Goal: Task Accomplishment & Management: Use online tool/utility

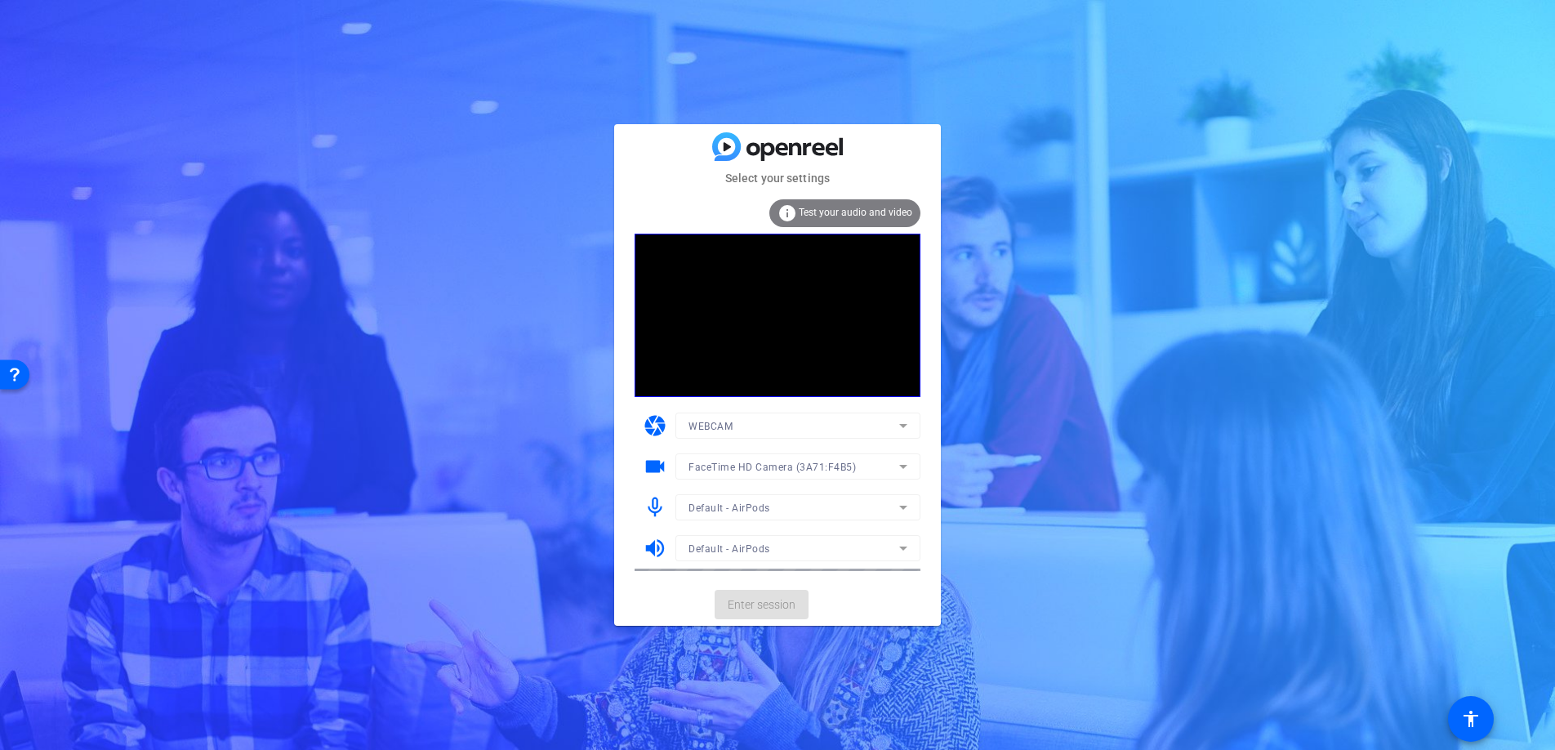
click at [903, 420] on mat-form-field "WEBCAM" at bounding box center [797, 425] width 245 height 26
click at [902, 422] on icon at bounding box center [903, 426] width 20 height 20
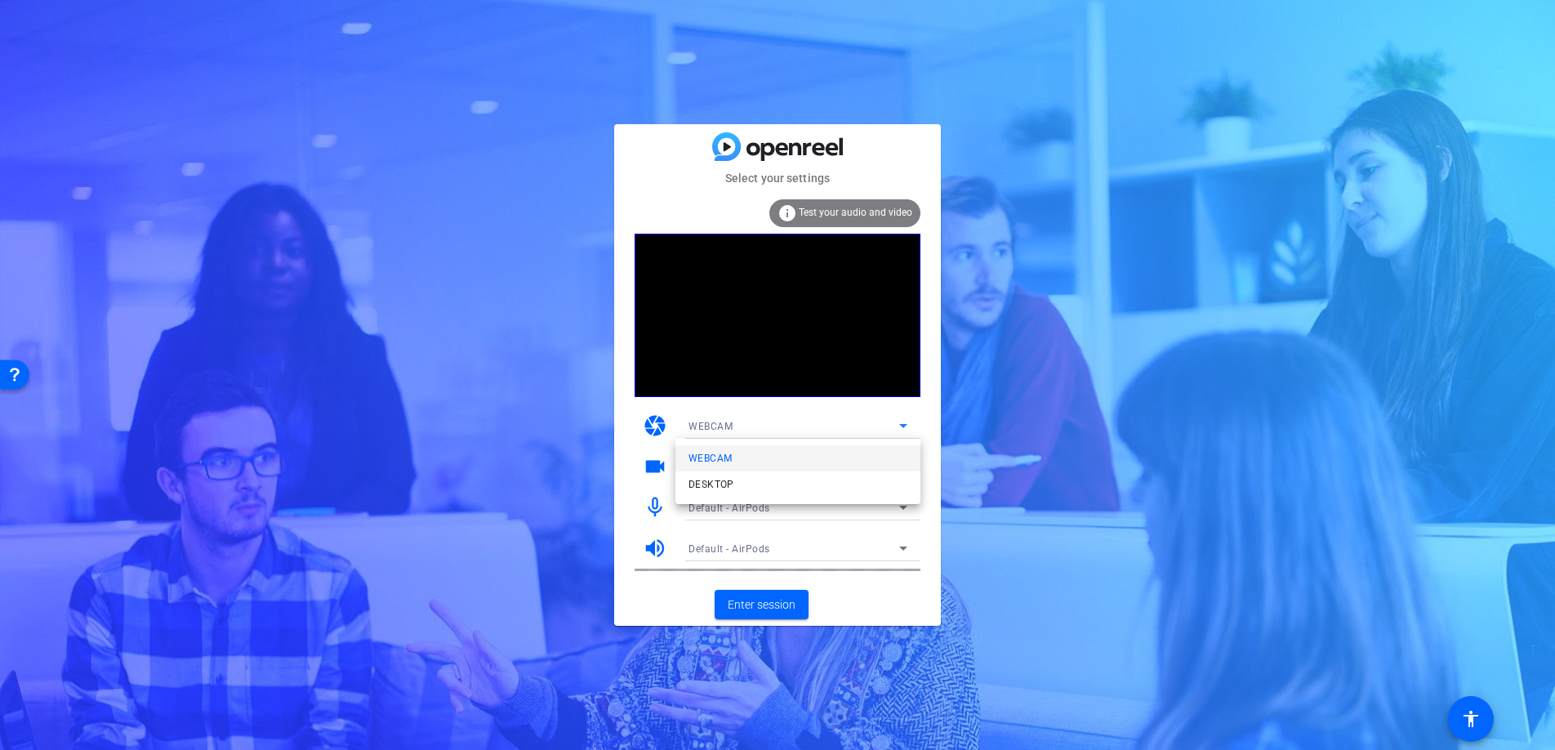
click at [884, 416] on div at bounding box center [777, 375] width 1555 height 750
click at [900, 468] on icon at bounding box center [903, 467] width 20 height 20
click at [839, 523] on mat-option "USB Live camera (0c45:6536)" at bounding box center [797, 525] width 245 height 26
click at [732, 611] on span "Enter session" at bounding box center [762, 604] width 68 height 17
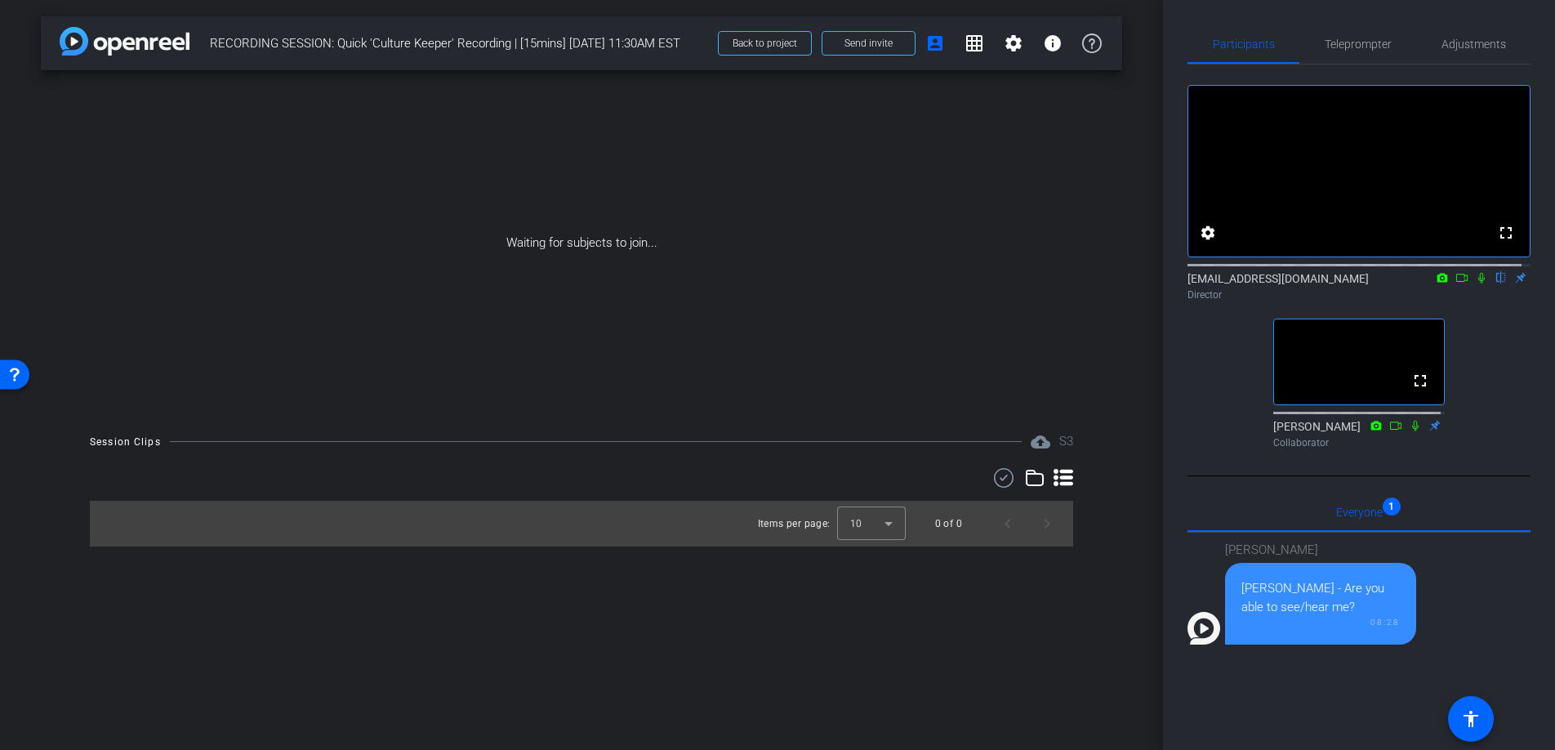
click at [1287, 644] on div "[PERSON_NAME] - Are you able to see/hear me? 08:28" at bounding box center [1320, 604] width 191 height 82
click at [1366, 518] on span "Everyone 1" at bounding box center [1359, 511] width 47 height 11
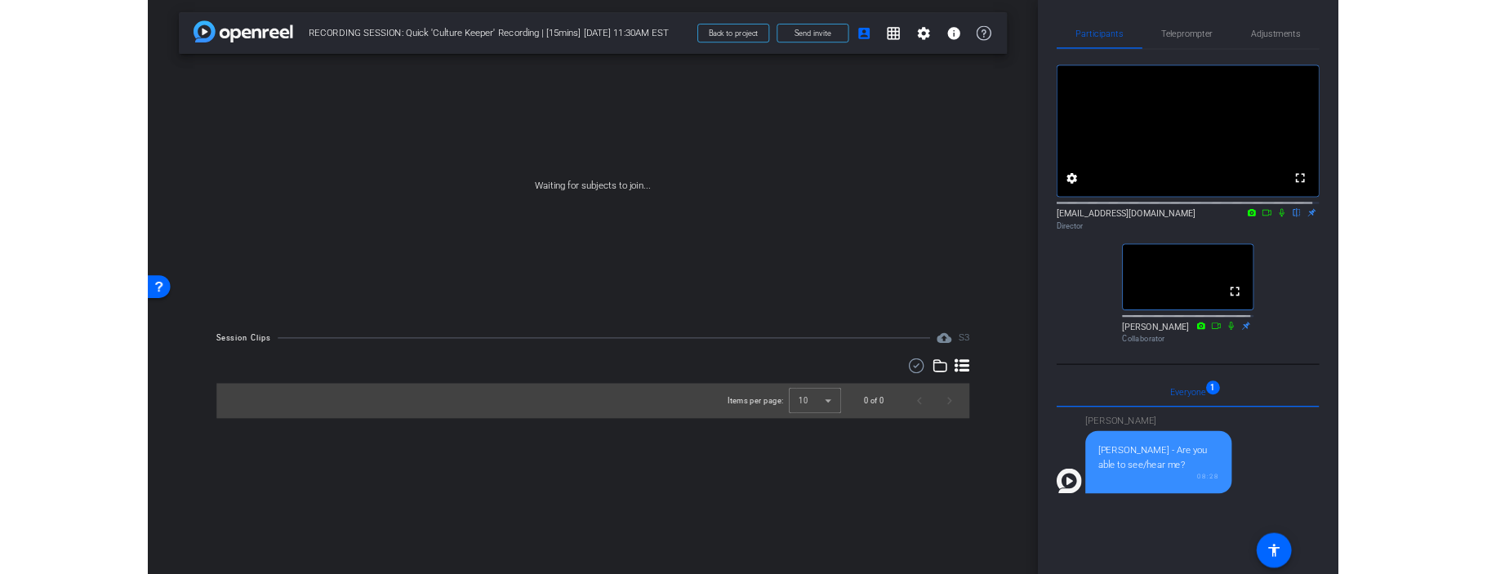
scroll to position [287, 0]
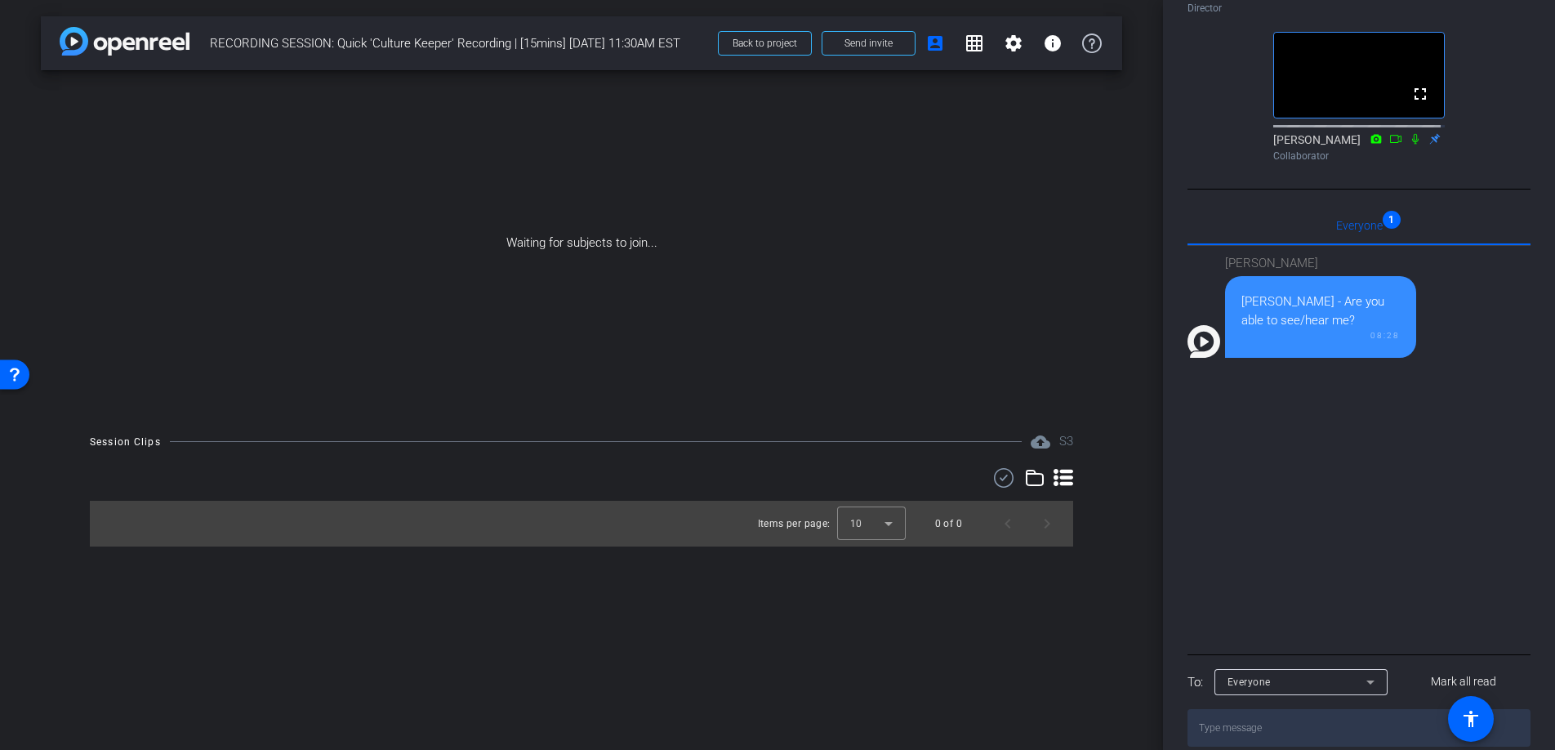
click at [1260, 692] on div "Everyone" at bounding box center [1296, 681] width 139 height 20
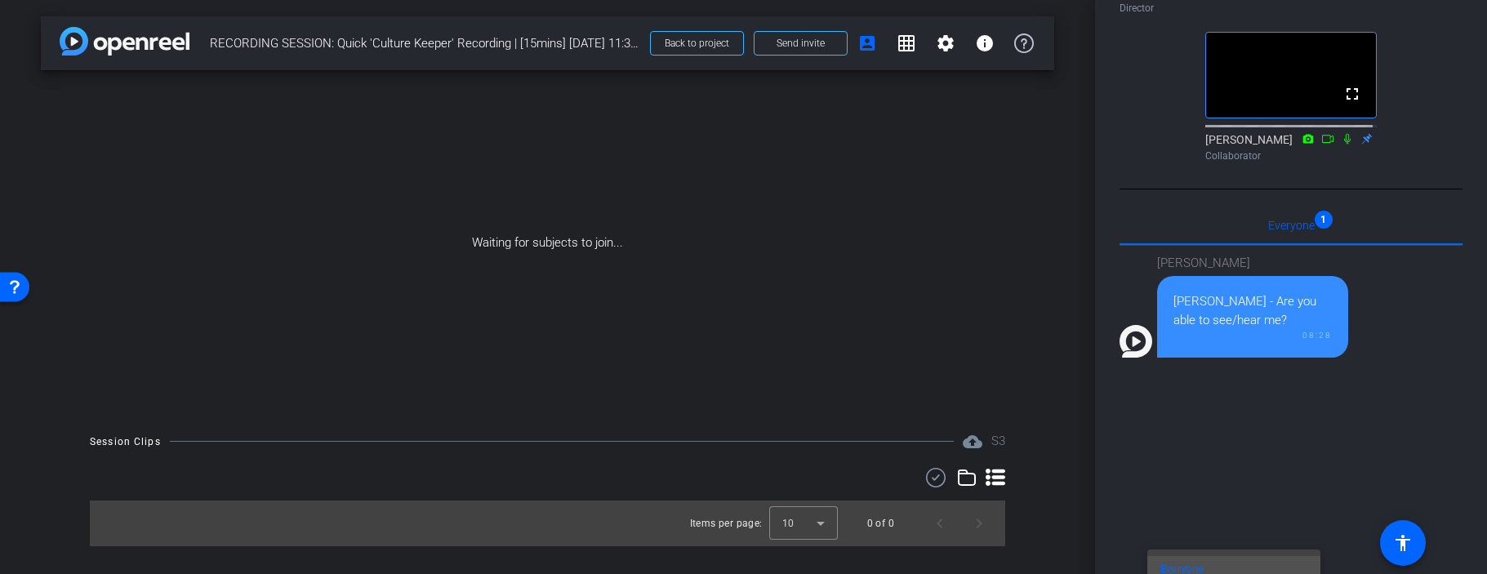
drag, startPoint x: 1480, startPoint y: 310, endPoint x: 1461, endPoint y: 128, distance: 183.1
click at [1461, 128] on div at bounding box center [743, 287] width 1487 height 574
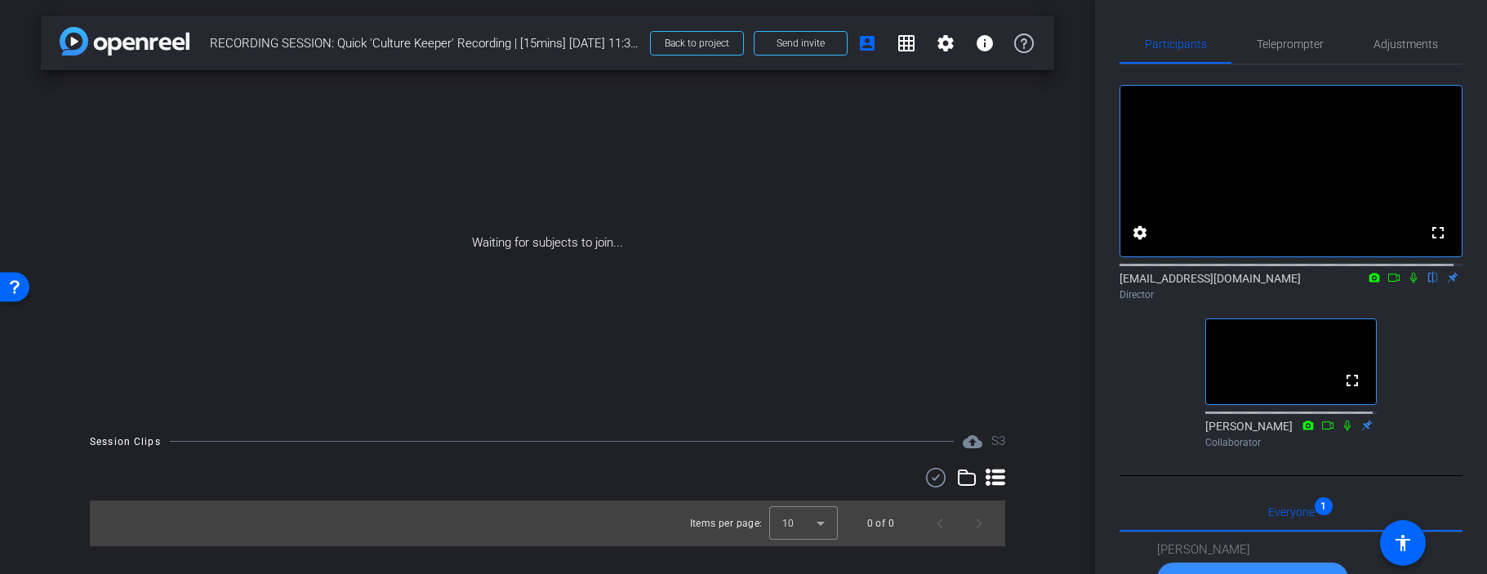
scroll to position [507, 0]
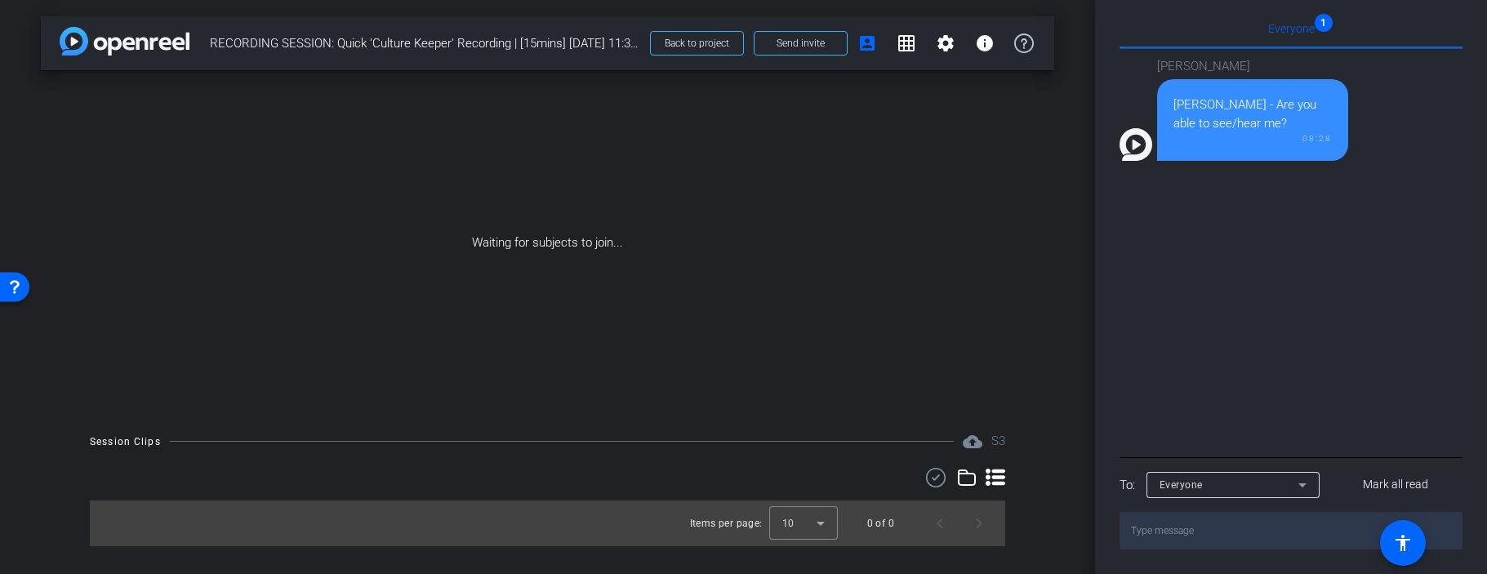
click at [1161, 533] on textarea at bounding box center [1291, 531] width 343 height 38
type textarea "Can you hear me?"
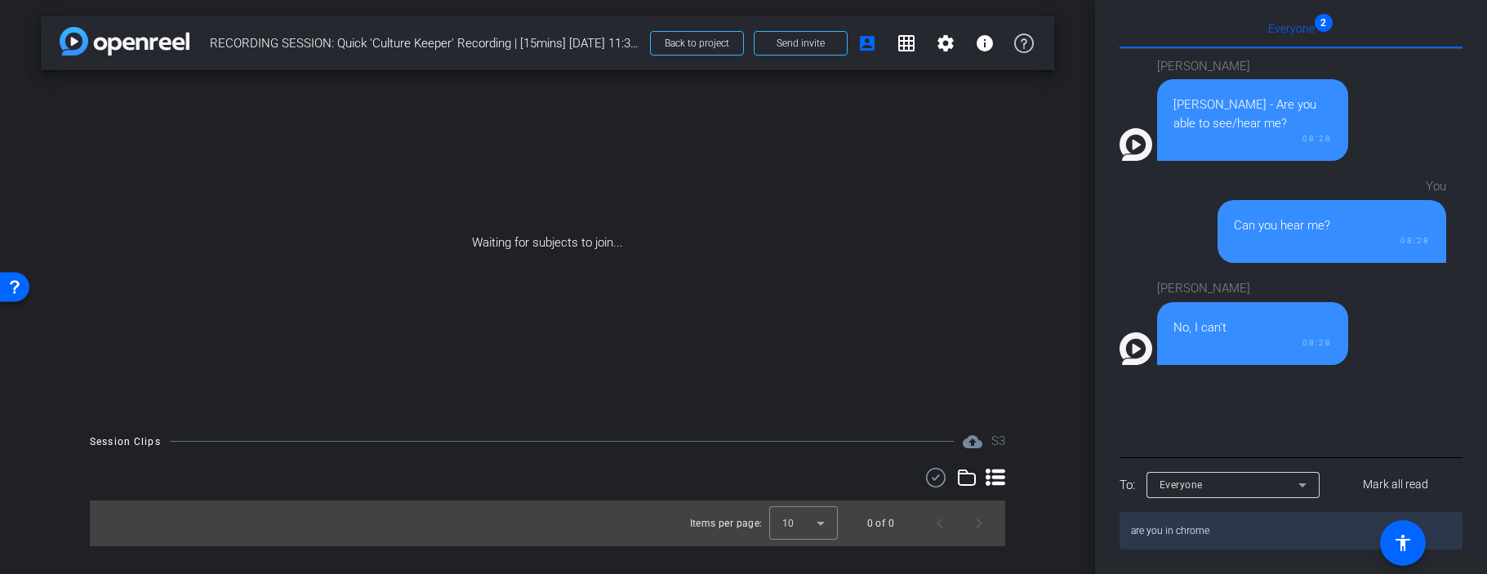
type textarea "are you in chrome?"
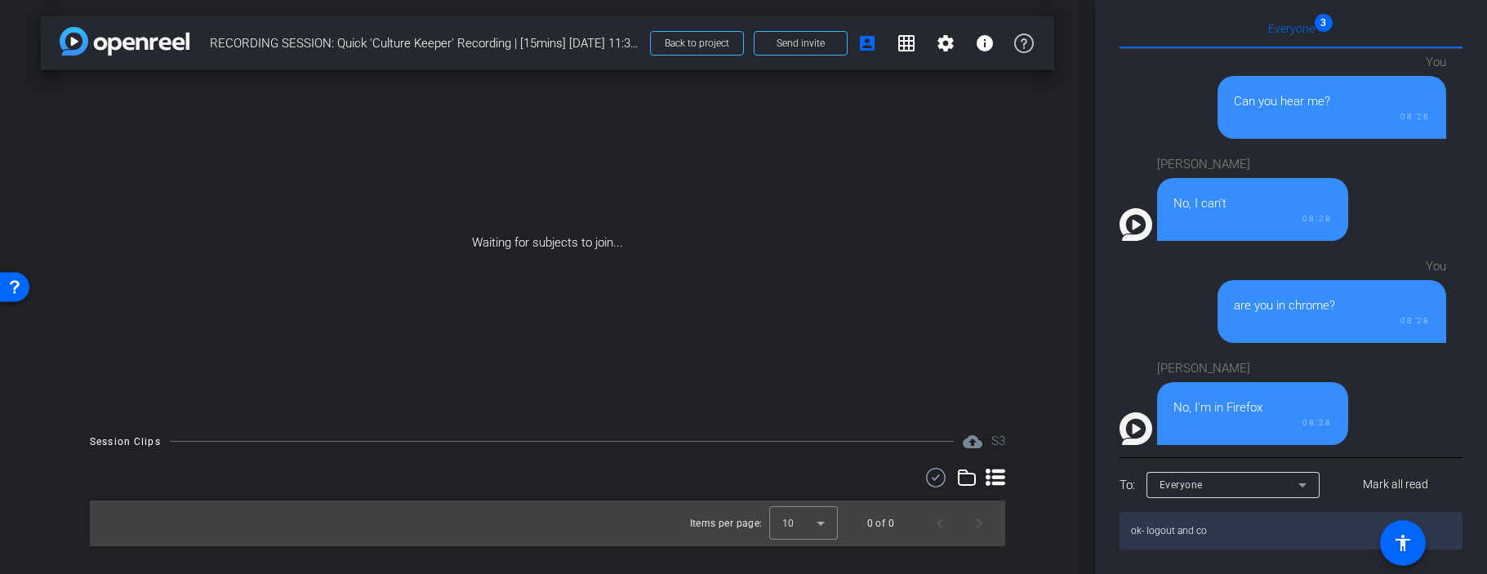
scroll to position [226, 0]
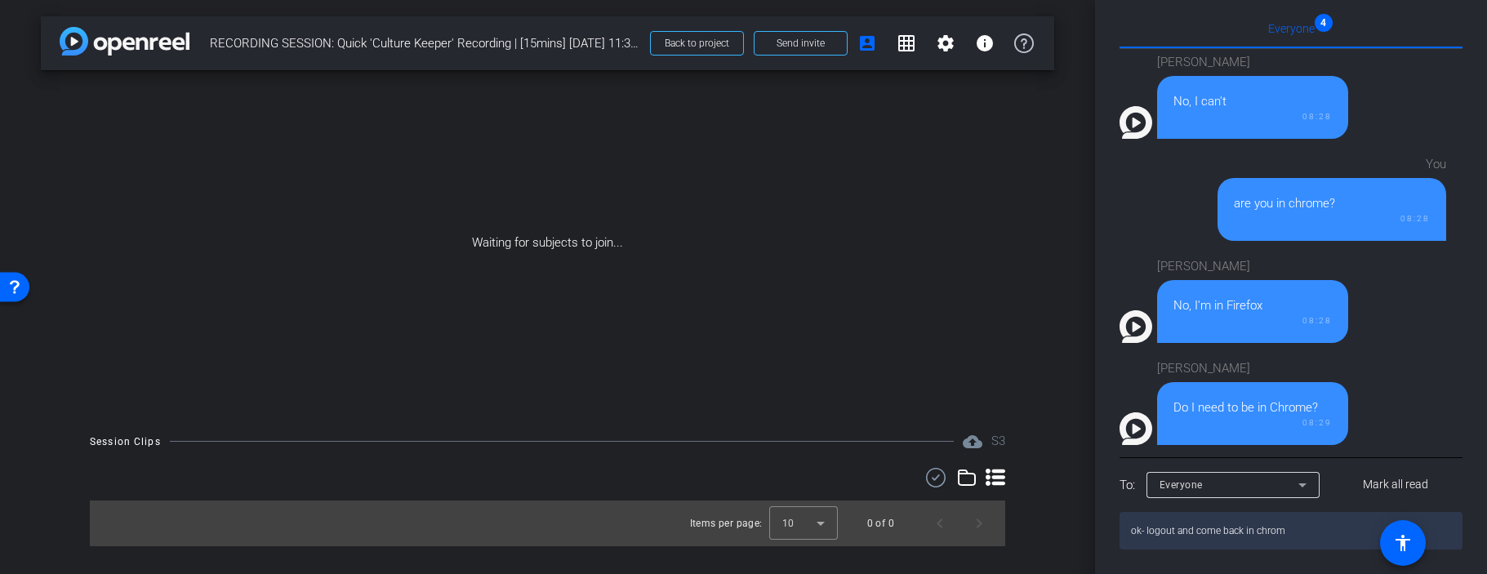
type textarea "ok- logout and come back in chrome"
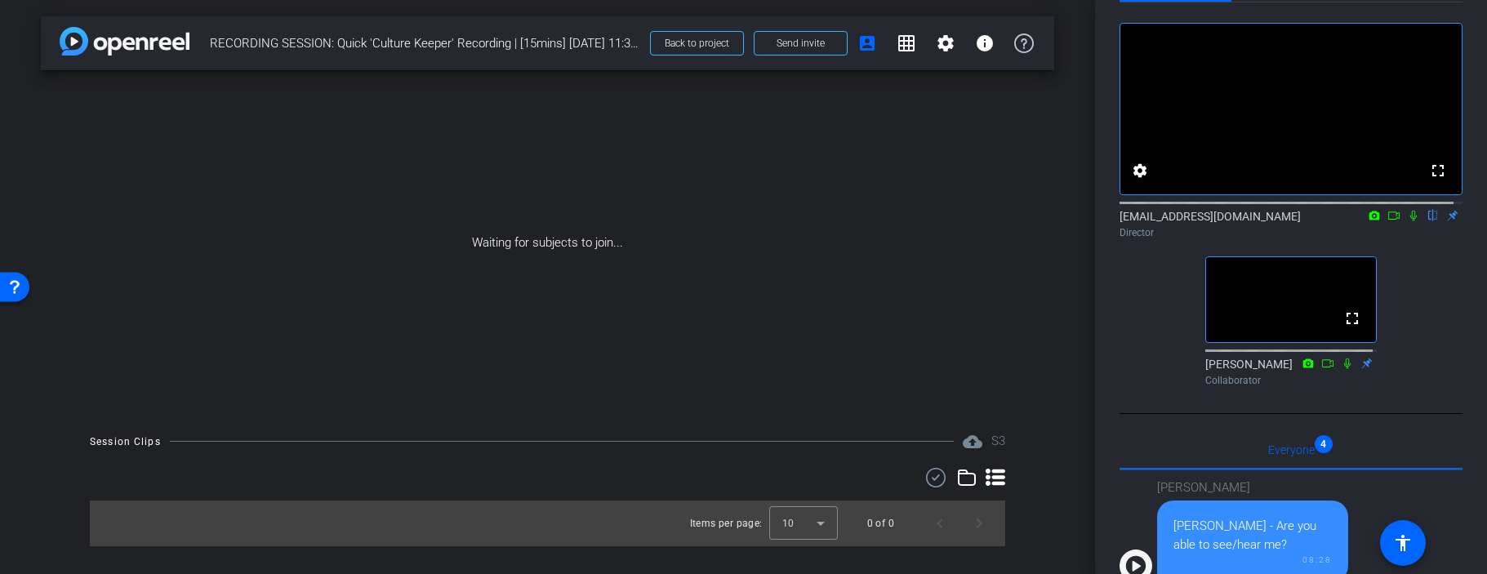
scroll to position [0, 0]
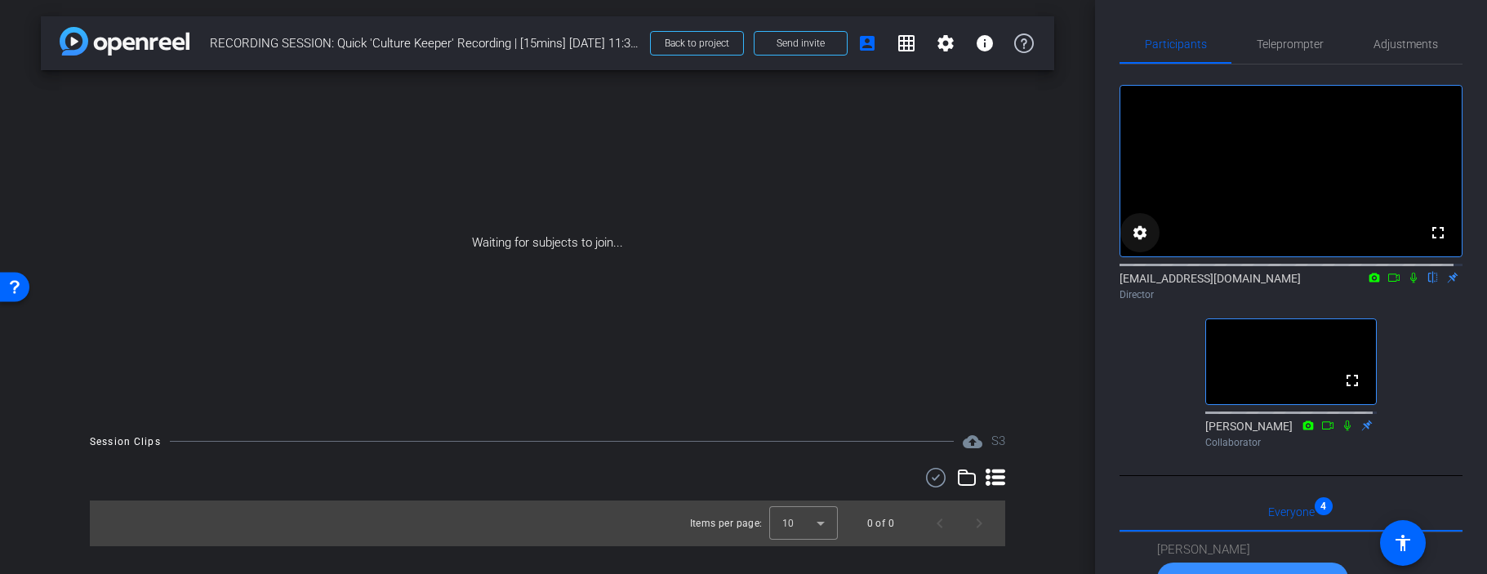
click at [1138, 243] on mat-icon "settings" at bounding box center [1140, 233] width 20 height 20
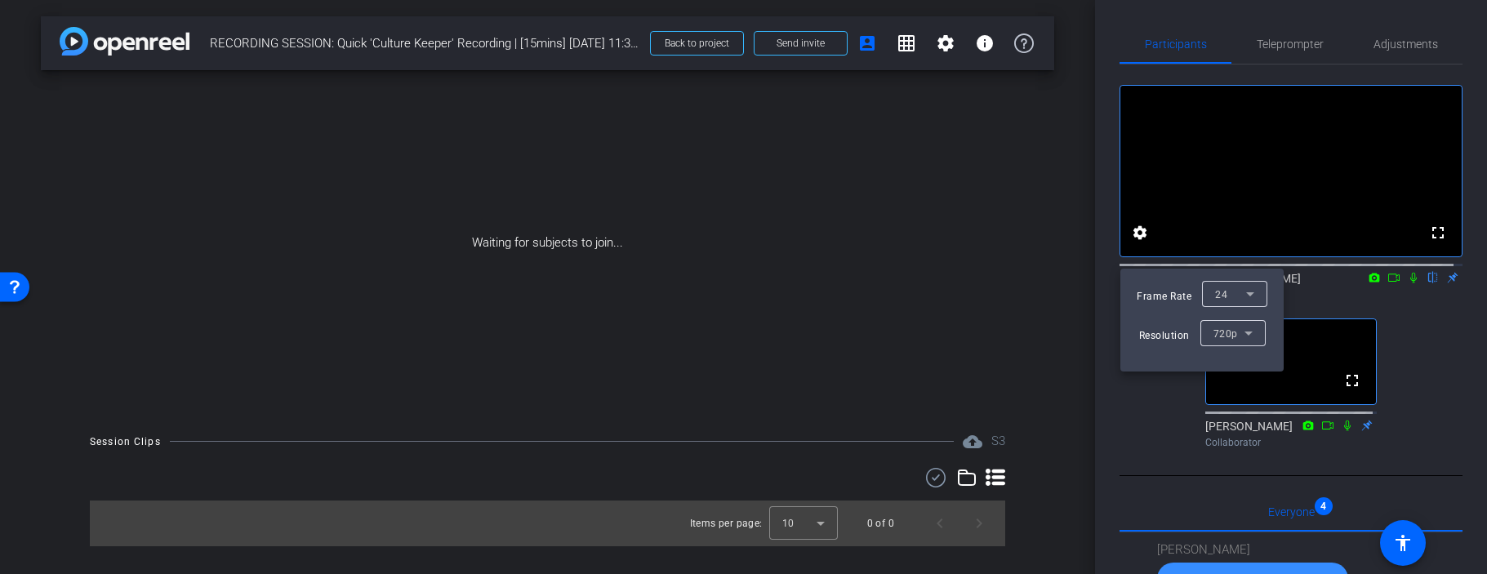
click at [1138, 250] on div at bounding box center [743, 287] width 1487 height 574
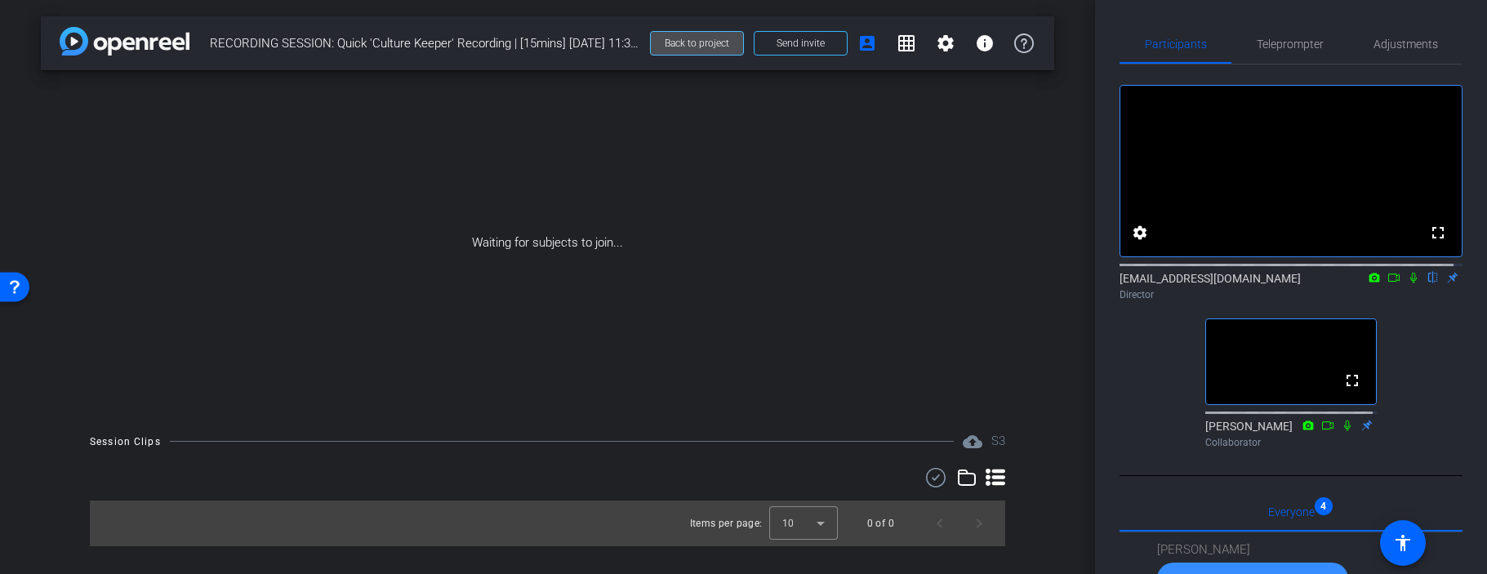
click at [697, 39] on span "Back to project" at bounding box center [697, 43] width 65 height 11
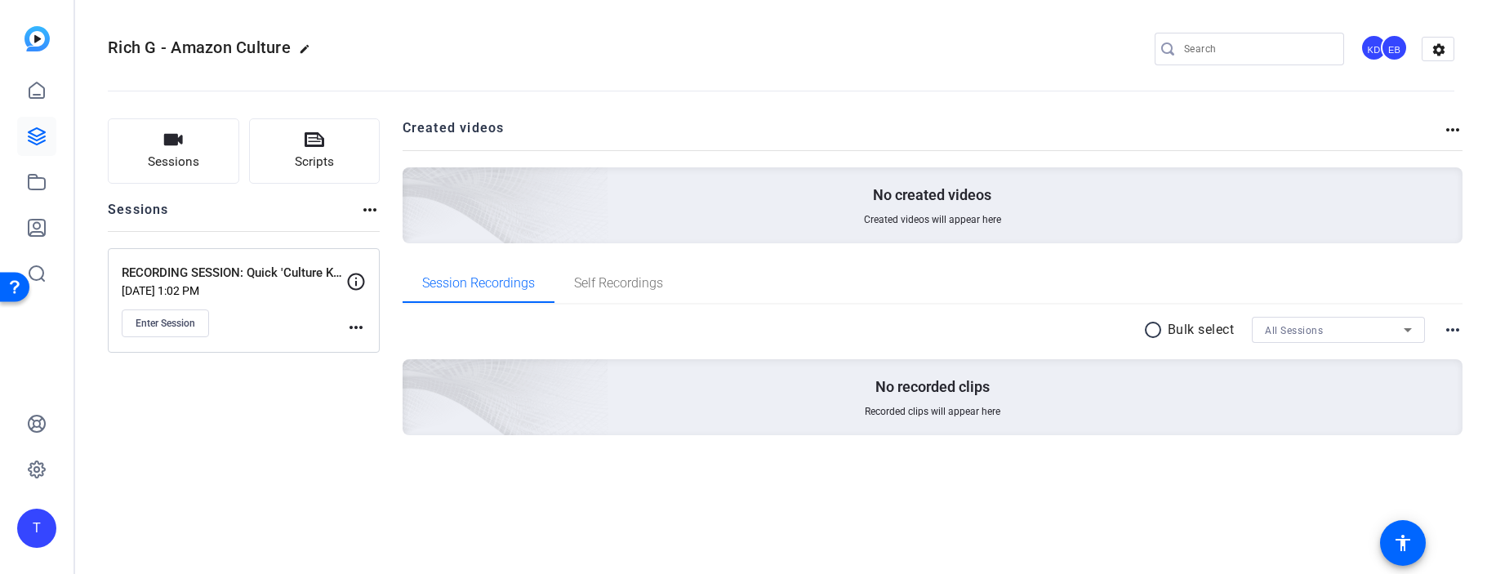
click at [357, 325] on mat-icon "more_horiz" at bounding box center [356, 328] width 20 height 20
drag, startPoint x: 309, startPoint y: 336, endPoint x: 281, endPoint y: 337, distance: 27.8
click at [309, 336] on div at bounding box center [743, 287] width 1487 height 574
click at [165, 327] on span "Enter Session" at bounding box center [166, 323] width 60 height 13
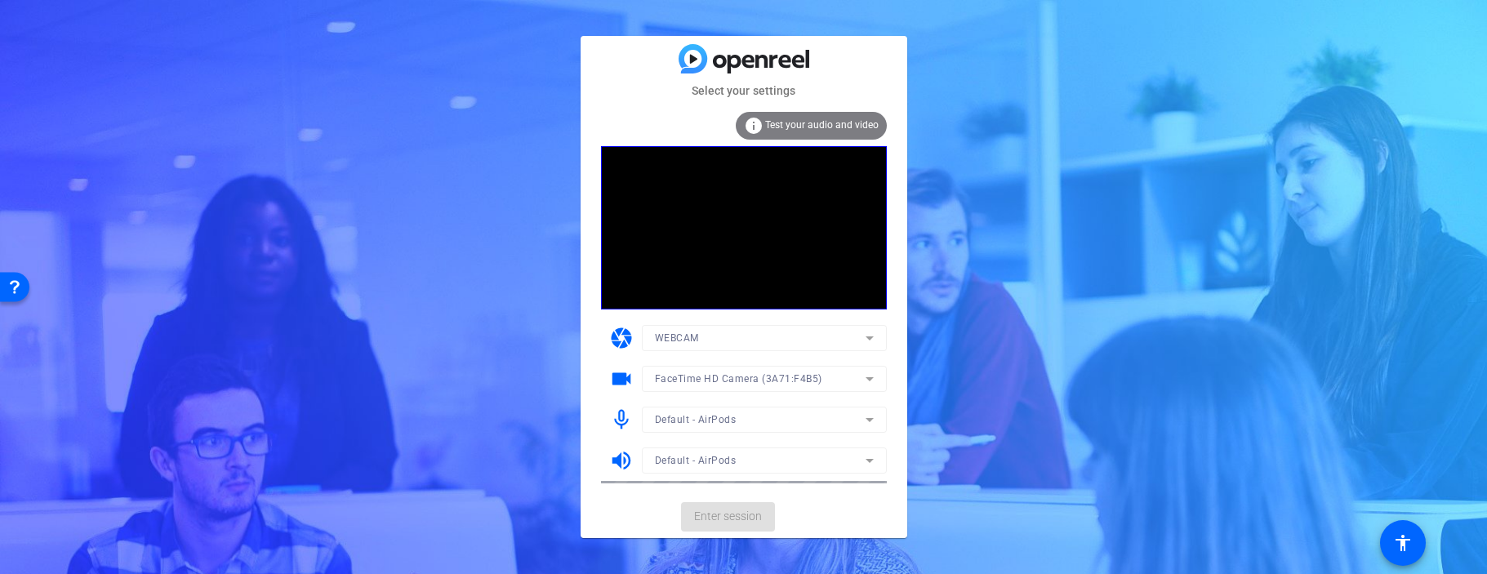
click at [873, 422] on mat-form-field "Default - AirPods" at bounding box center [764, 420] width 245 height 26
click at [871, 419] on mat-form-field "Default - AirPods" at bounding box center [764, 420] width 245 height 26
click at [758, 120] on mat-icon "info" at bounding box center [754, 126] width 20 height 20
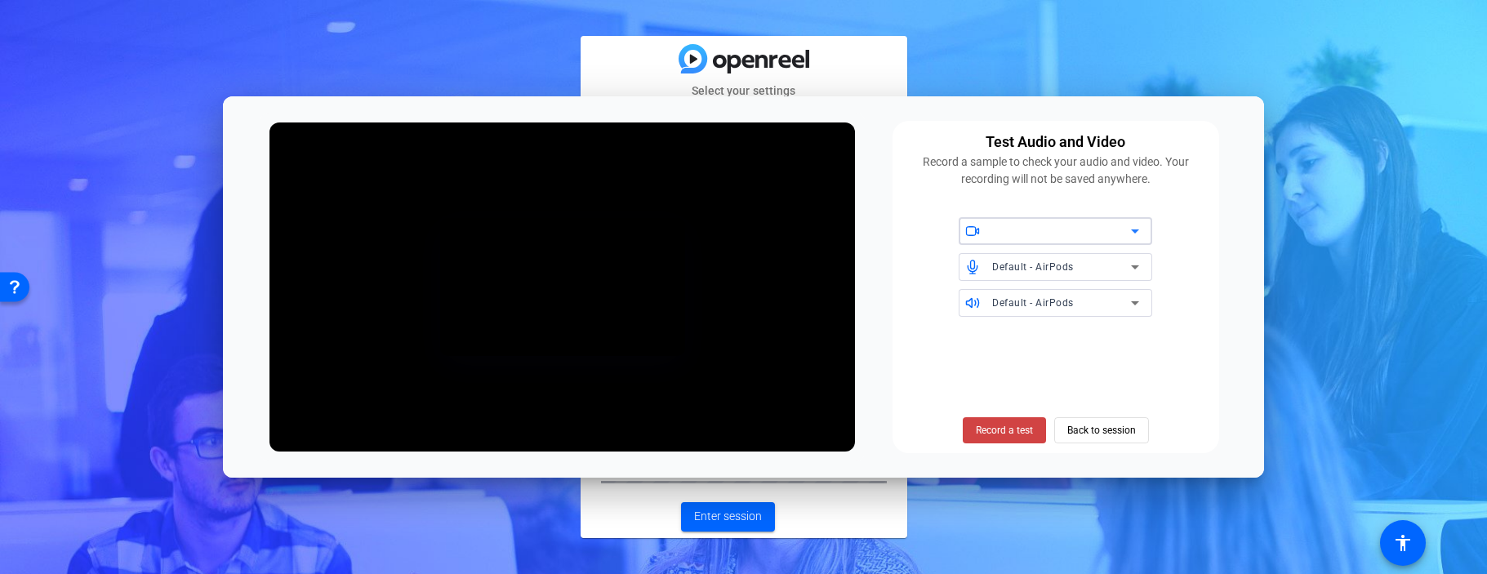
click at [1110, 266] on div "Default - AirPods" at bounding box center [1061, 266] width 139 height 20
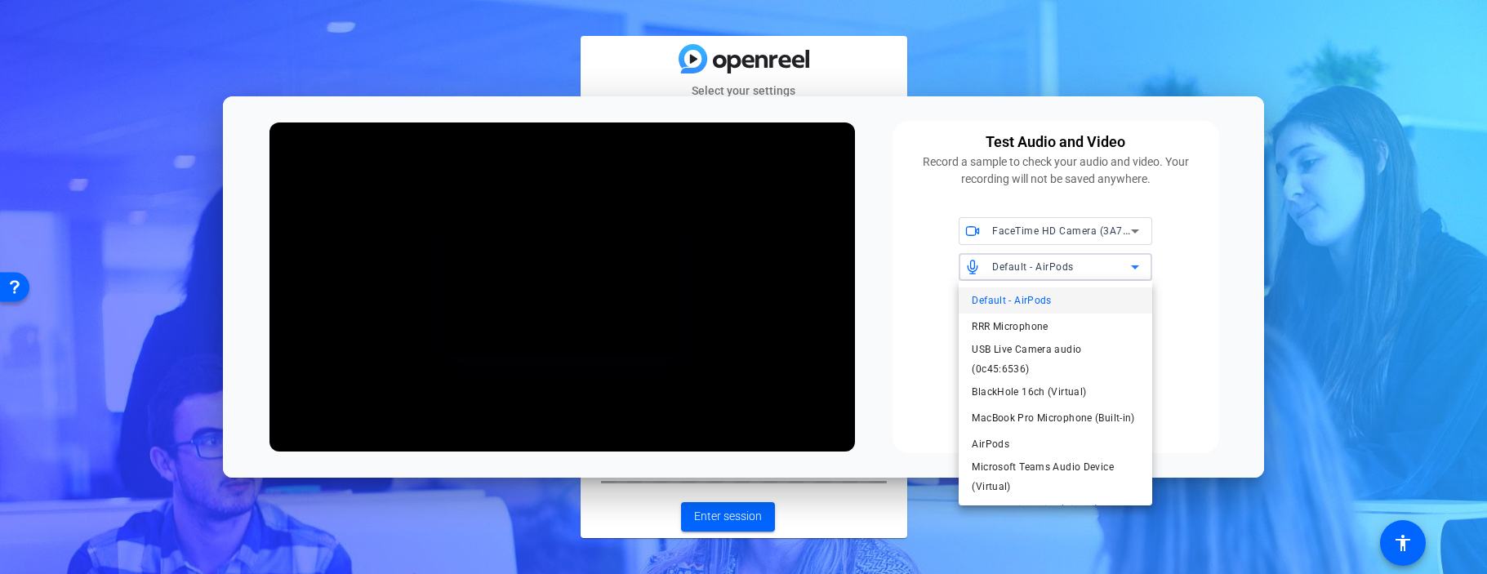
click at [1110, 266] on div at bounding box center [743, 287] width 1487 height 574
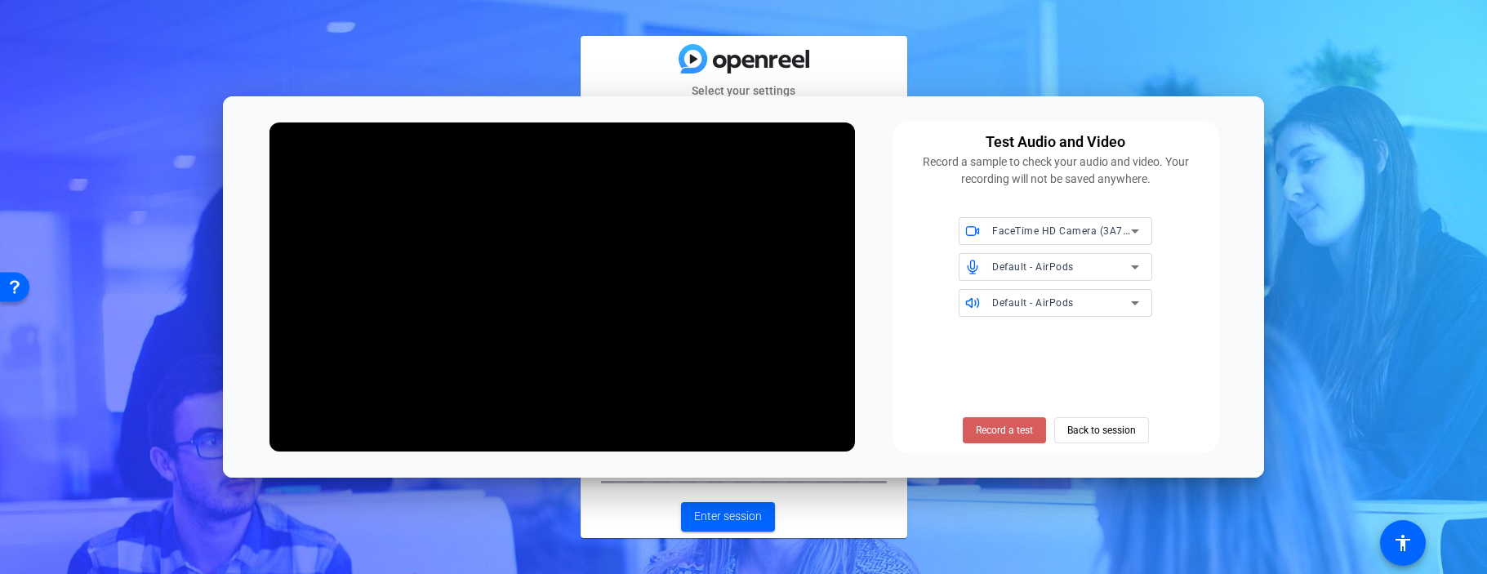
click at [1018, 431] on span "Record a test" at bounding box center [1004, 430] width 57 height 15
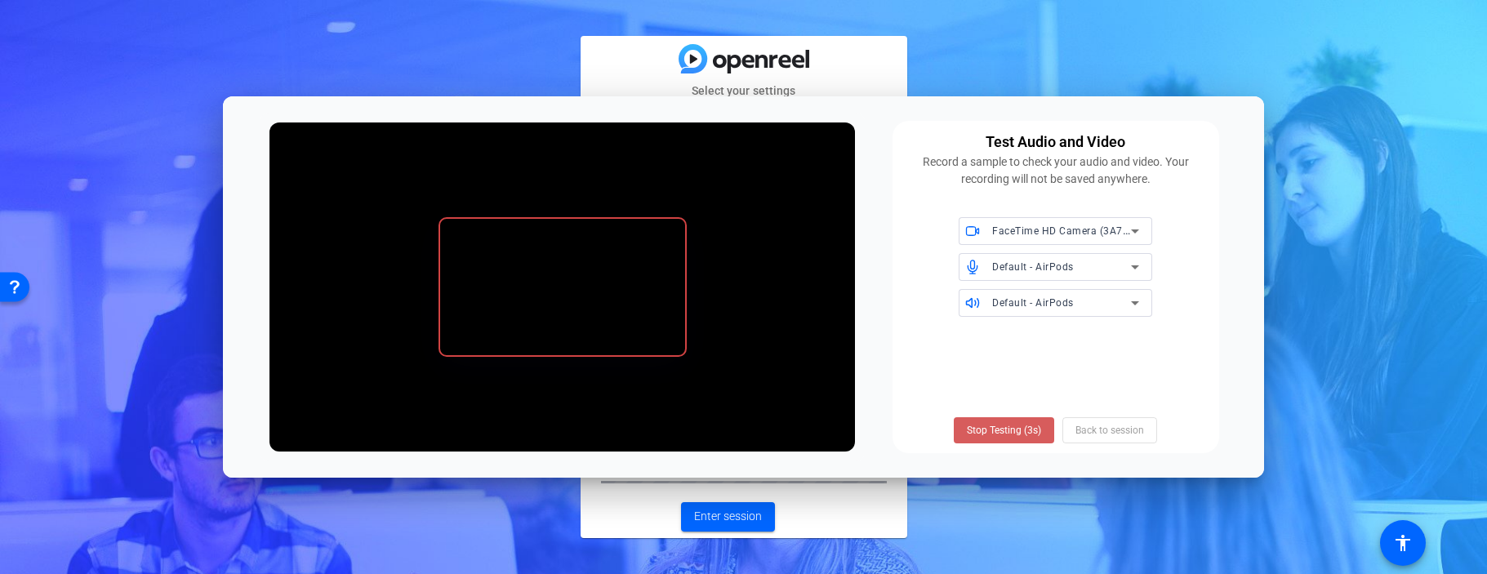
click at [991, 433] on span "Stop Testing (3s)" at bounding box center [1004, 430] width 74 height 15
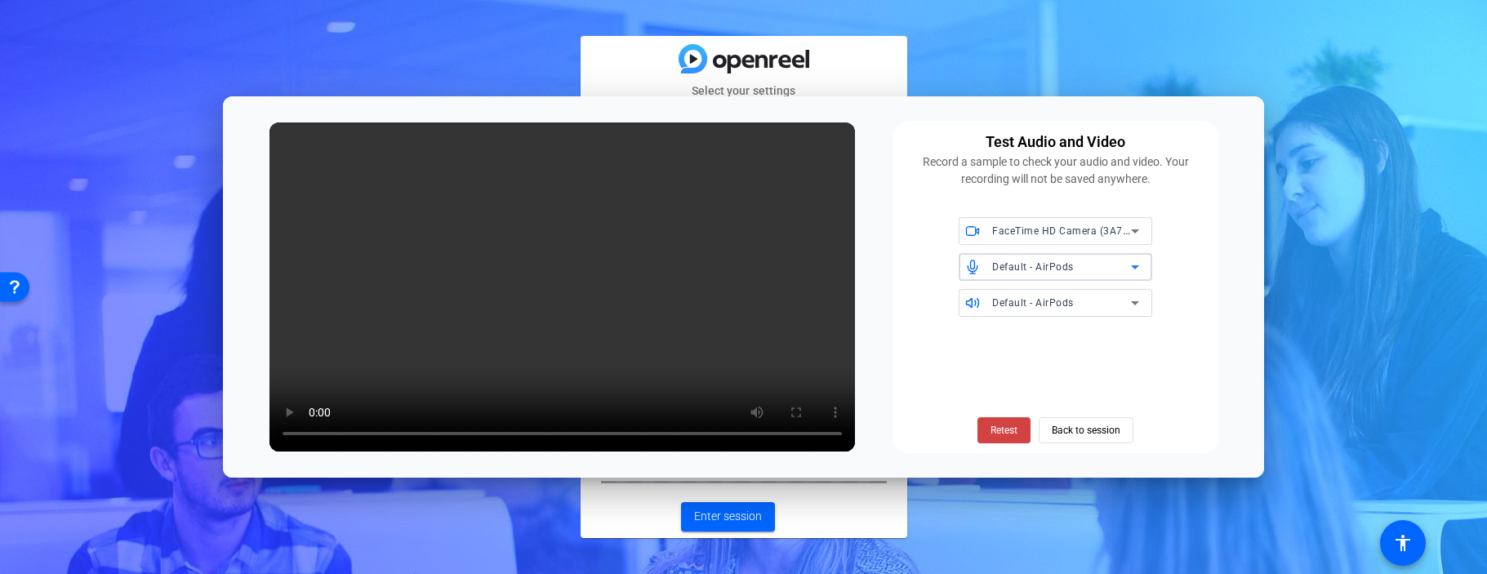
click at [1120, 265] on div "Default - AirPods" at bounding box center [1061, 266] width 139 height 20
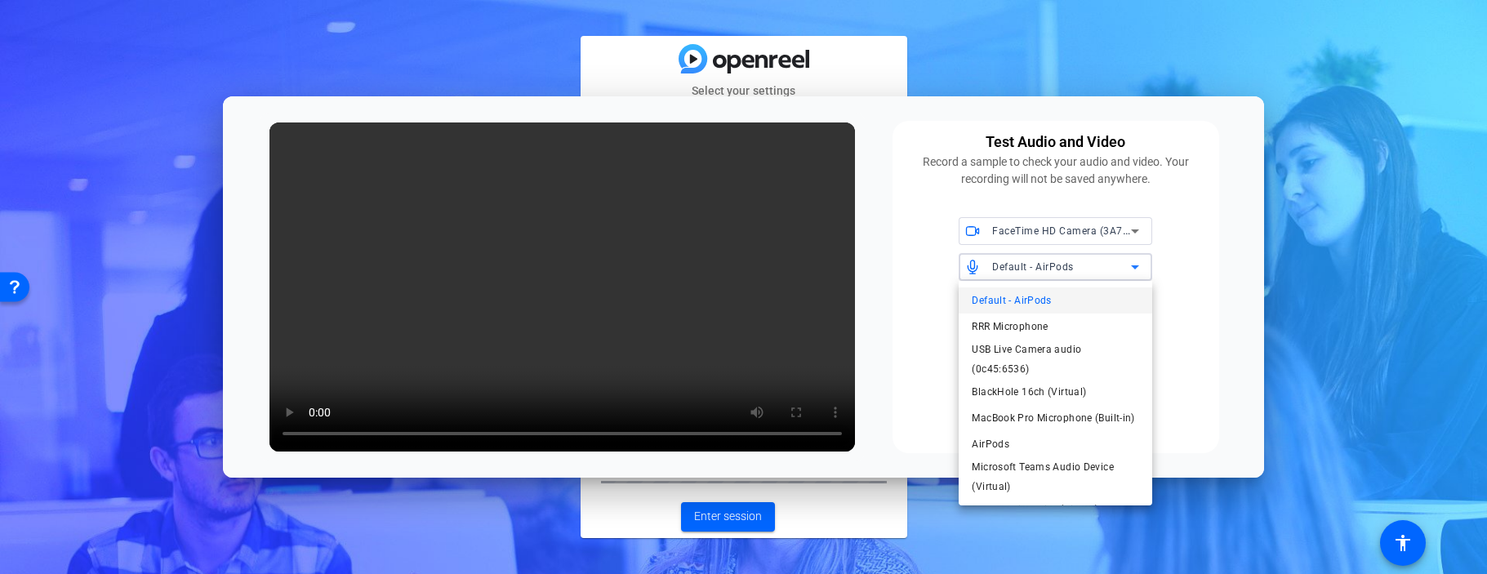
click at [1120, 265] on div at bounding box center [743, 287] width 1487 height 574
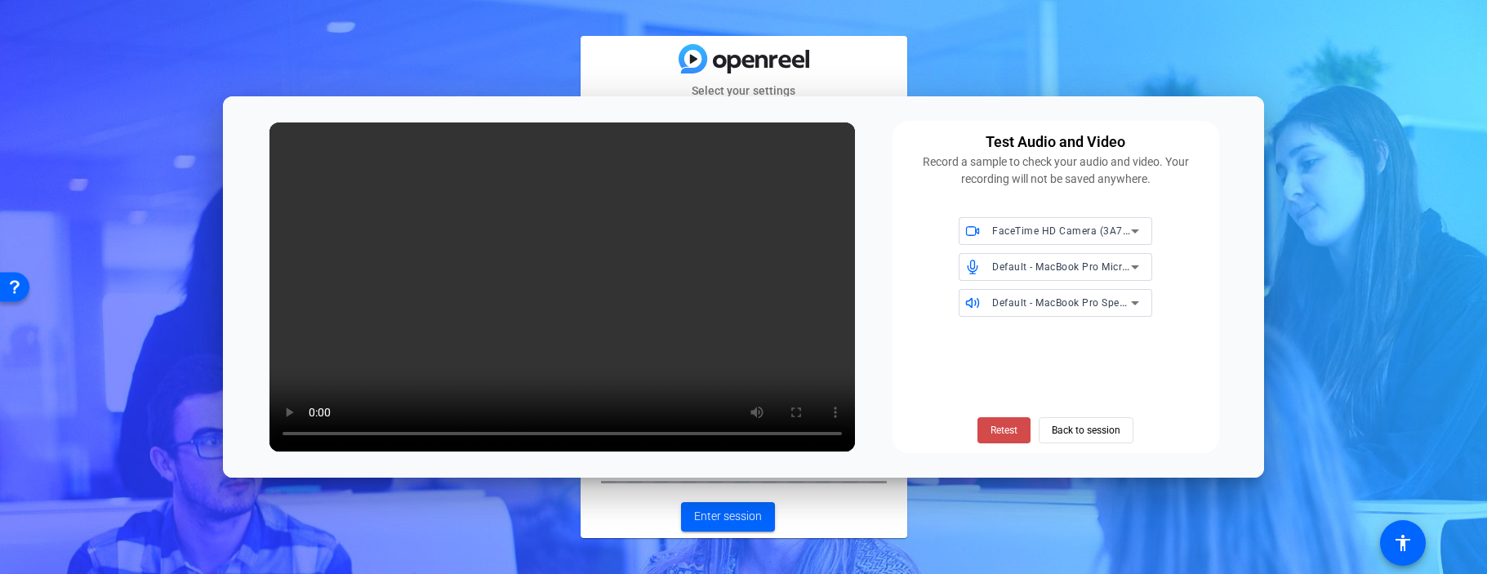
click at [1002, 429] on span "Retest" at bounding box center [1004, 430] width 27 height 15
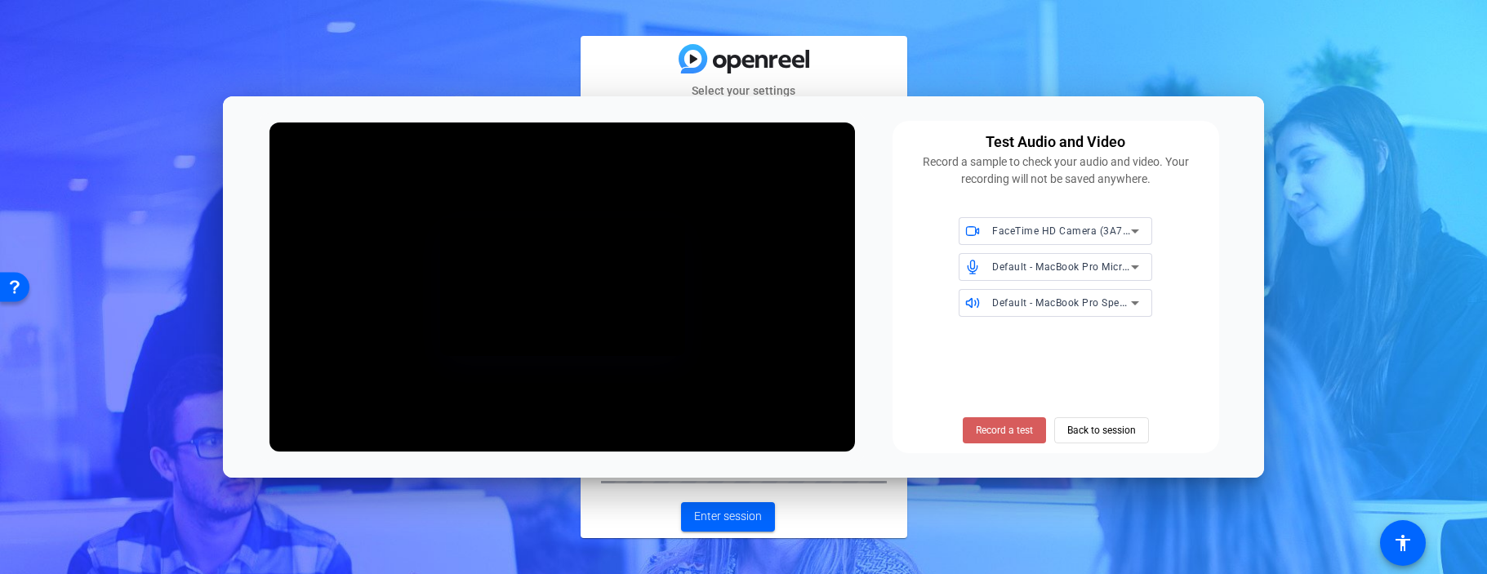
click at [1007, 430] on span "Record a test" at bounding box center [1004, 430] width 57 height 15
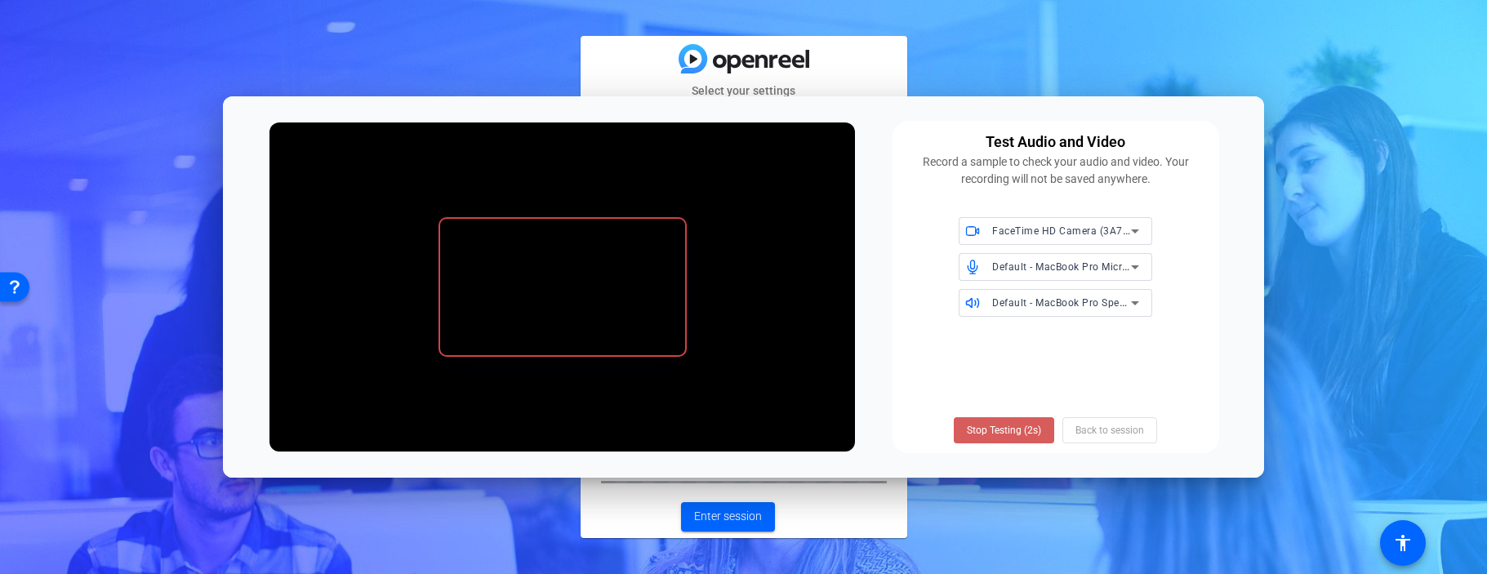
click at [1009, 429] on span "Stop Testing (2s)" at bounding box center [1004, 430] width 74 height 15
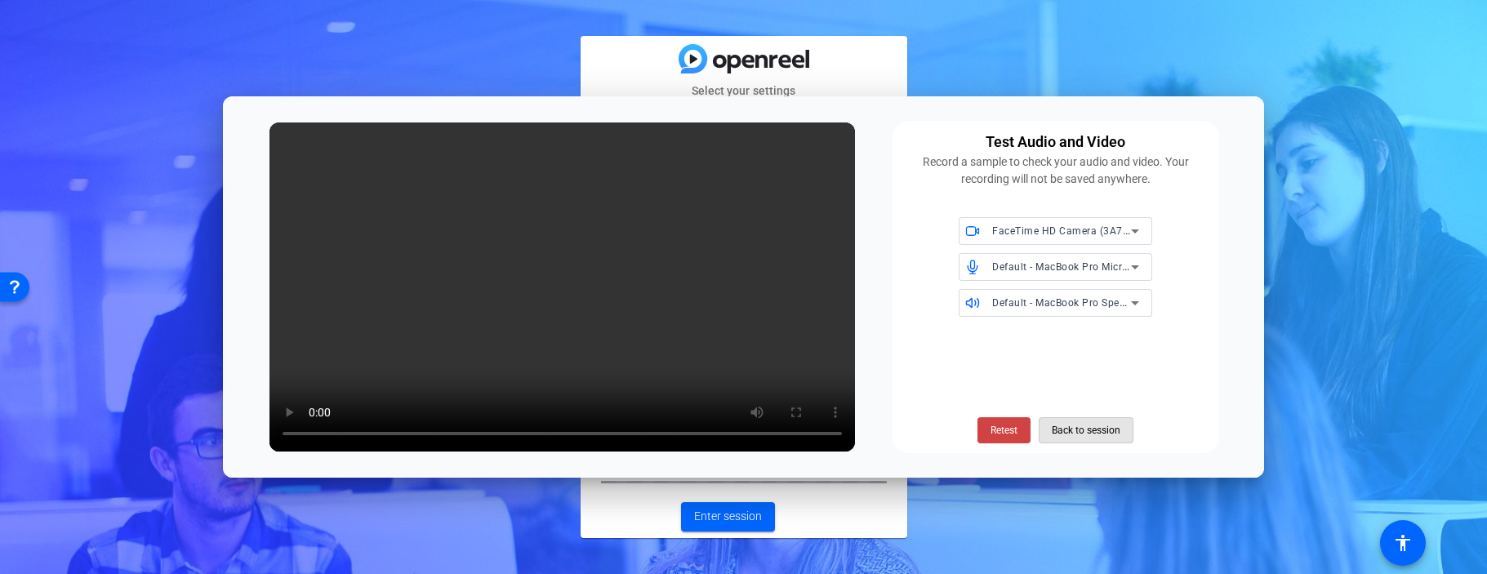
click at [1089, 431] on span "Back to session" at bounding box center [1086, 430] width 69 height 31
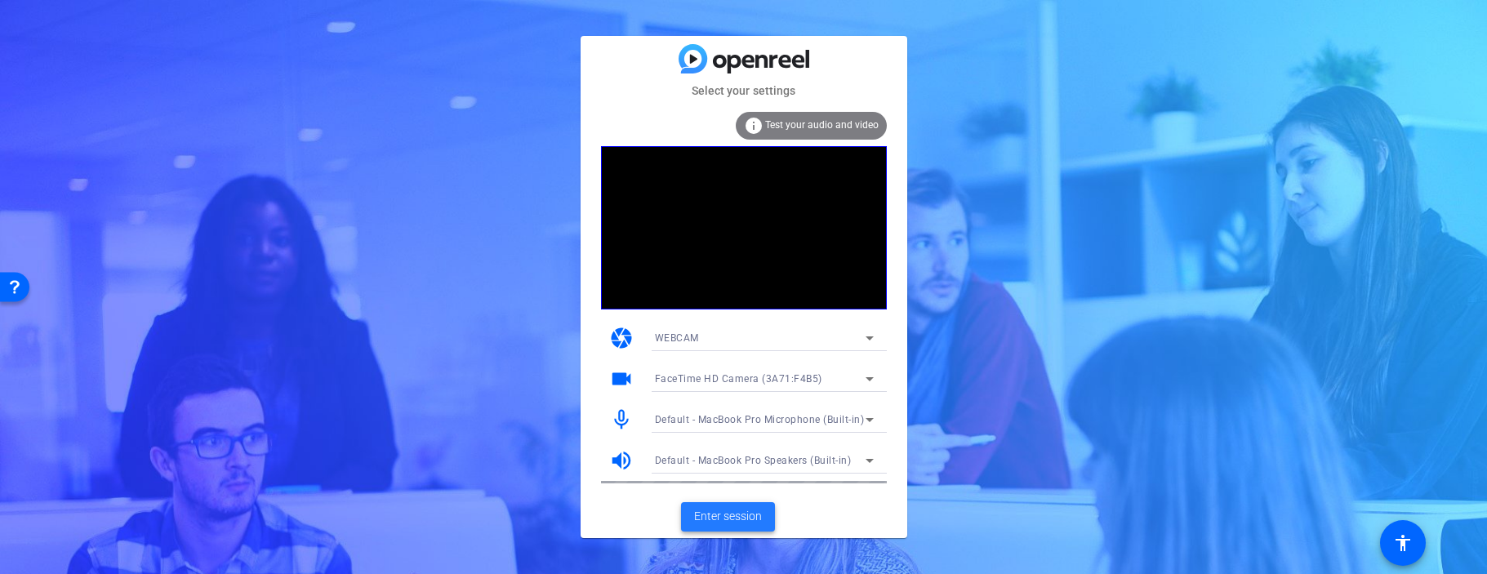
click at [732, 515] on span "Enter session" at bounding box center [728, 516] width 68 height 17
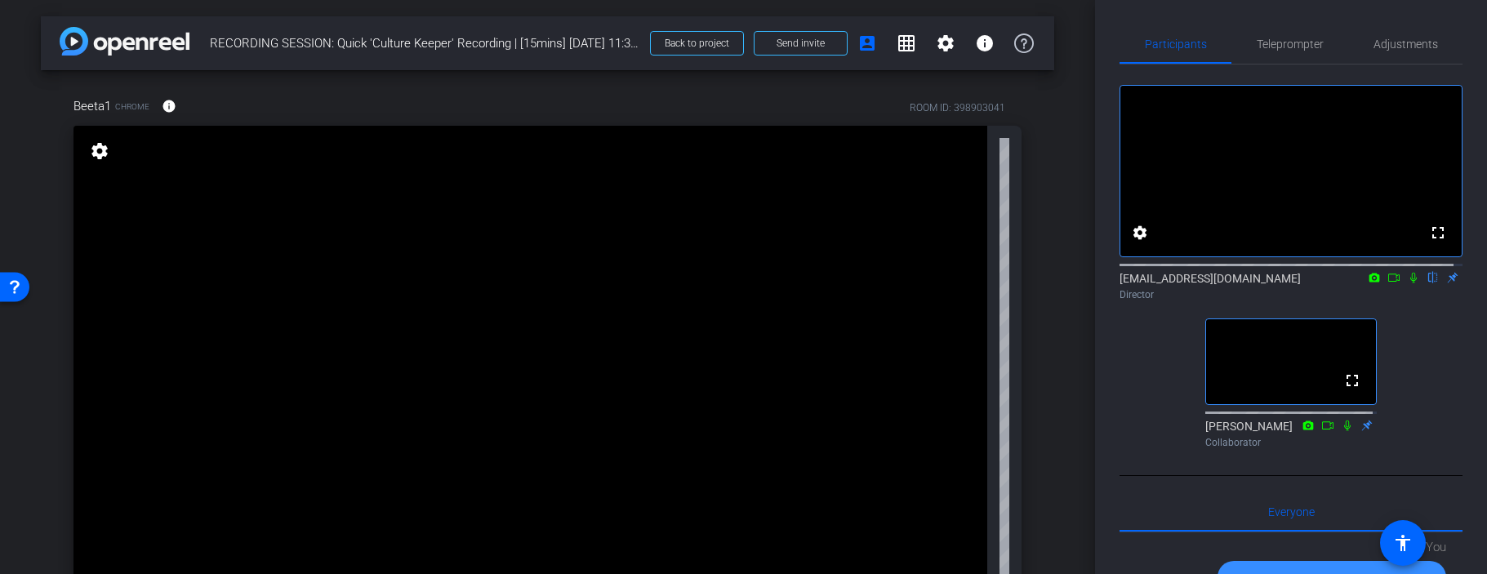
click at [1387, 283] on icon at bounding box center [1393, 277] width 13 height 11
click at [1409, 282] on icon at bounding box center [1413, 277] width 9 height 9
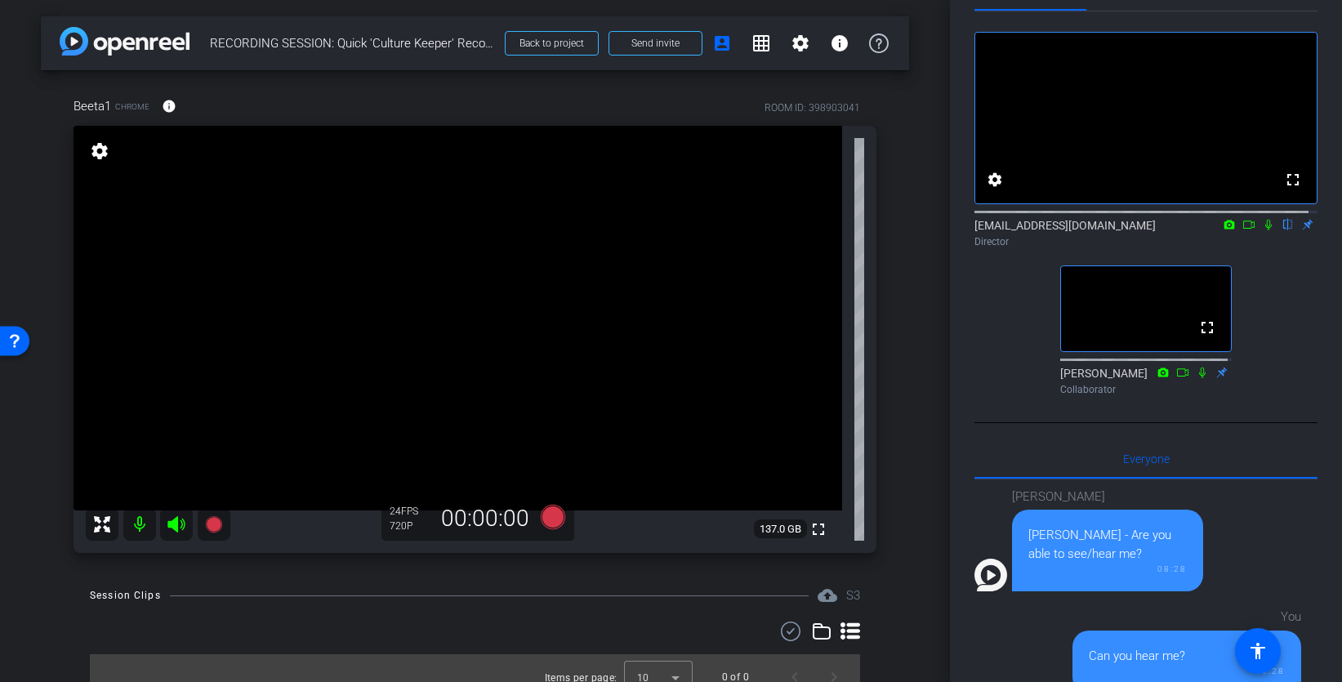
scroll to position [42, 0]
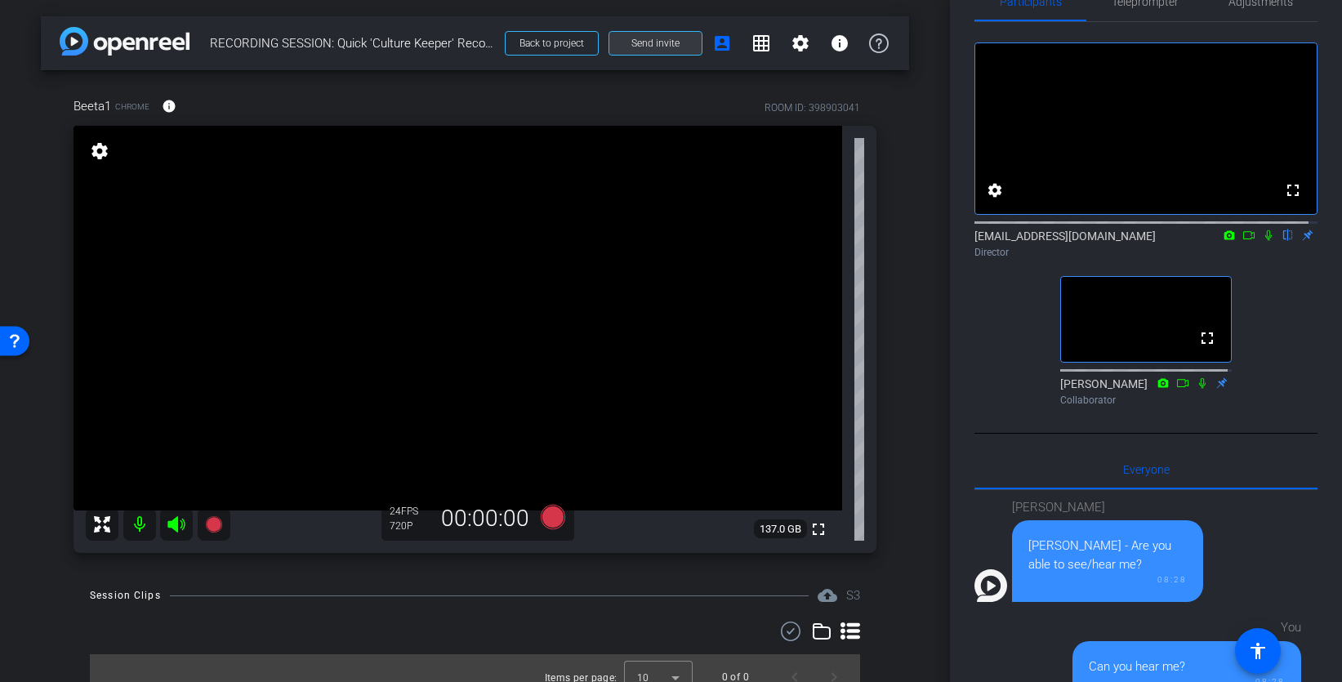
click at [631, 43] on span "Send invite" at bounding box center [655, 43] width 48 height 13
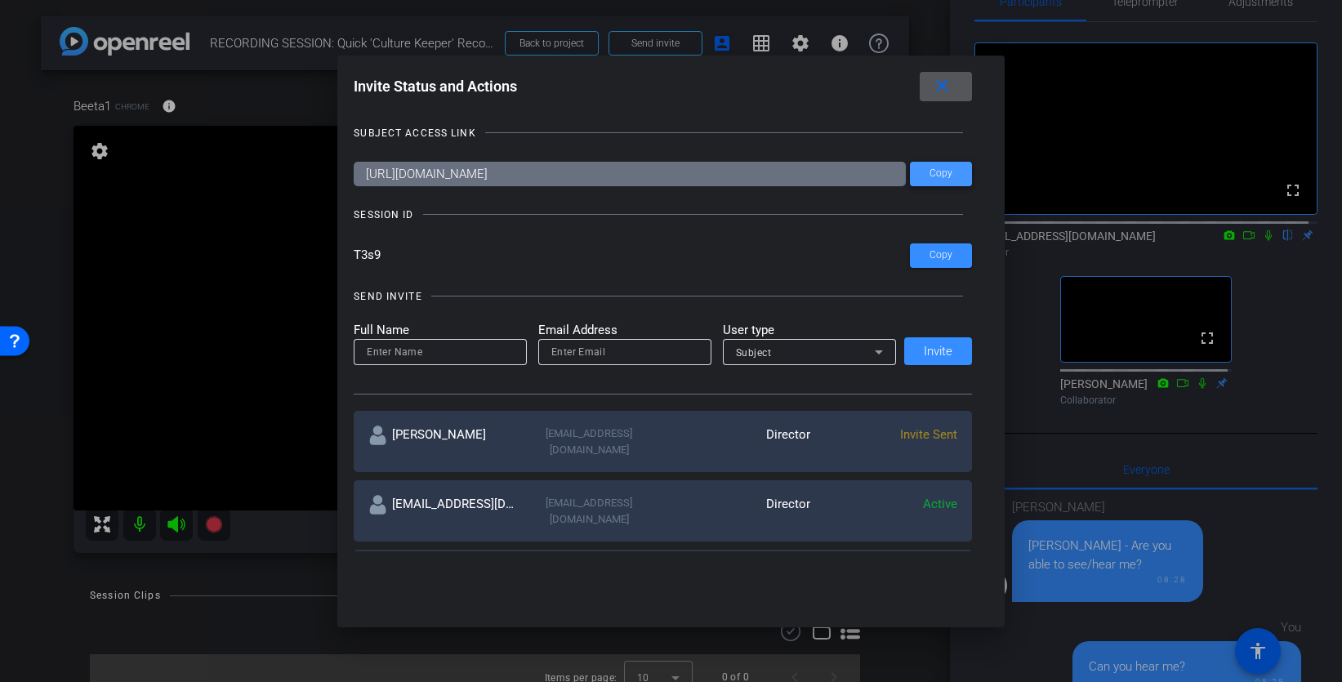
click at [932, 173] on span "Copy" at bounding box center [940, 173] width 23 height 12
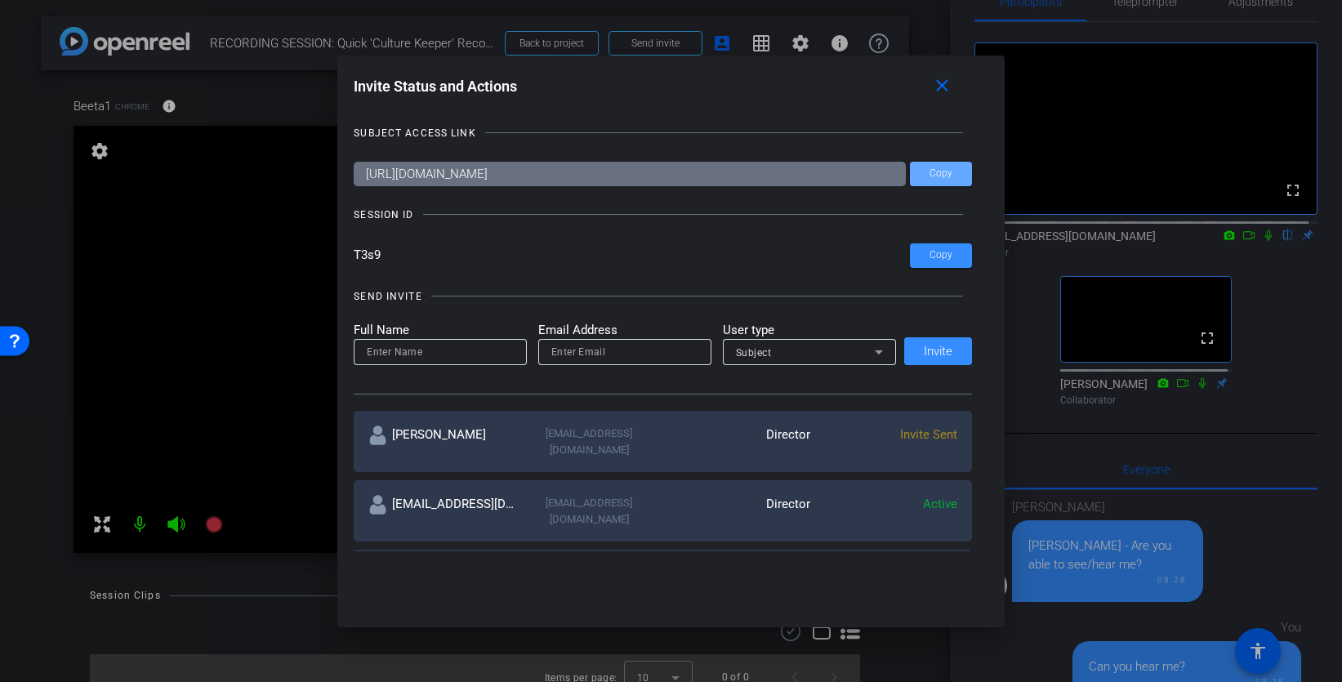
click at [292, 98] on div at bounding box center [671, 341] width 1342 height 682
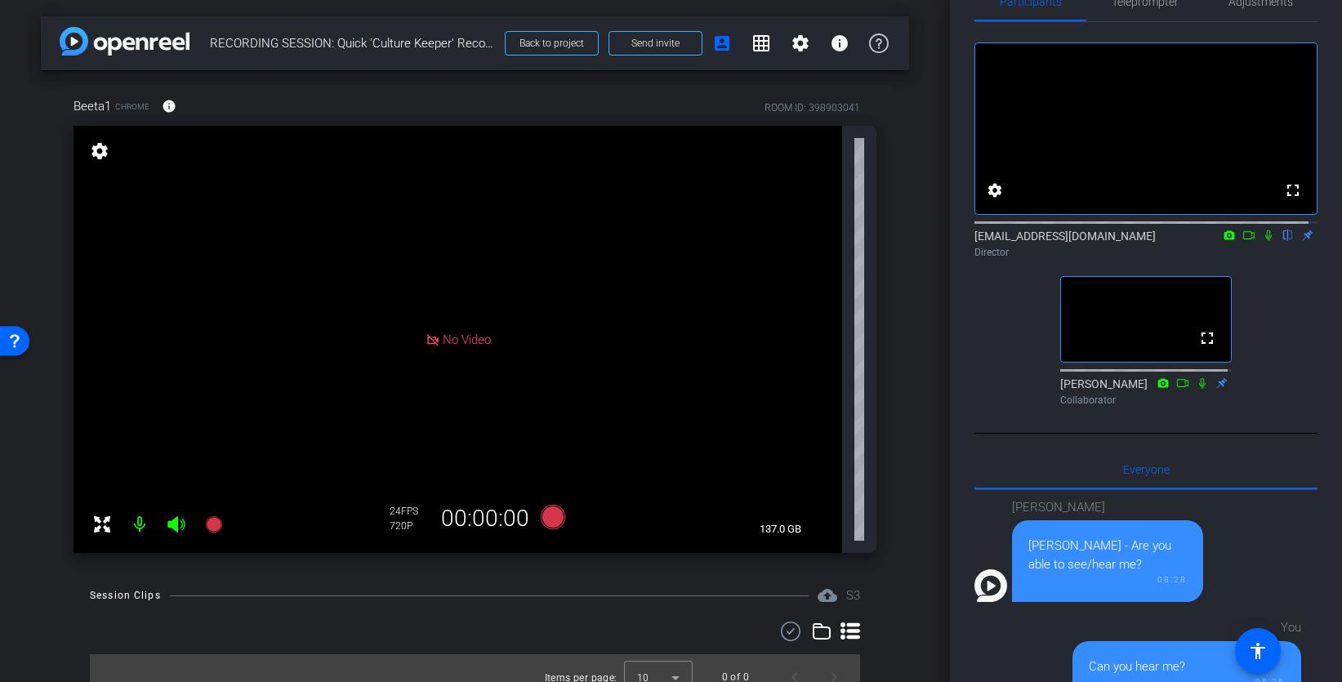
scroll to position [18, 0]
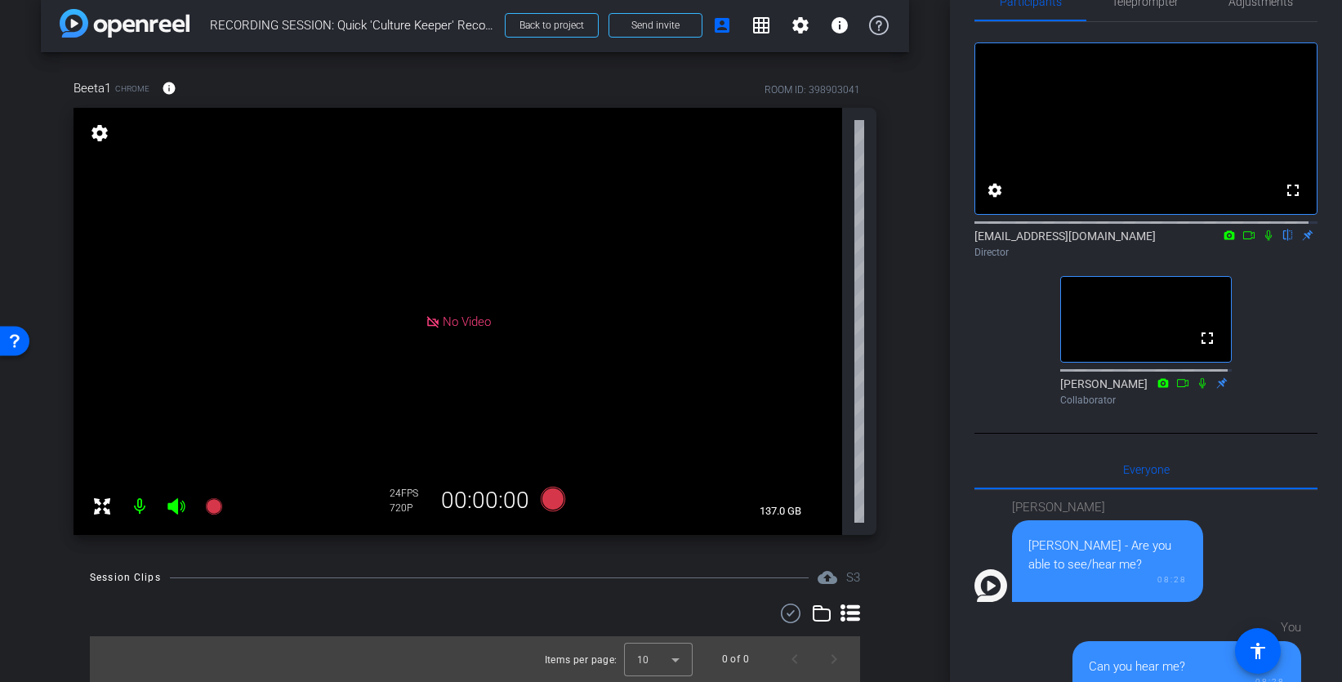
click at [897, 56] on div "Beeta1 Chrome info ROOM ID: 398903041 No Video settings 137.0 GB 24 FPS 720P 00…" at bounding box center [475, 301] width 868 height 499
click at [666, 20] on span "Send invite" at bounding box center [655, 25] width 48 height 13
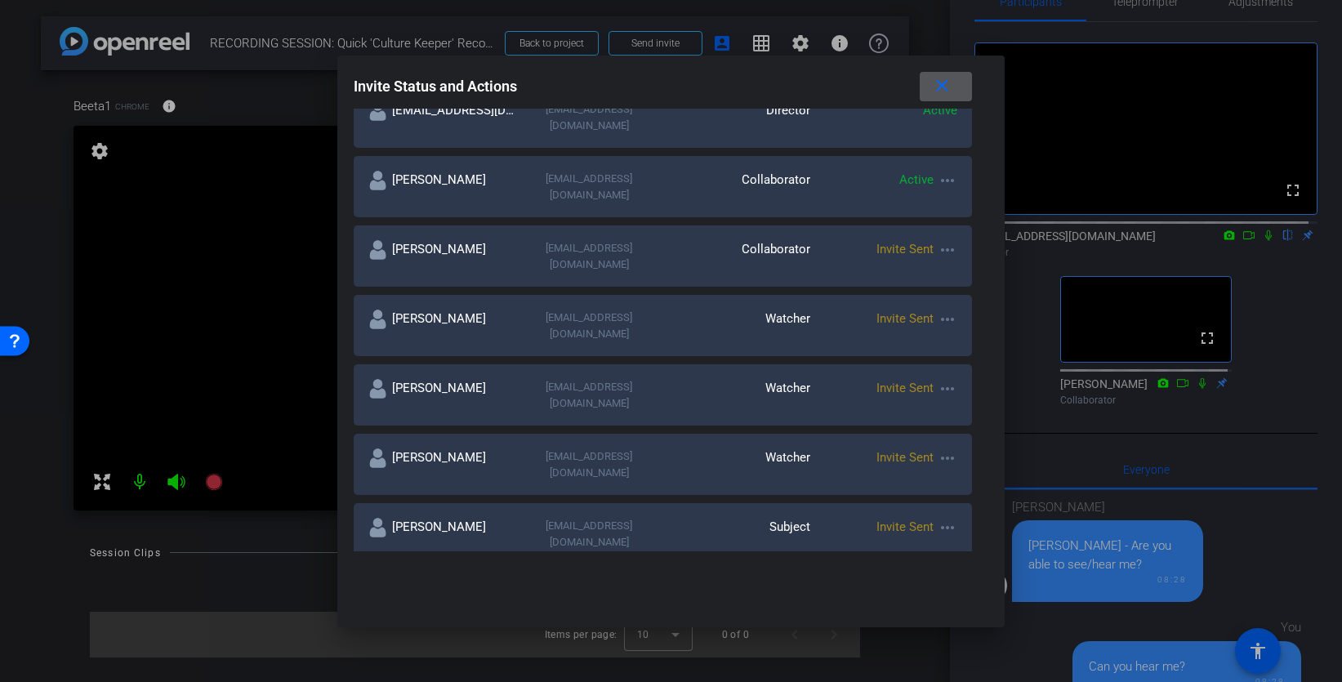
scroll to position [179, 0]
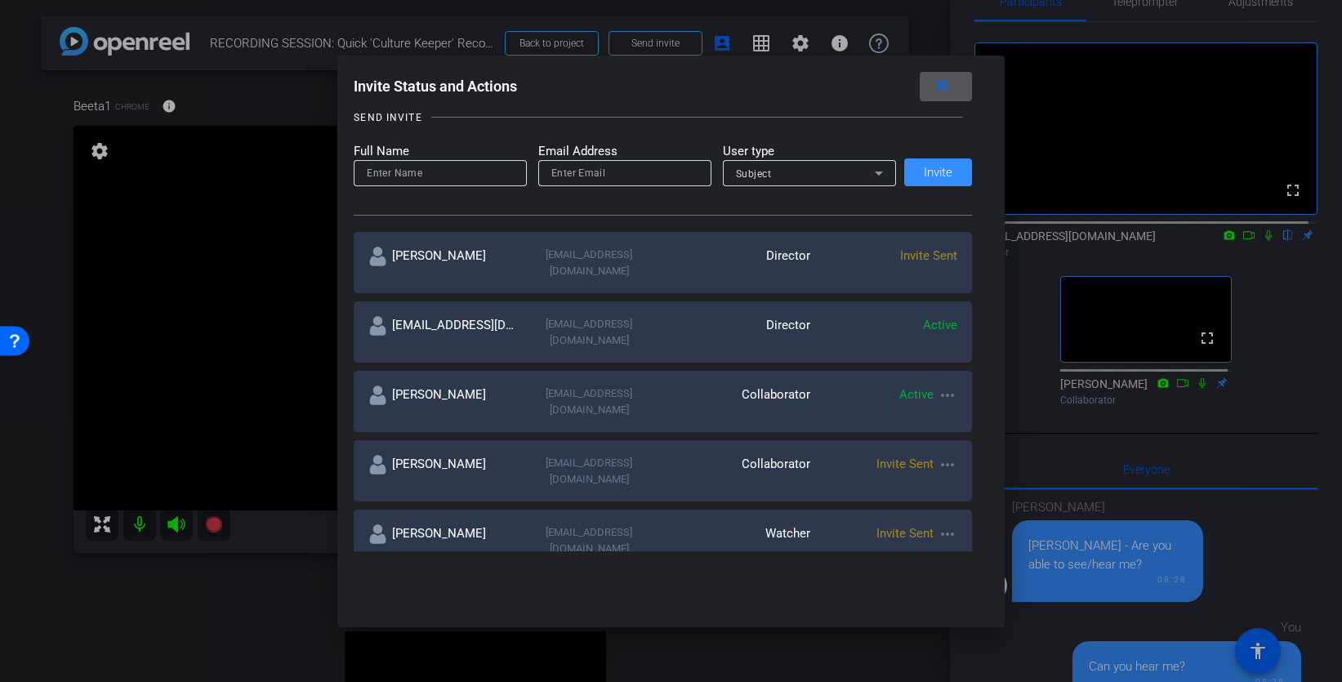
click at [476, 385] on div "[PERSON_NAME]" at bounding box center [441, 401] width 147 height 32
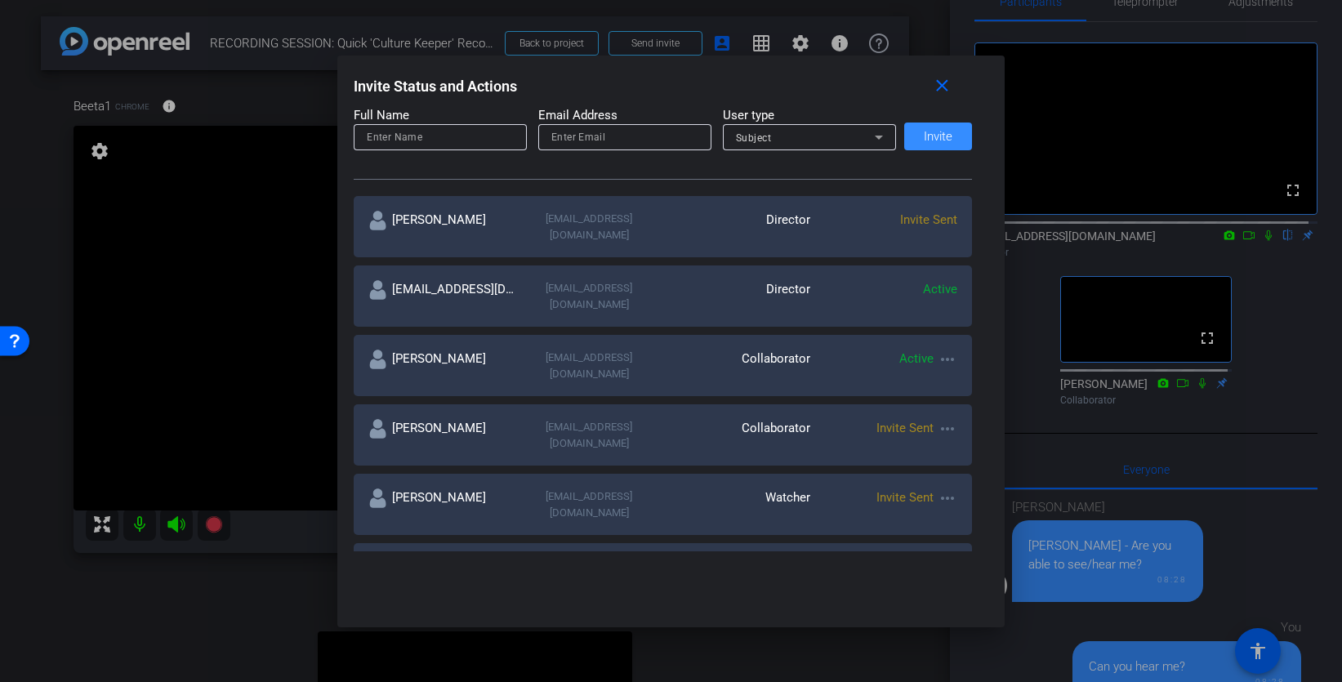
scroll to position [194, 0]
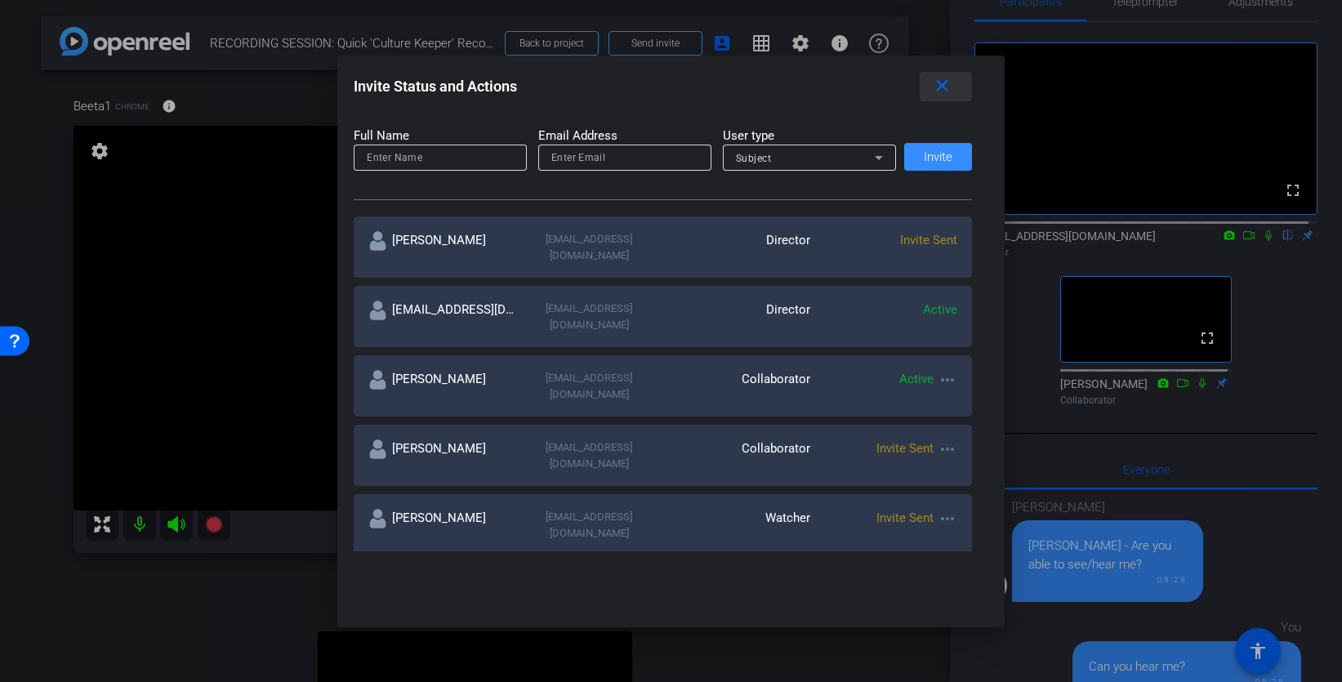
click at [950, 85] on mat-icon "close" at bounding box center [942, 86] width 20 height 20
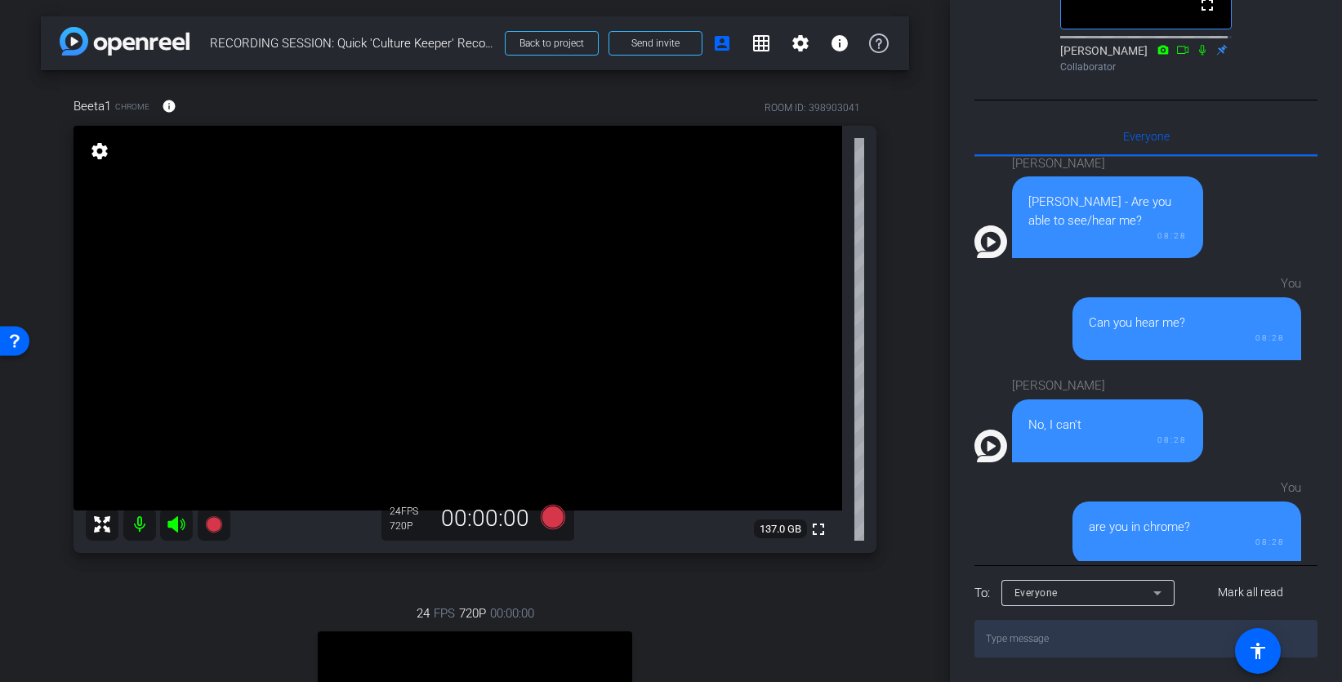
scroll to position [256, 0]
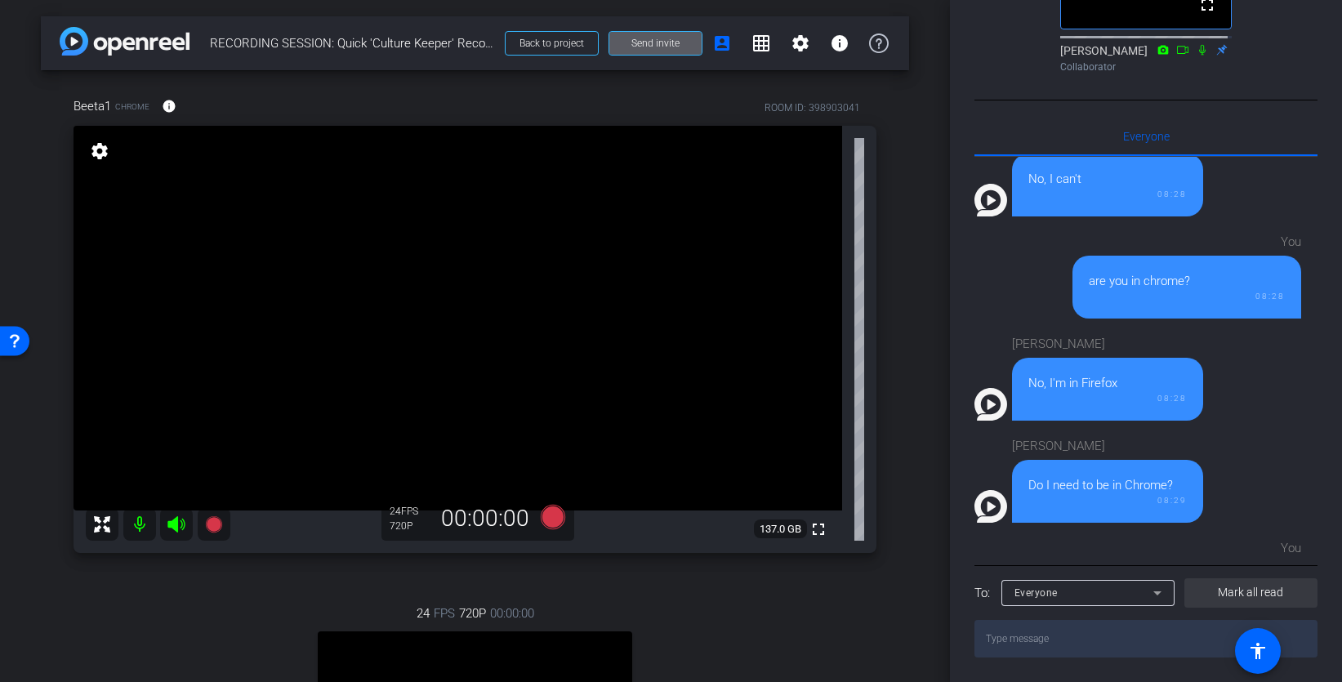
click at [1245, 573] on span "Mark all read" at bounding box center [1250, 592] width 65 height 17
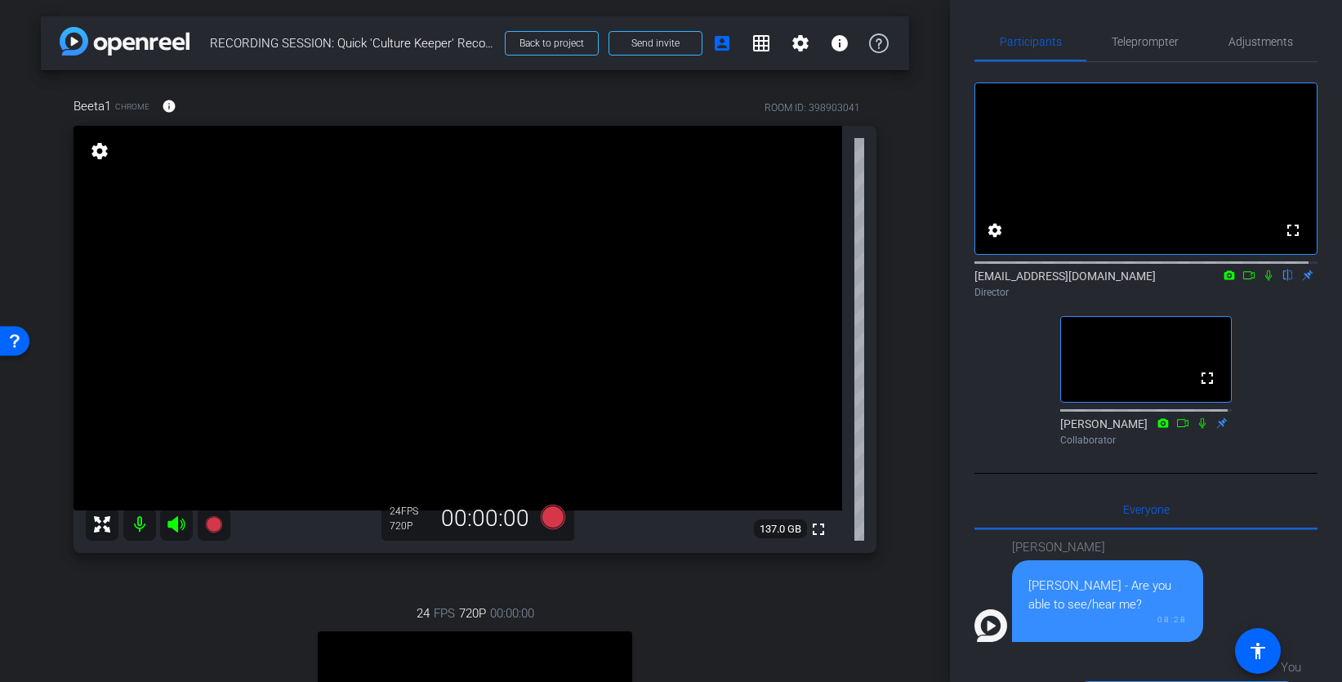
scroll to position [0, 0]
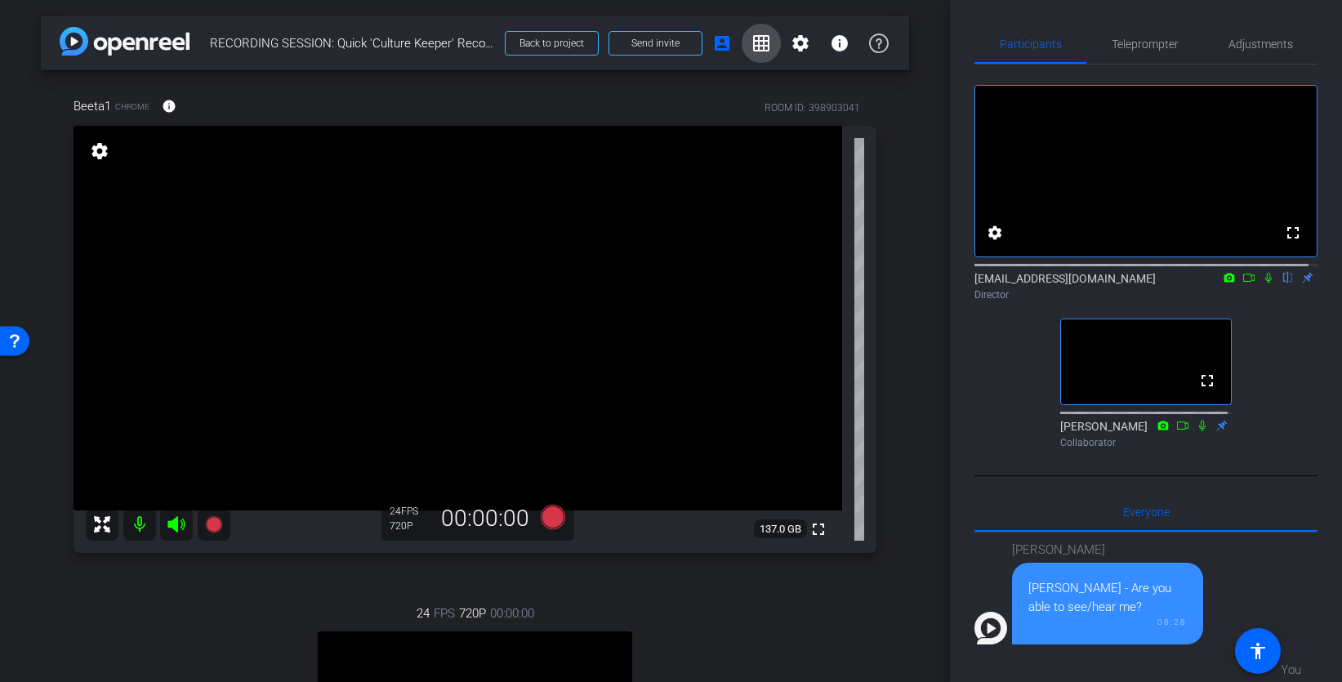
click at [751, 38] on mat-icon "grid_on" at bounding box center [761, 43] width 20 height 20
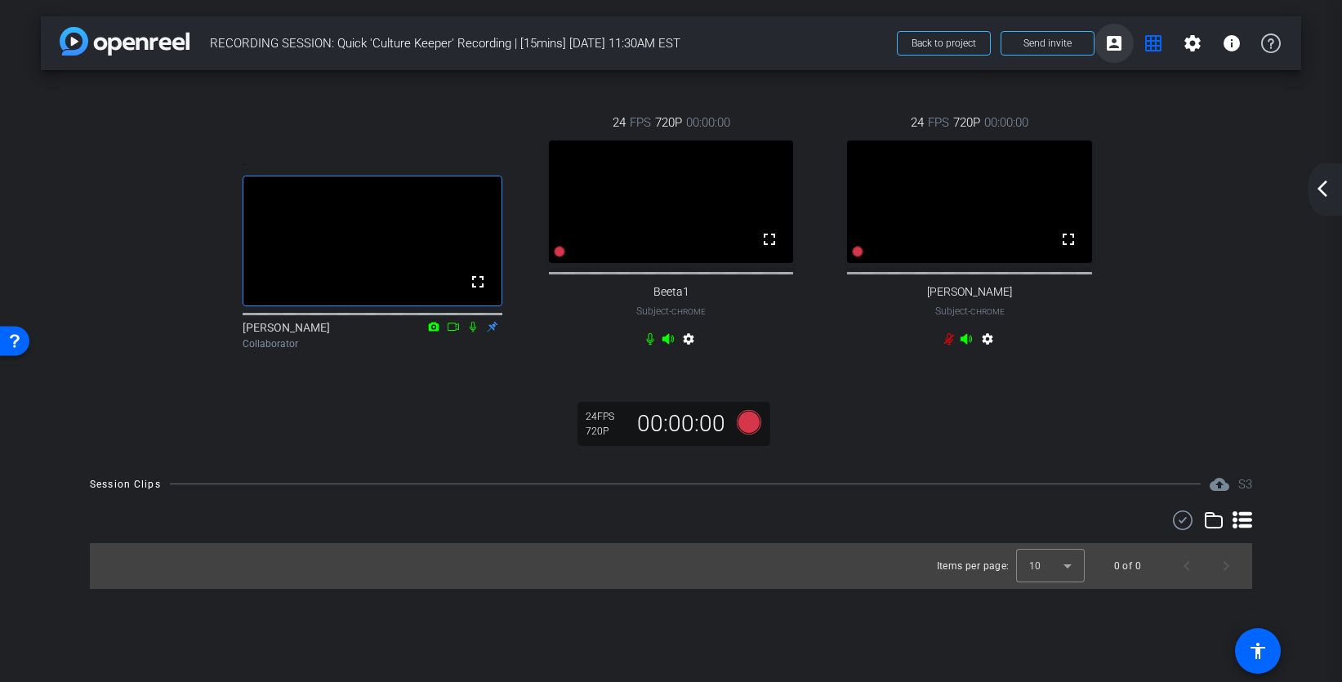
click at [1116, 47] on mat-icon "account_box" at bounding box center [1114, 43] width 20 height 20
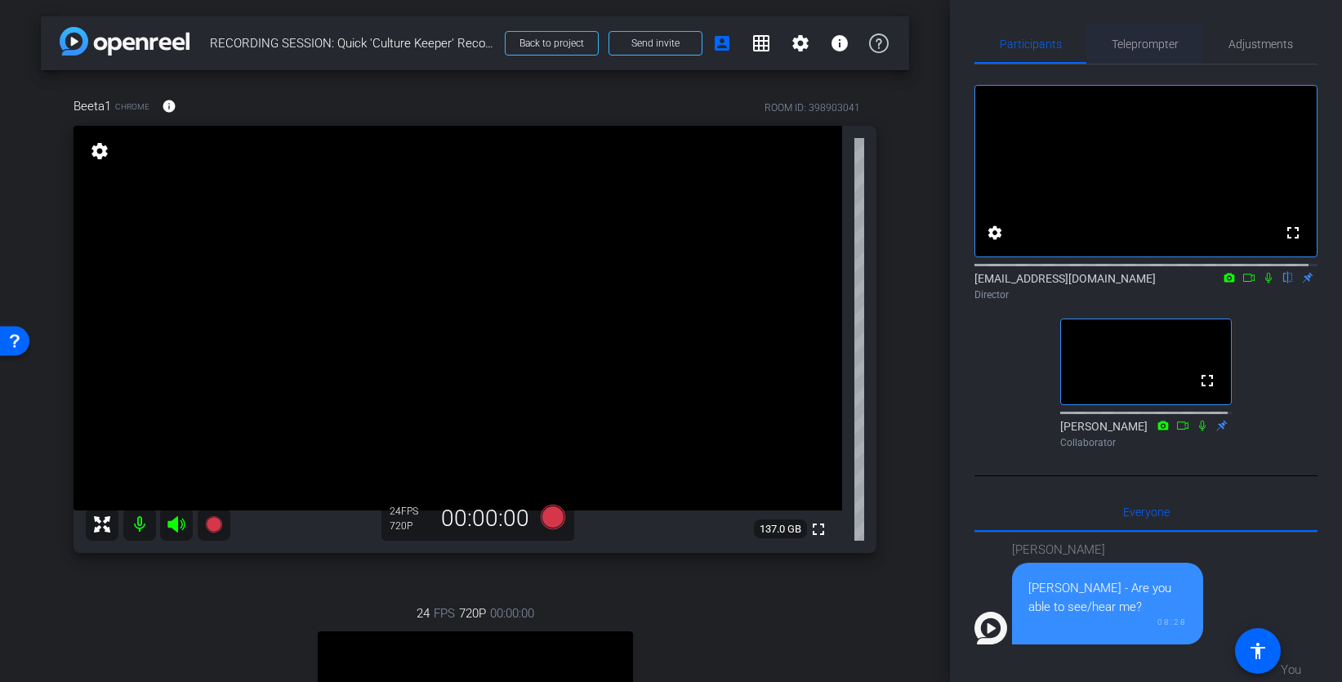
click at [1138, 44] on span "Teleprompter" at bounding box center [1144, 43] width 67 height 11
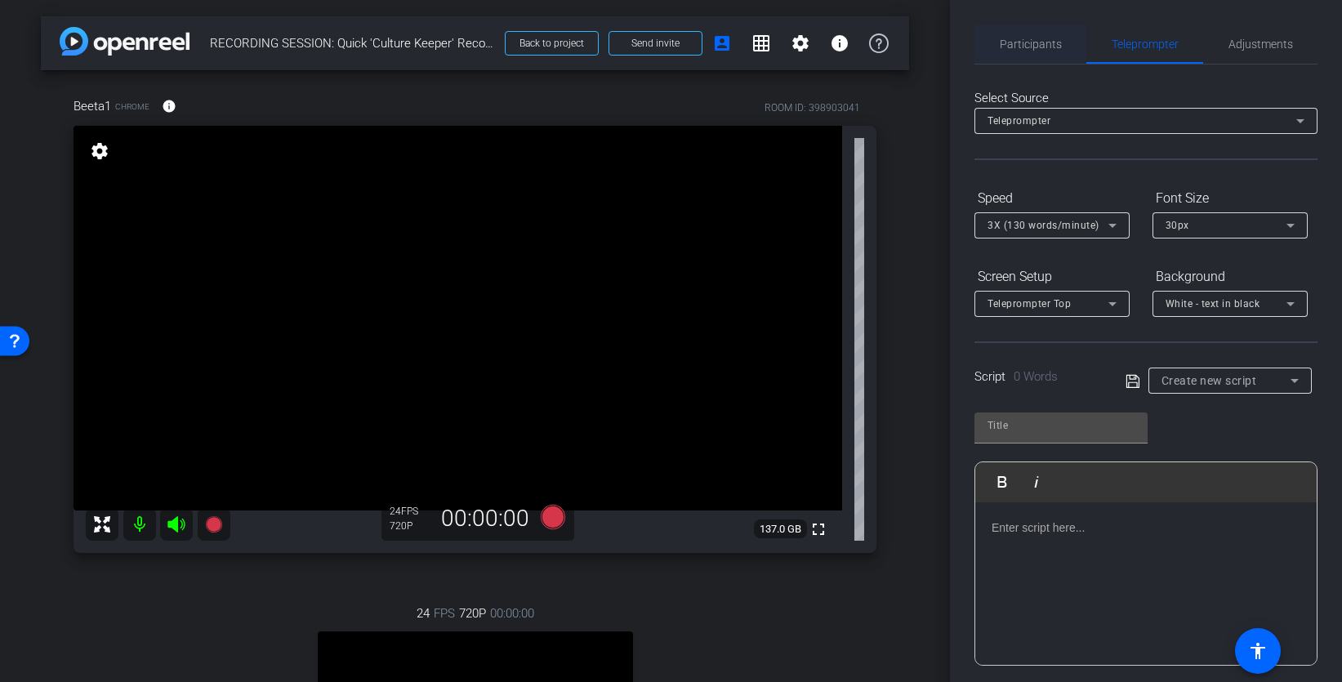
click at [1041, 45] on span "Participants" at bounding box center [1031, 43] width 62 height 11
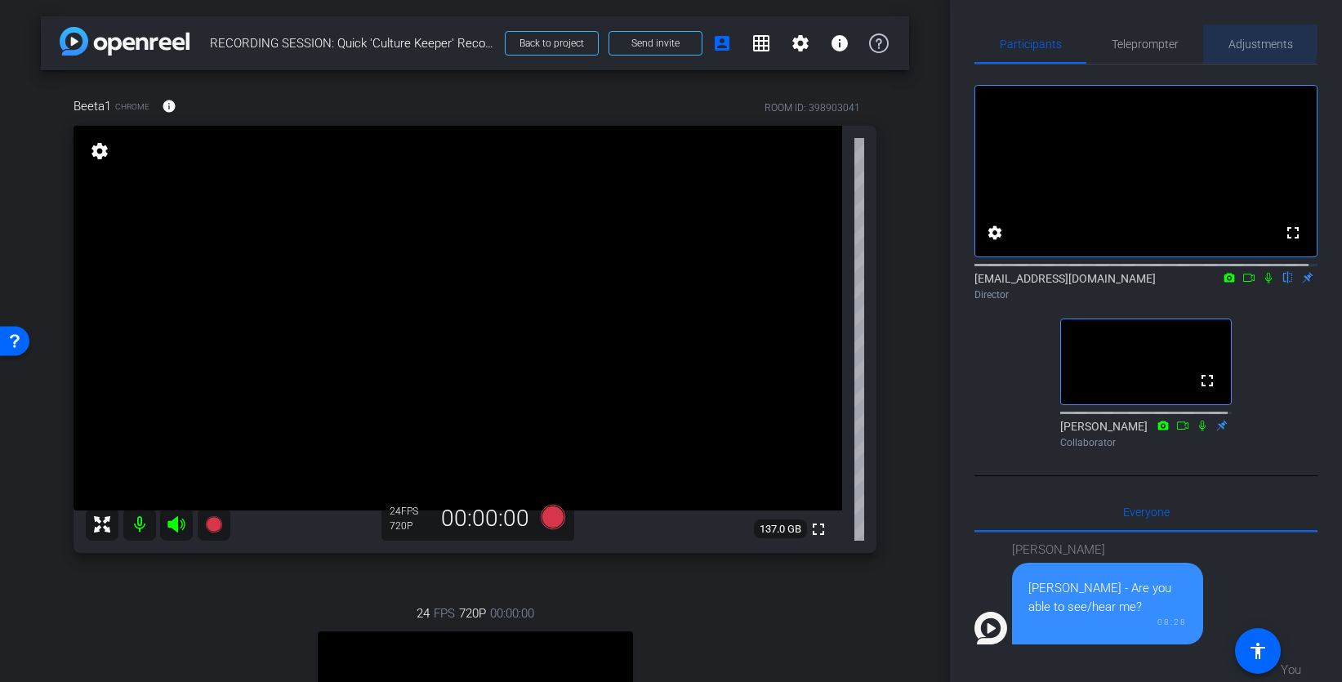
click at [1239, 40] on span "Adjustments" at bounding box center [1260, 43] width 65 height 11
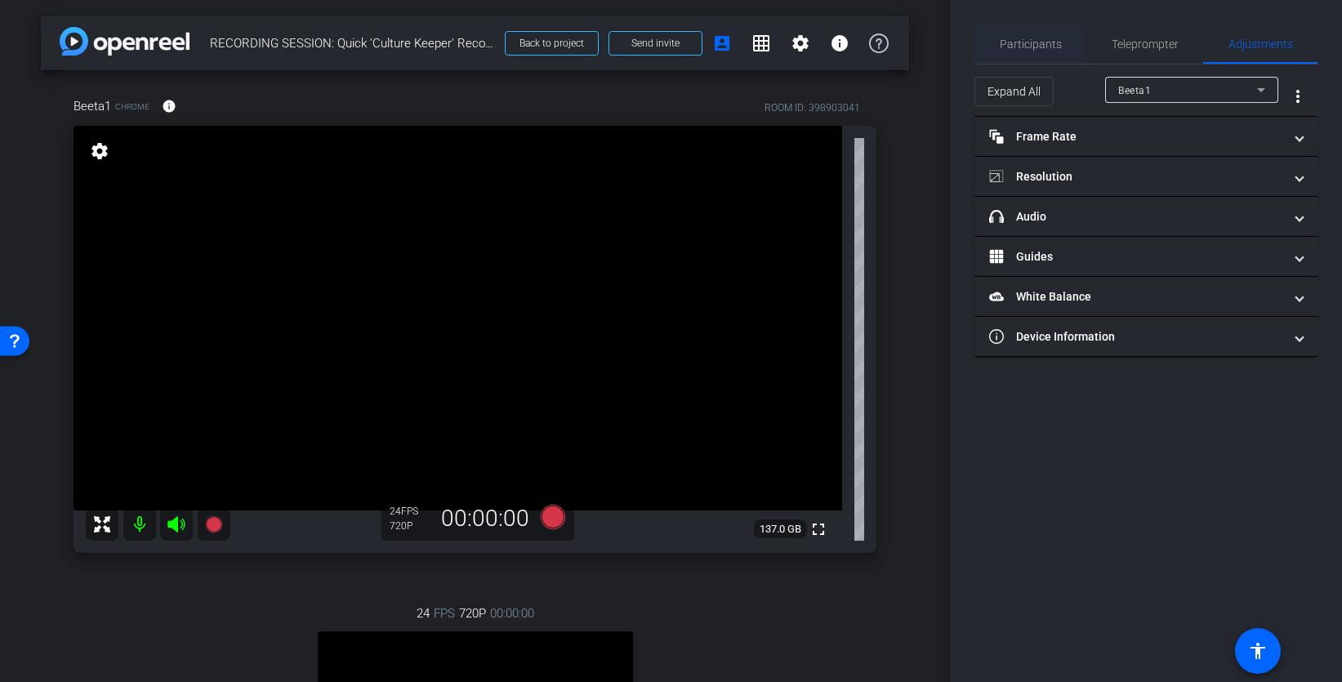
click at [1046, 46] on span "Participants" at bounding box center [1031, 43] width 62 height 11
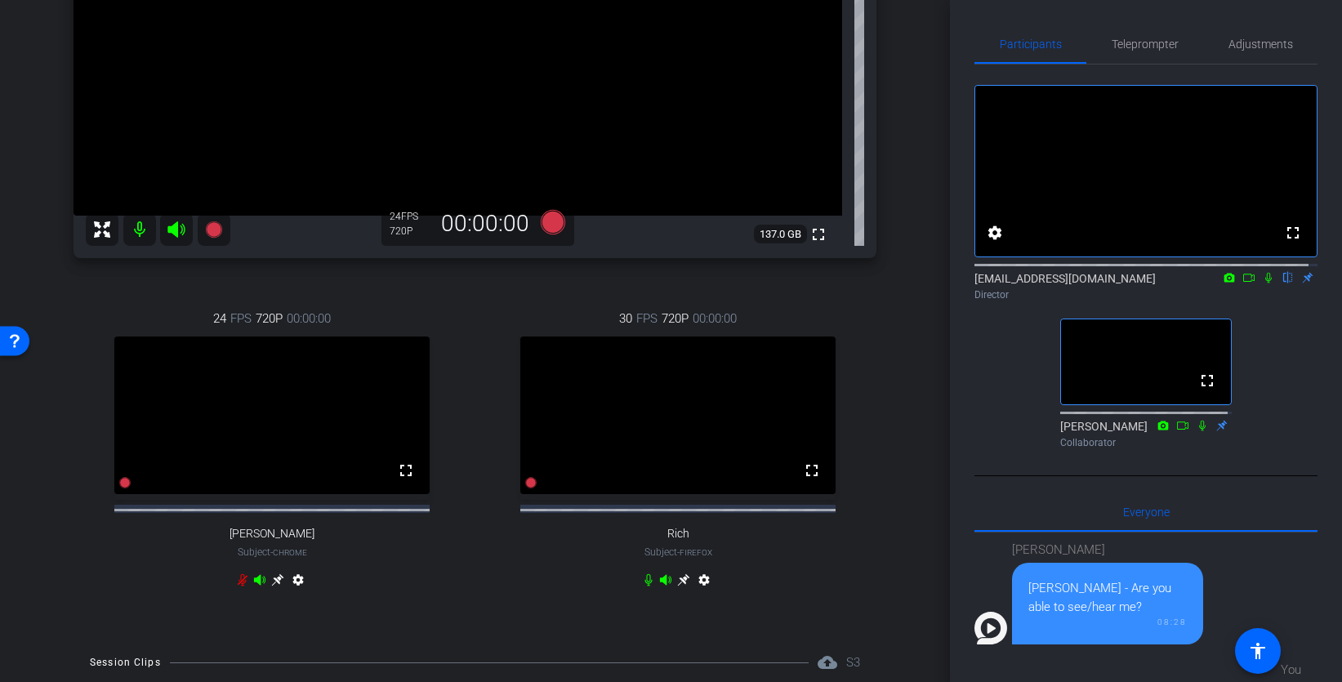
scroll to position [394, 0]
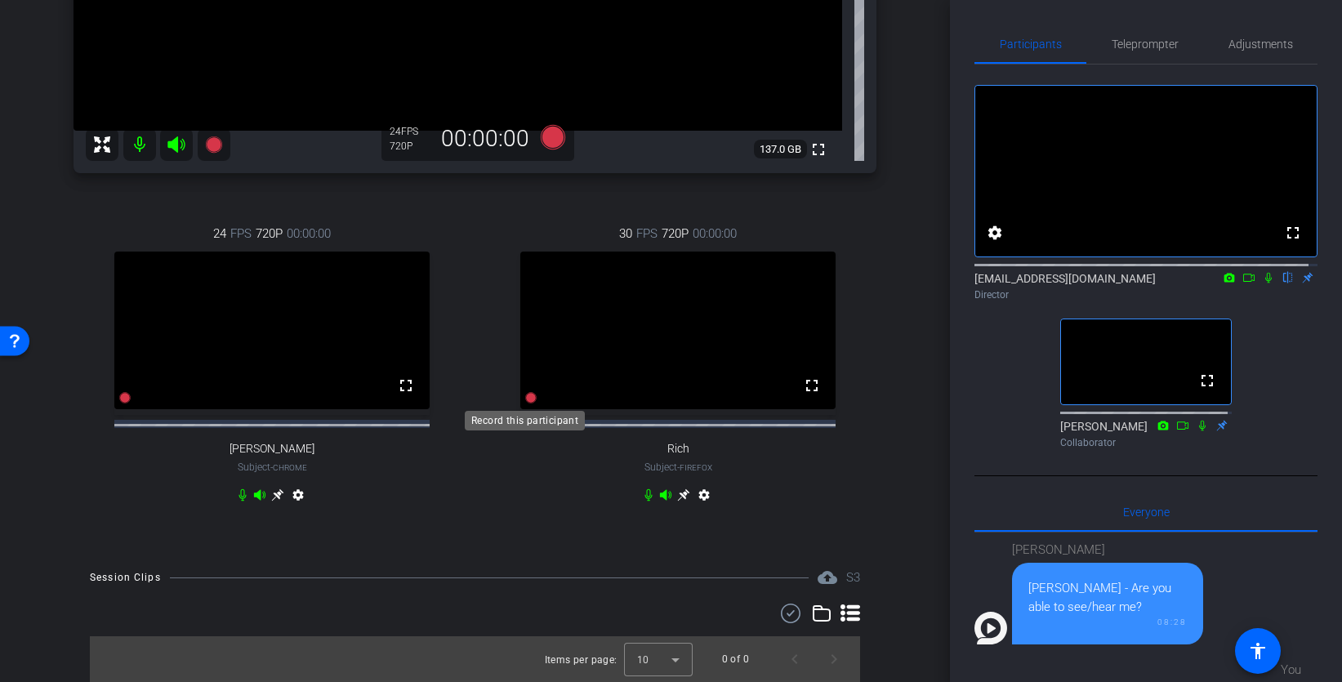
click at [131, 398] on icon at bounding box center [124, 397] width 11 height 11
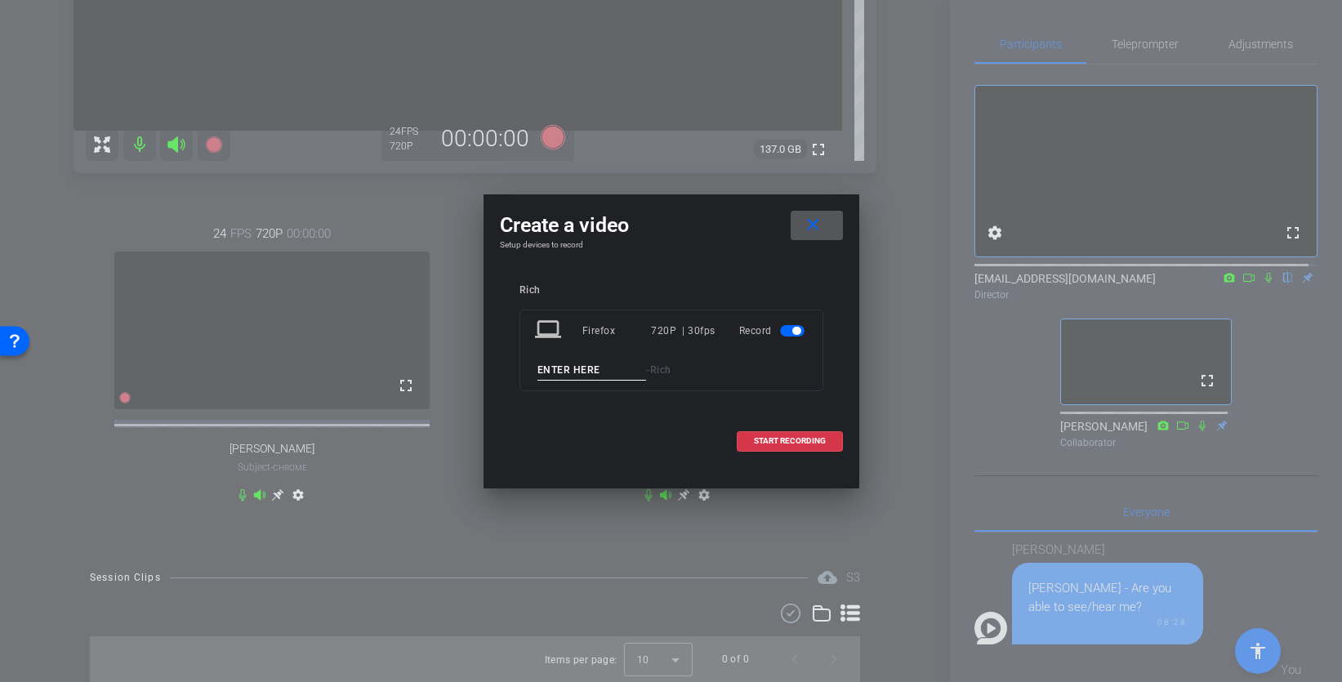
click at [804, 225] on mat-icon "close" at bounding box center [813, 225] width 20 height 20
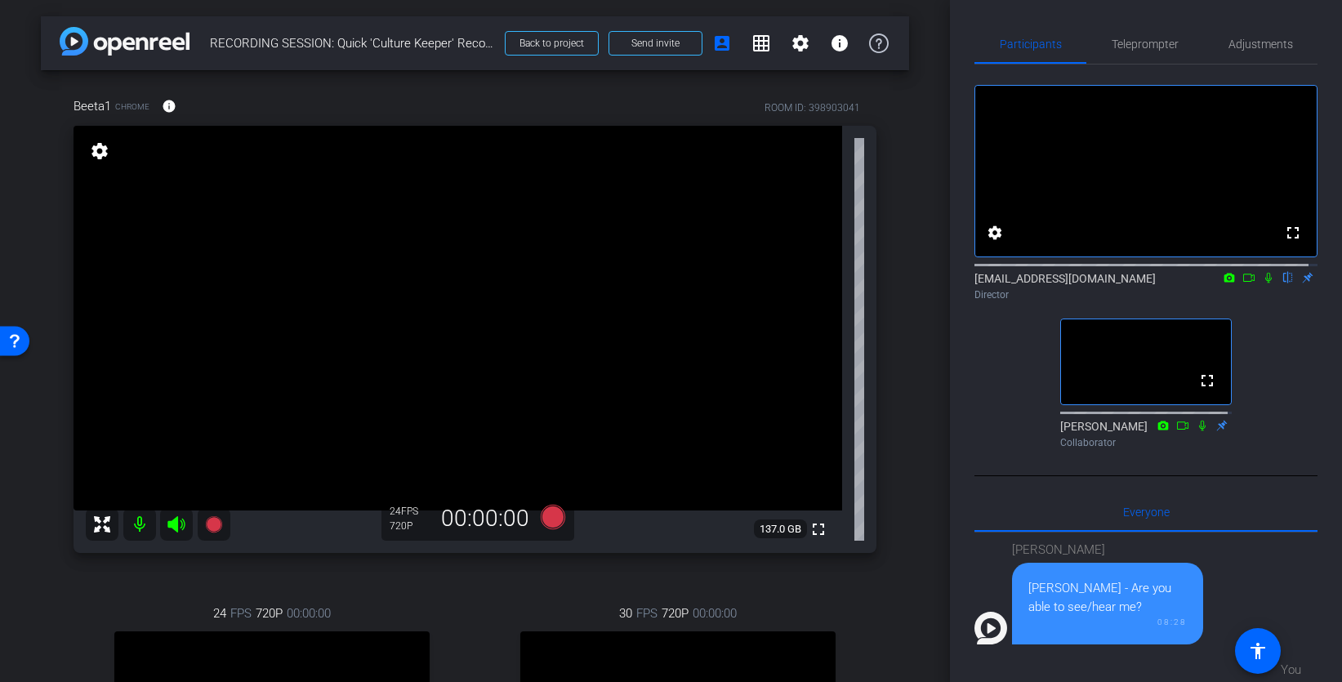
scroll to position [10, 0]
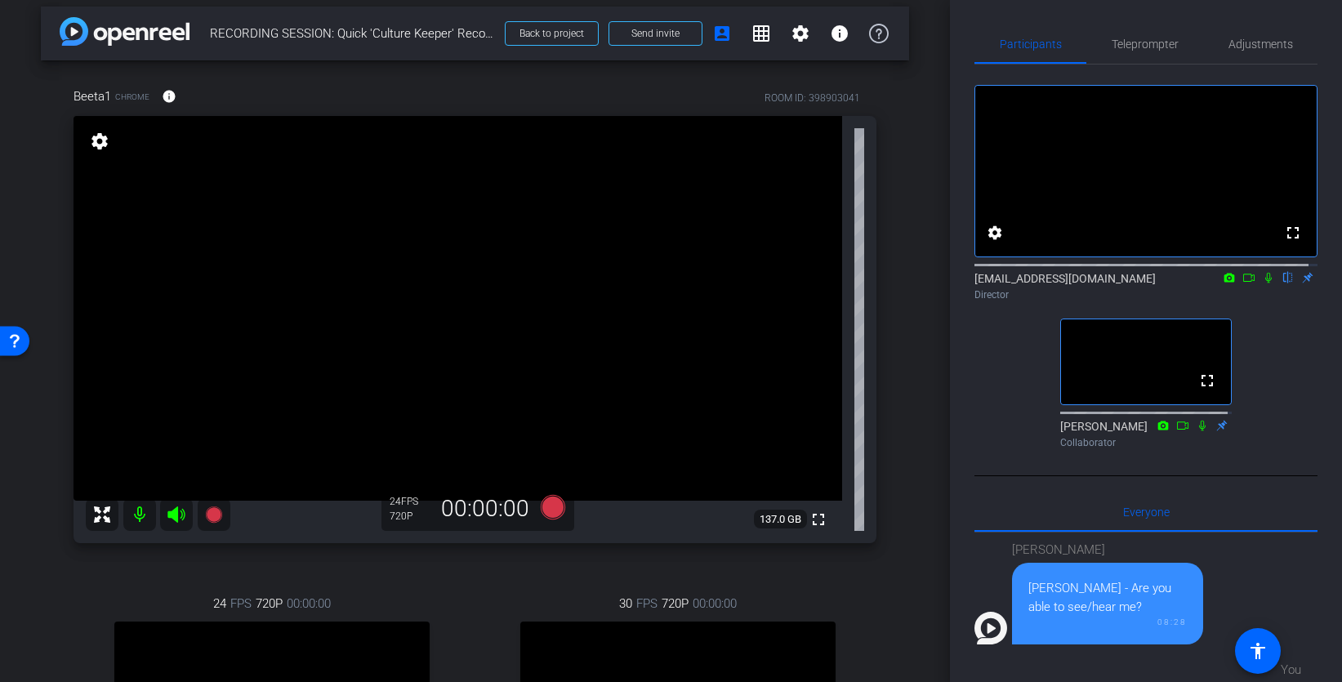
click at [98, 144] on mat-icon "settings" at bounding box center [99, 141] width 23 height 20
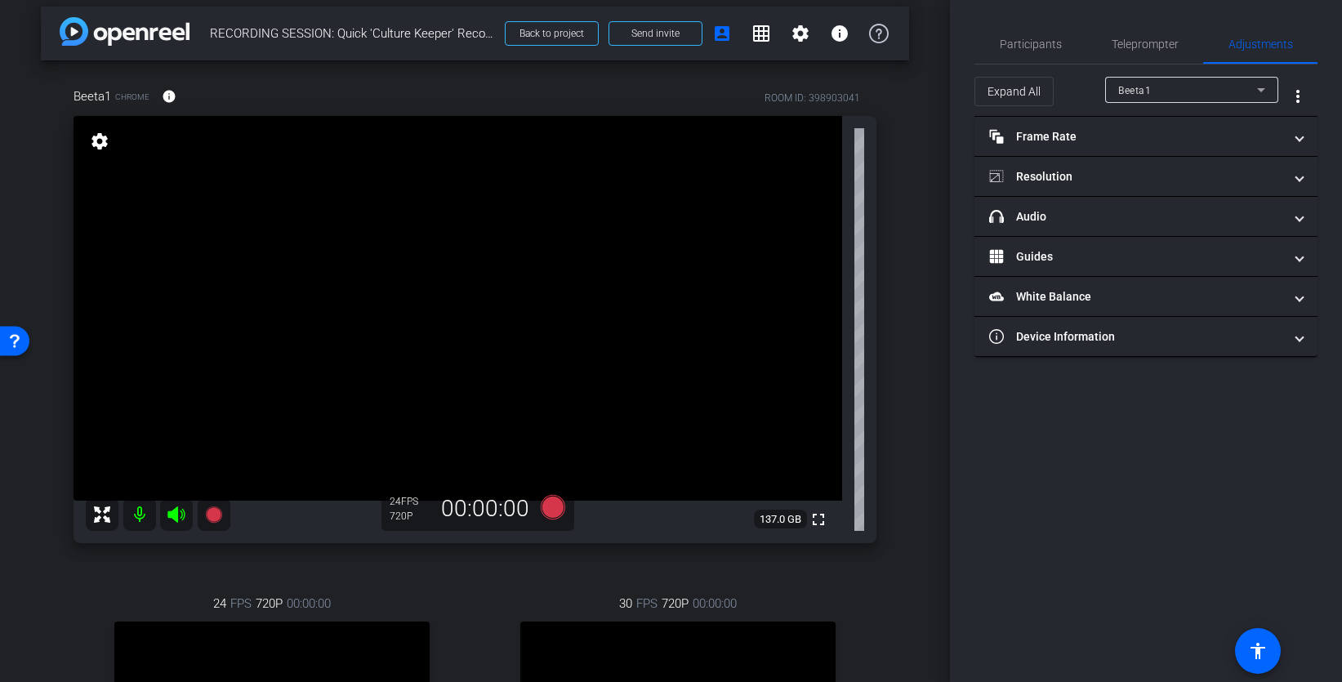
scroll to position [283, 0]
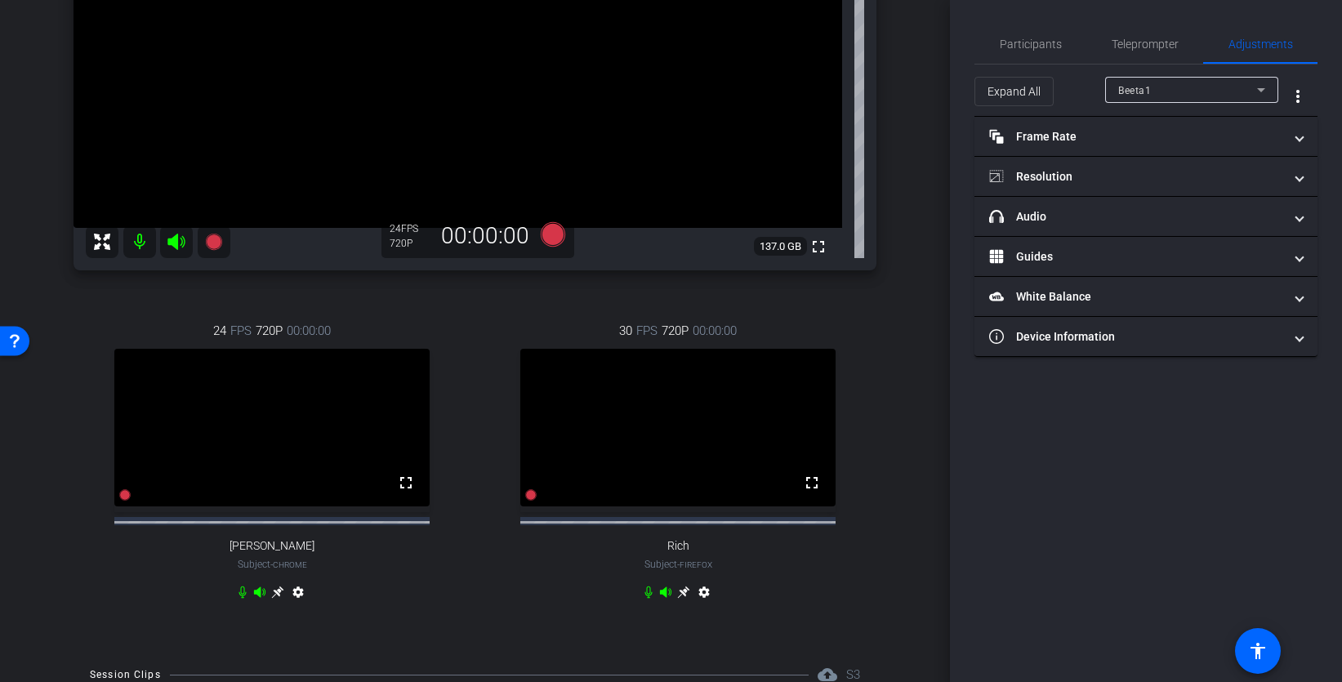
click at [667, 396] on video at bounding box center [677, 428] width 315 height 158
click at [628, 388] on video at bounding box center [677, 428] width 315 height 158
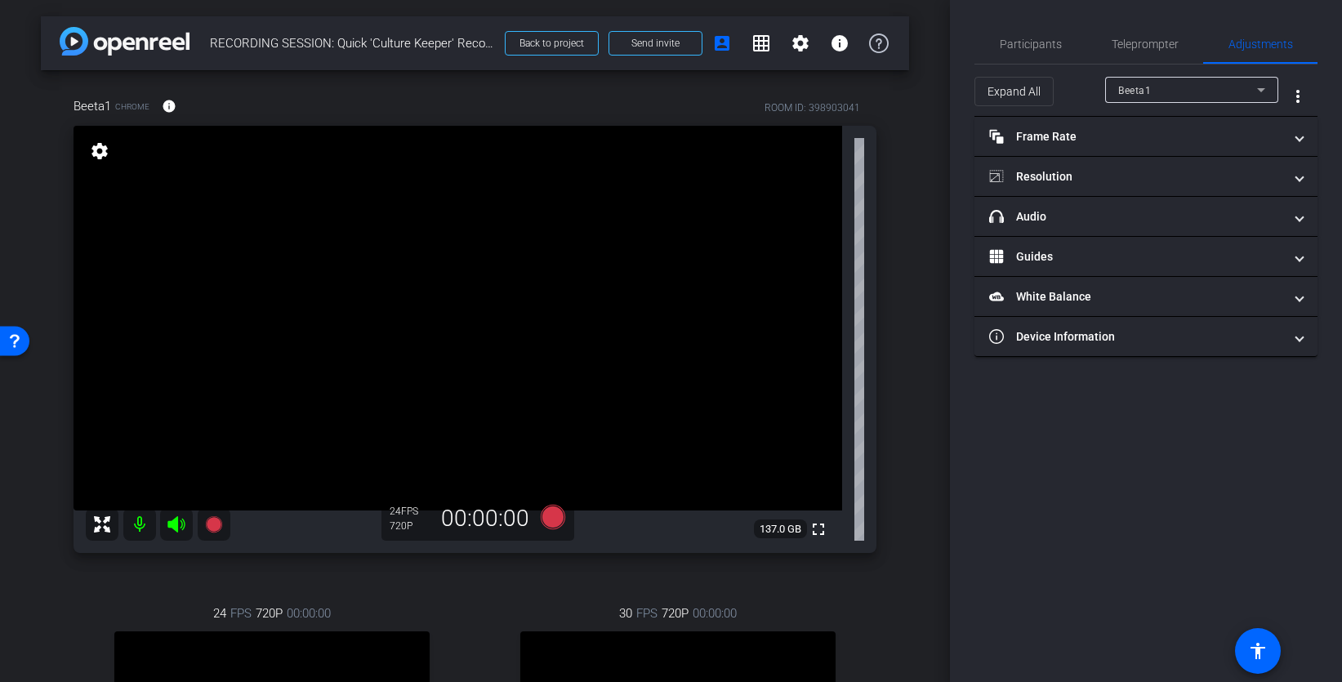
scroll to position [357, 0]
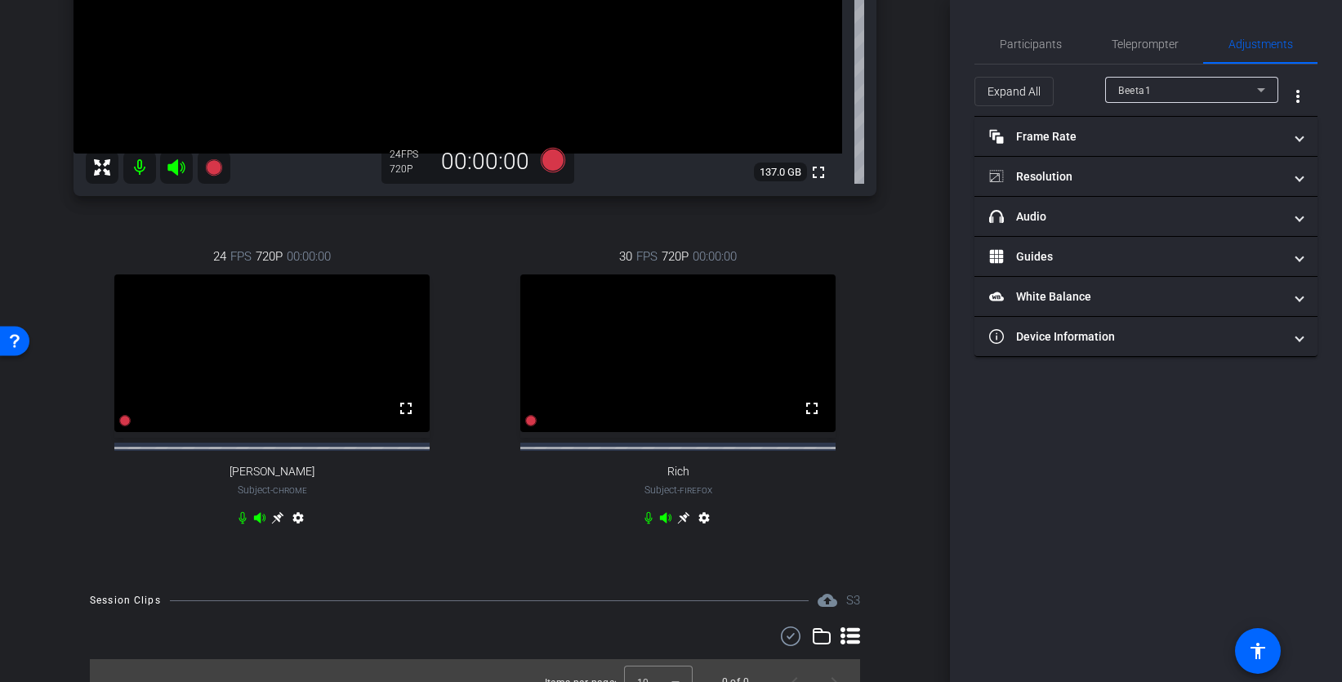
click at [784, 310] on video at bounding box center [677, 353] width 315 height 158
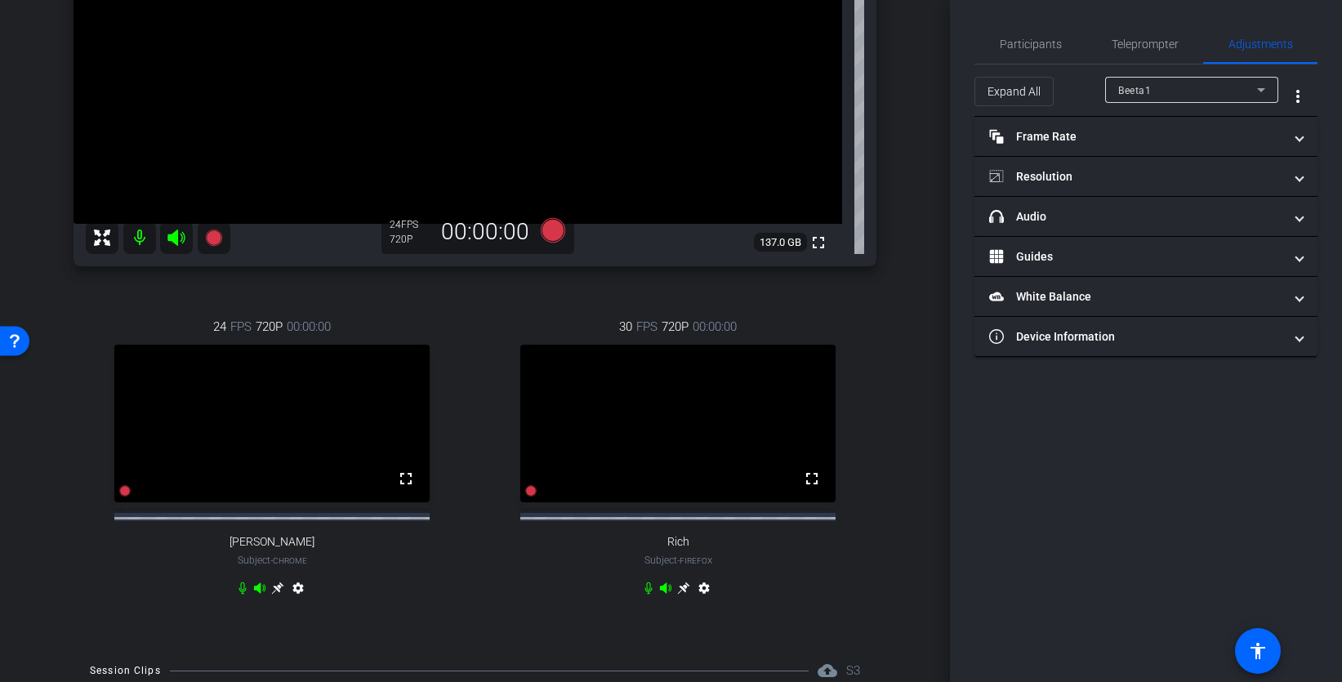
scroll to position [236, 0]
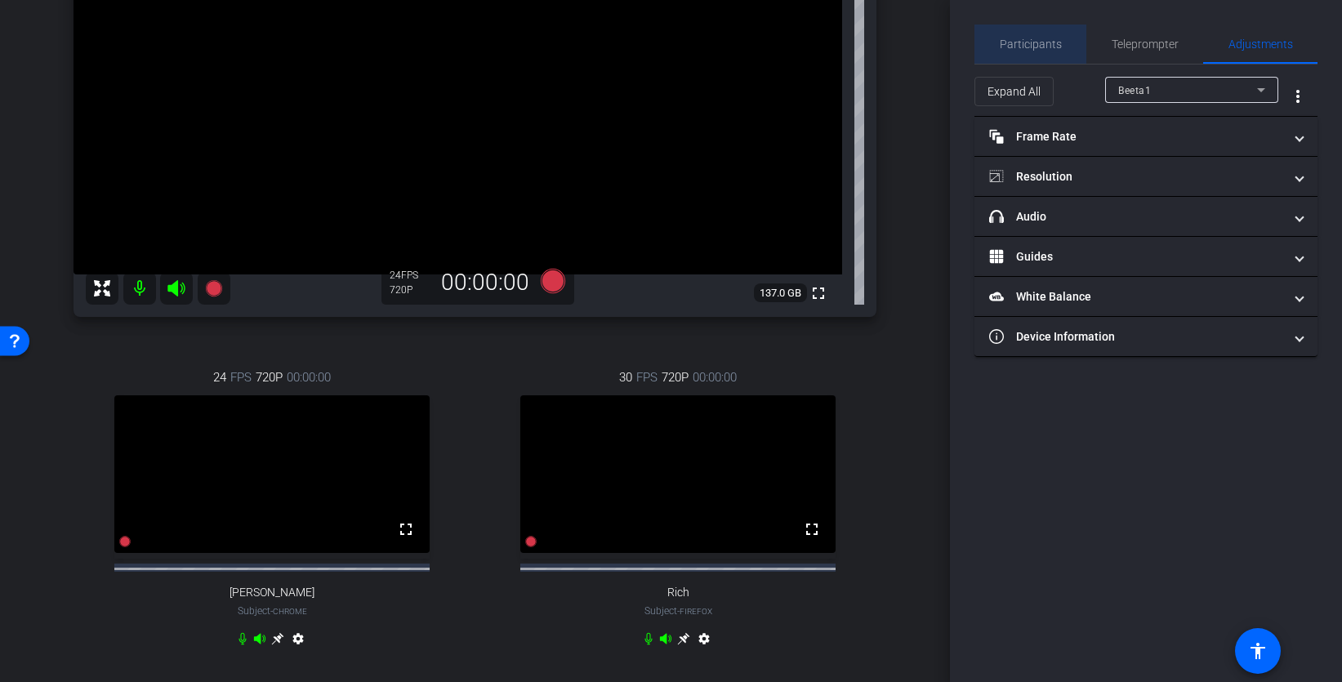
click at [1044, 45] on span "Participants" at bounding box center [1031, 43] width 62 height 11
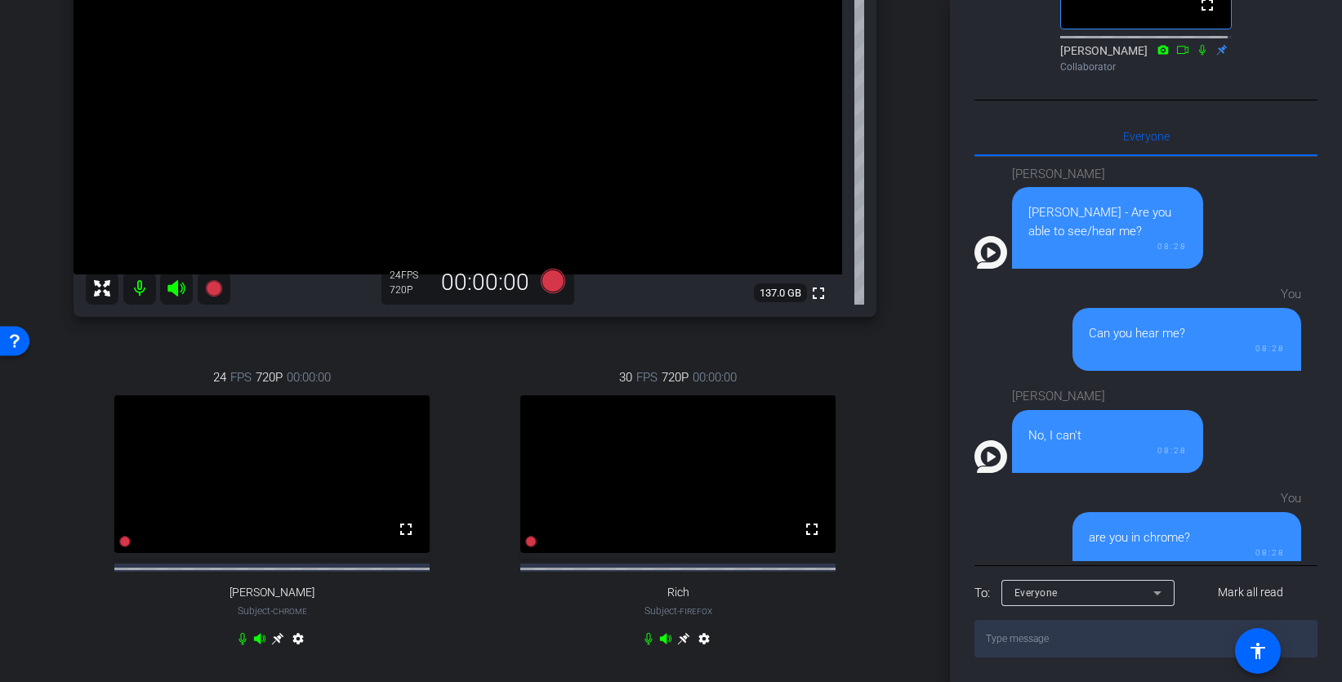
scroll to position [0, 0]
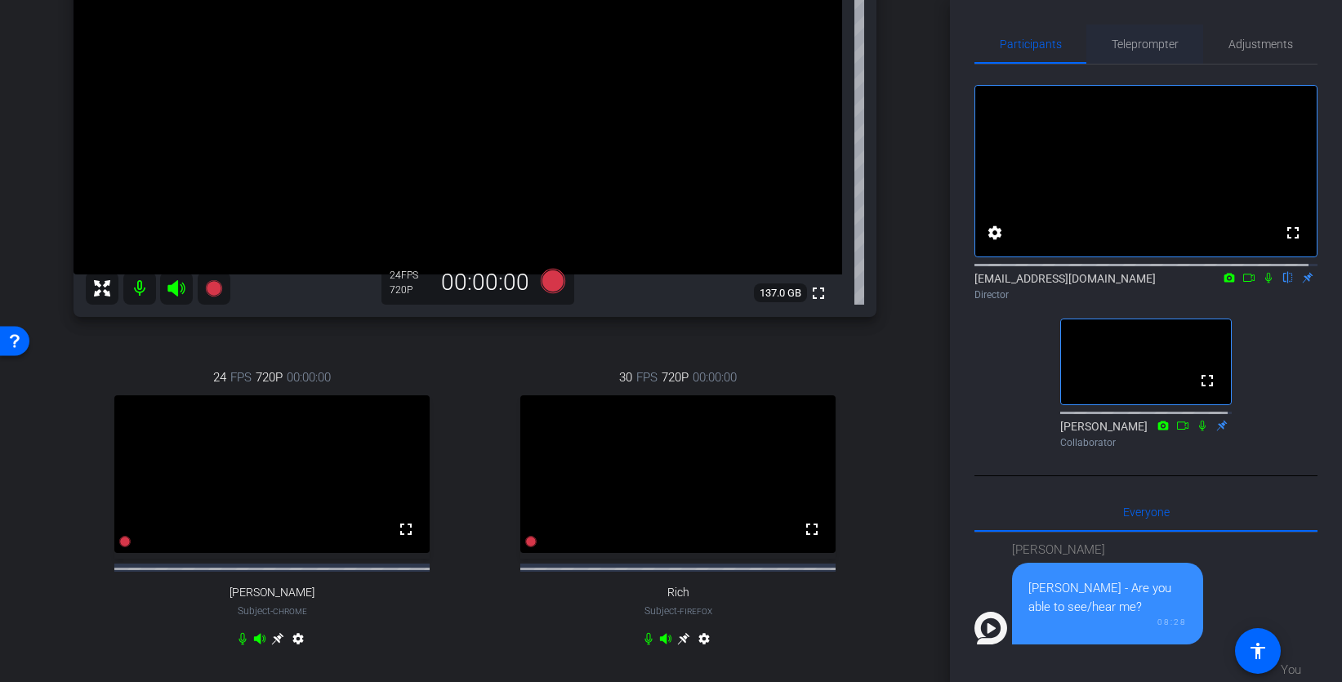
click at [1143, 51] on span "Teleprompter" at bounding box center [1144, 43] width 67 height 39
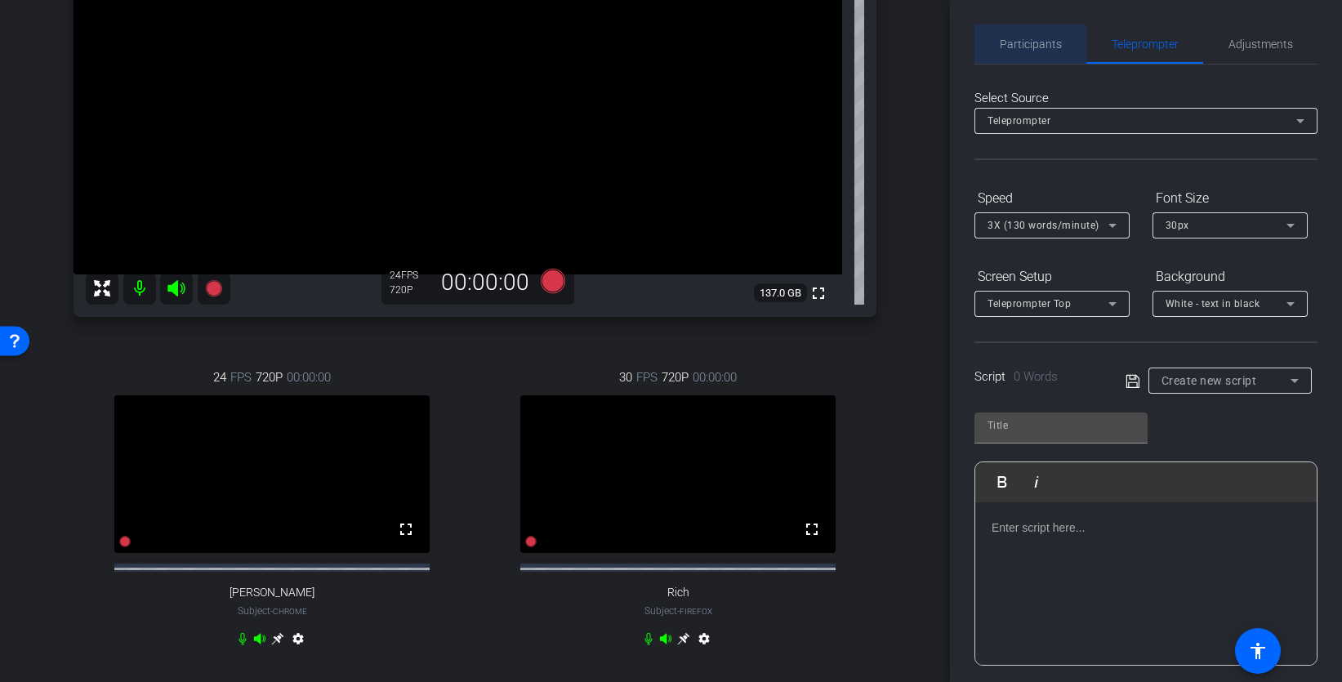
click at [1046, 39] on span "Participants" at bounding box center [1031, 43] width 62 height 11
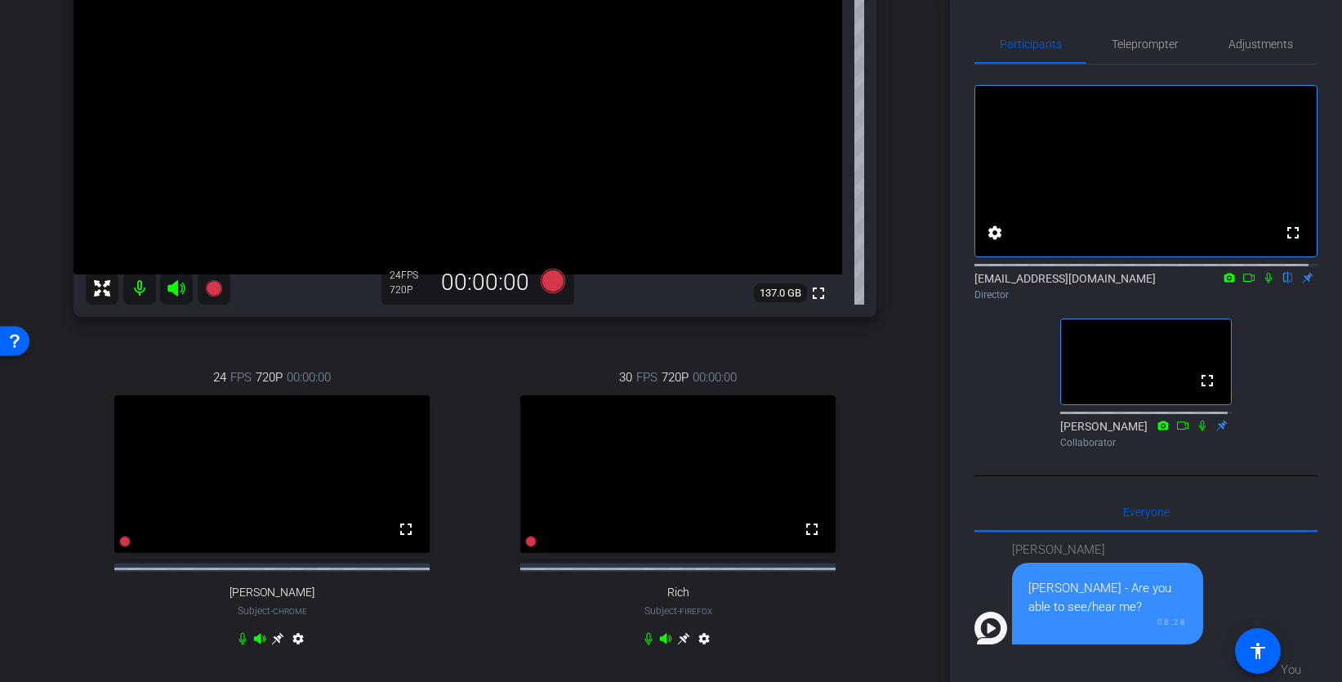
click at [764, 492] on video at bounding box center [677, 474] width 315 height 158
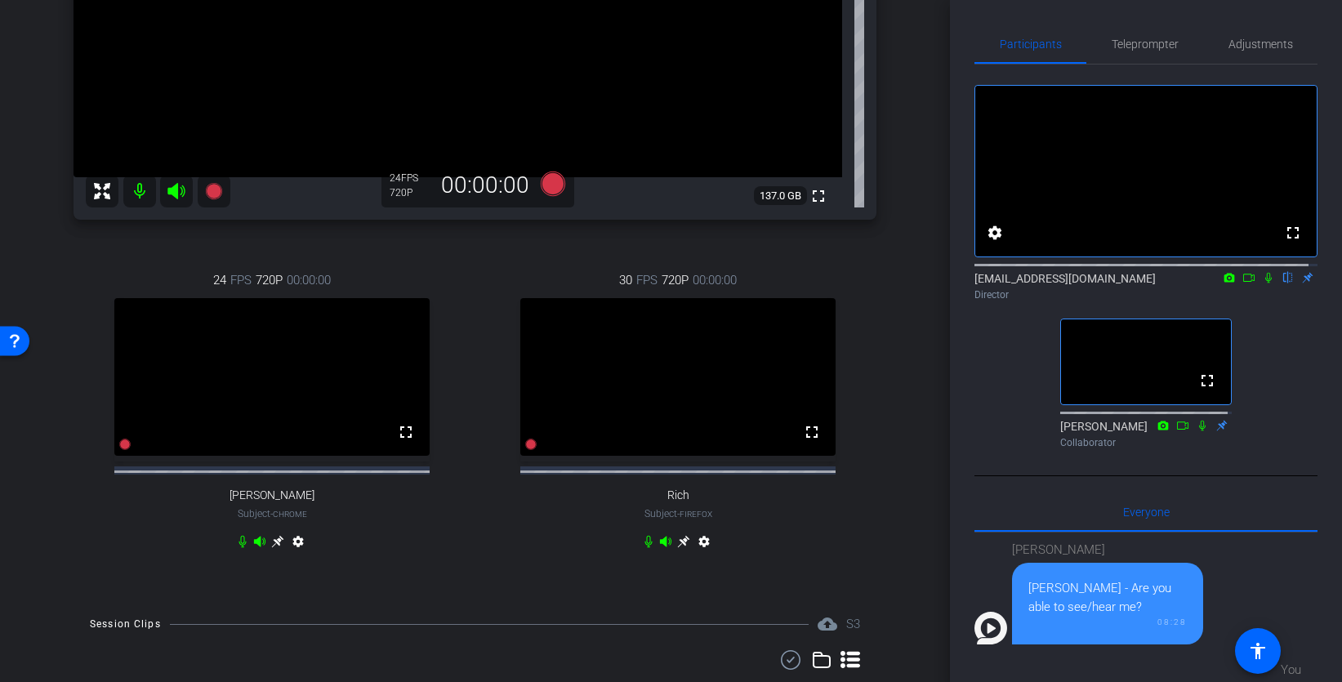
click at [699, 555] on mat-icon "settings" at bounding box center [704, 545] width 20 height 20
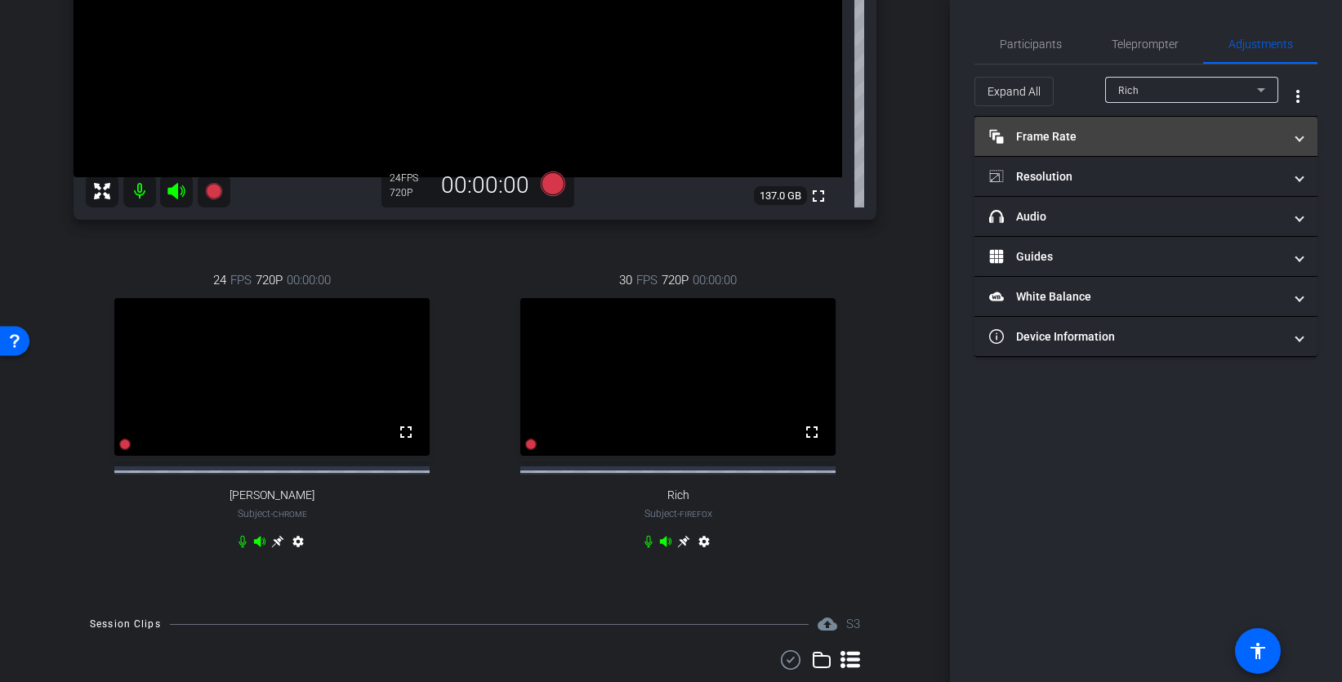
click at [1134, 137] on mat-panel-title "Frame Rate Frame Rate" at bounding box center [1136, 136] width 294 height 17
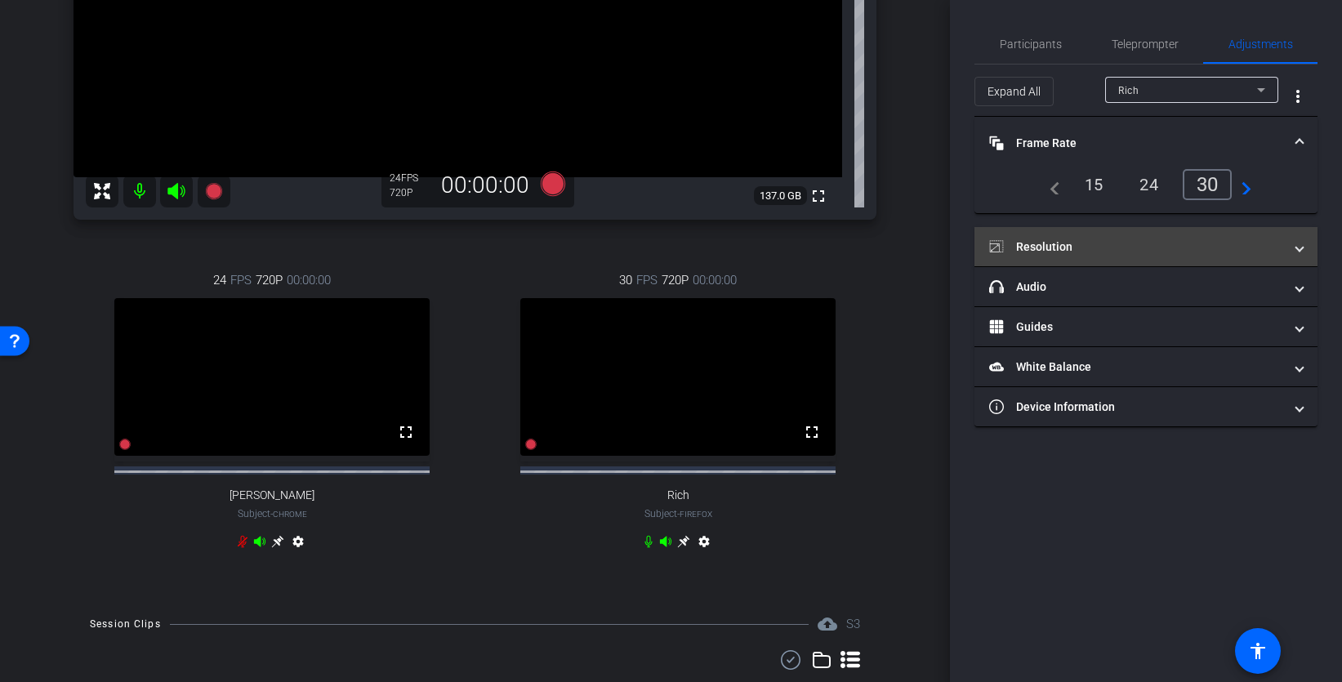
click at [1083, 246] on mat-panel-title "Resolution" at bounding box center [1136, 246] width 294 height 17
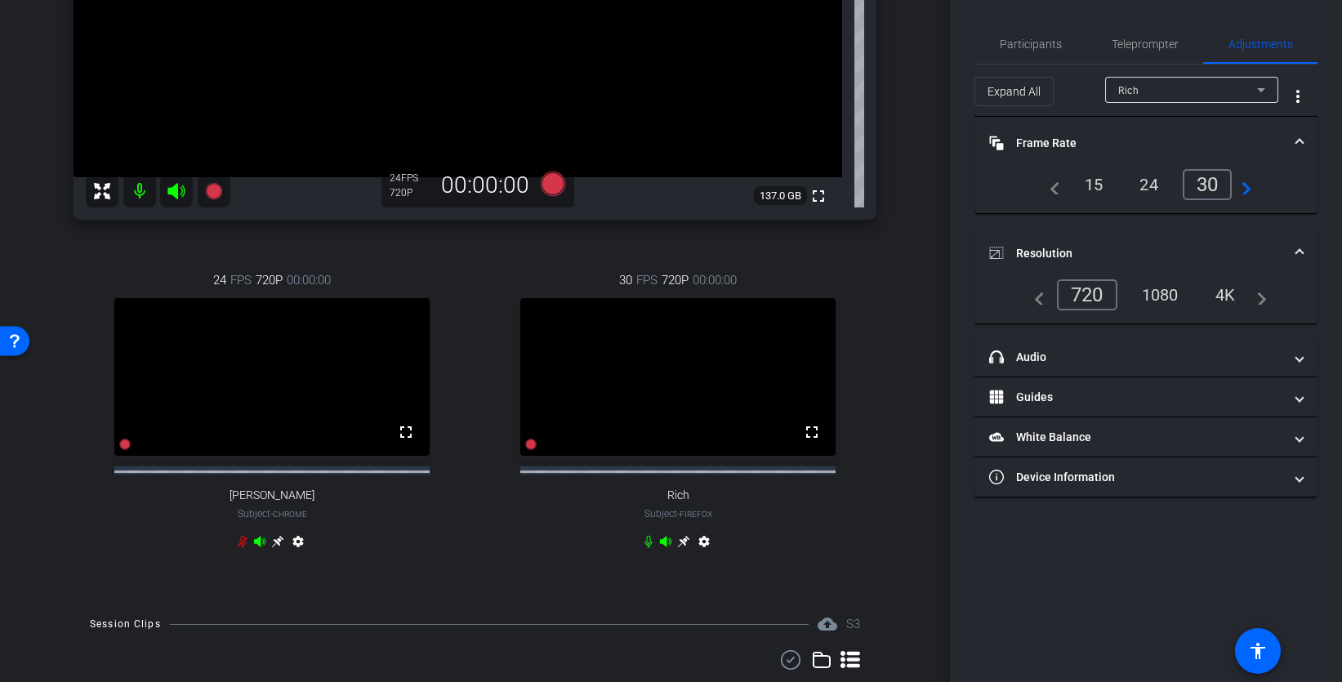
click at [1160, 291] on div "1080" at bounding box center [1159, 295] width 61 height 28
click at [1090, 292] on div "720" at bounding box center [1087, 294] width 60 height 31
click at [1160, 298] on div "1080" at bounding box center [1159, 295] width 61 height 28
click at [1094, 292] on div "720" at bounding box center [1087, 294] width 60 height 31
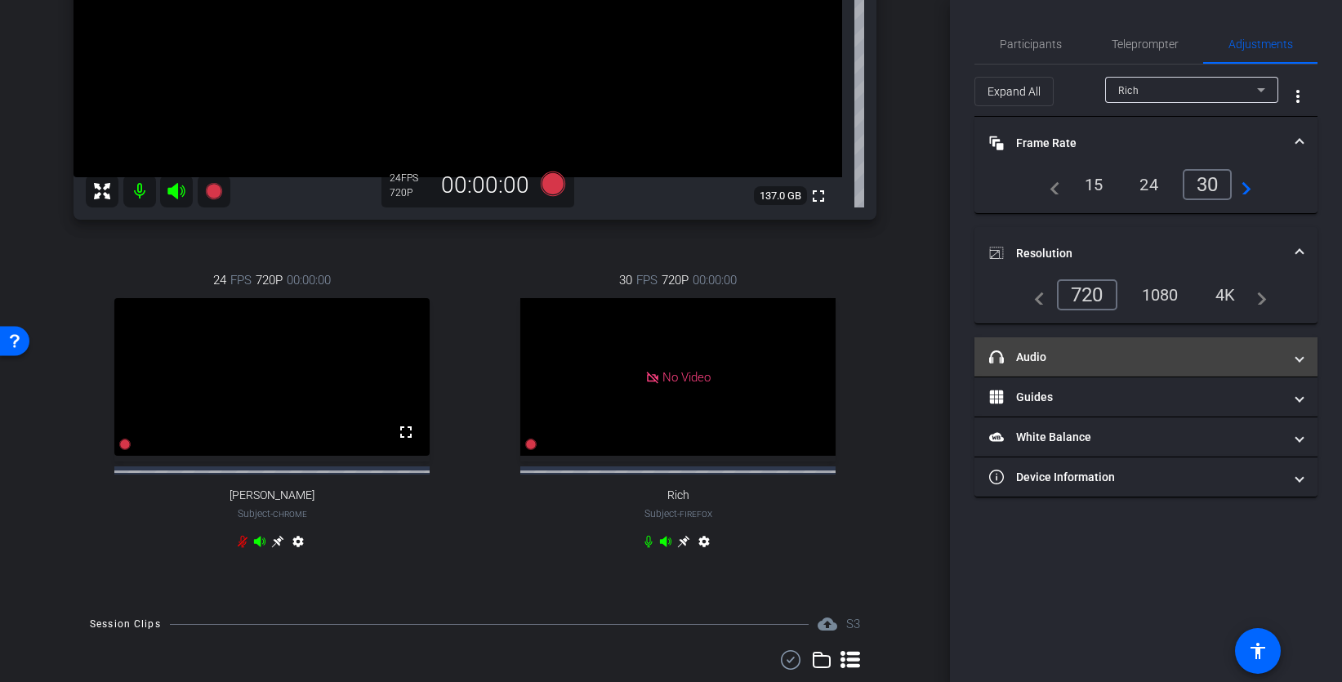
click at [1096, 360] on mat-panel-title "headphone icon Audio" at bounding box center [1136, 357] width 294 height 17
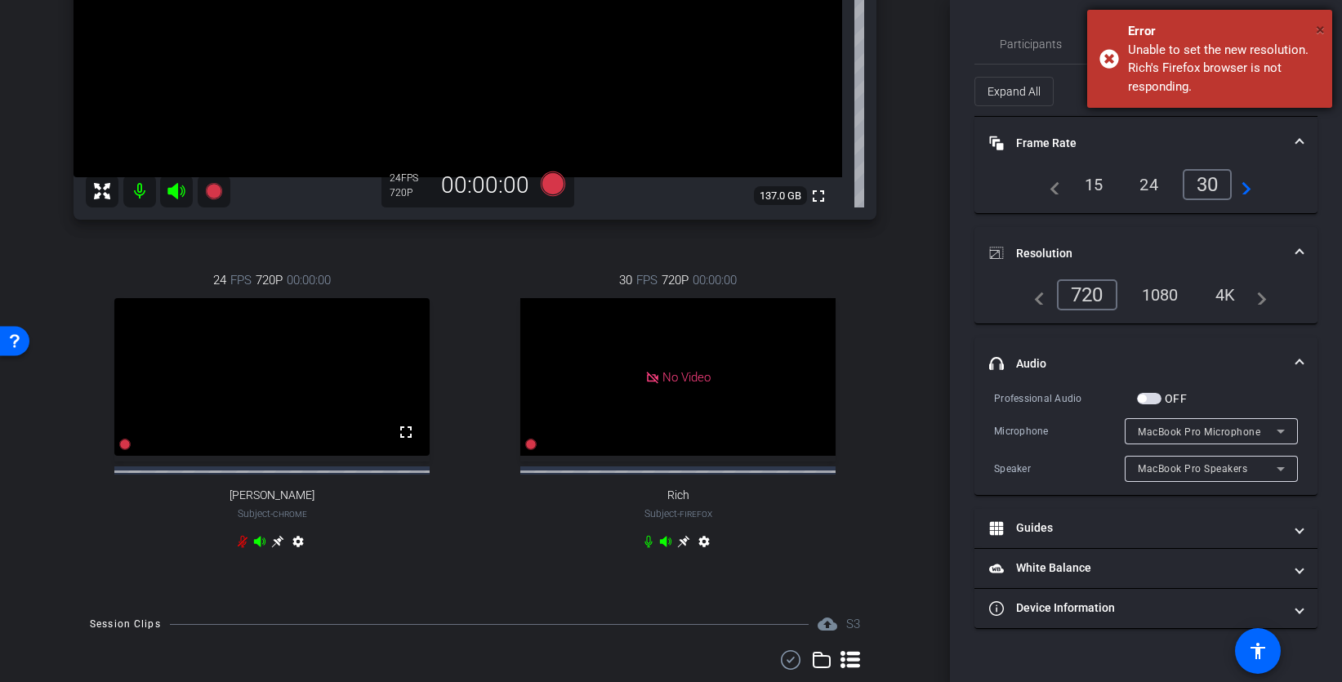
click at [1321, 26] on span "×" at bounding box center [1320, 30] width 9 height 20
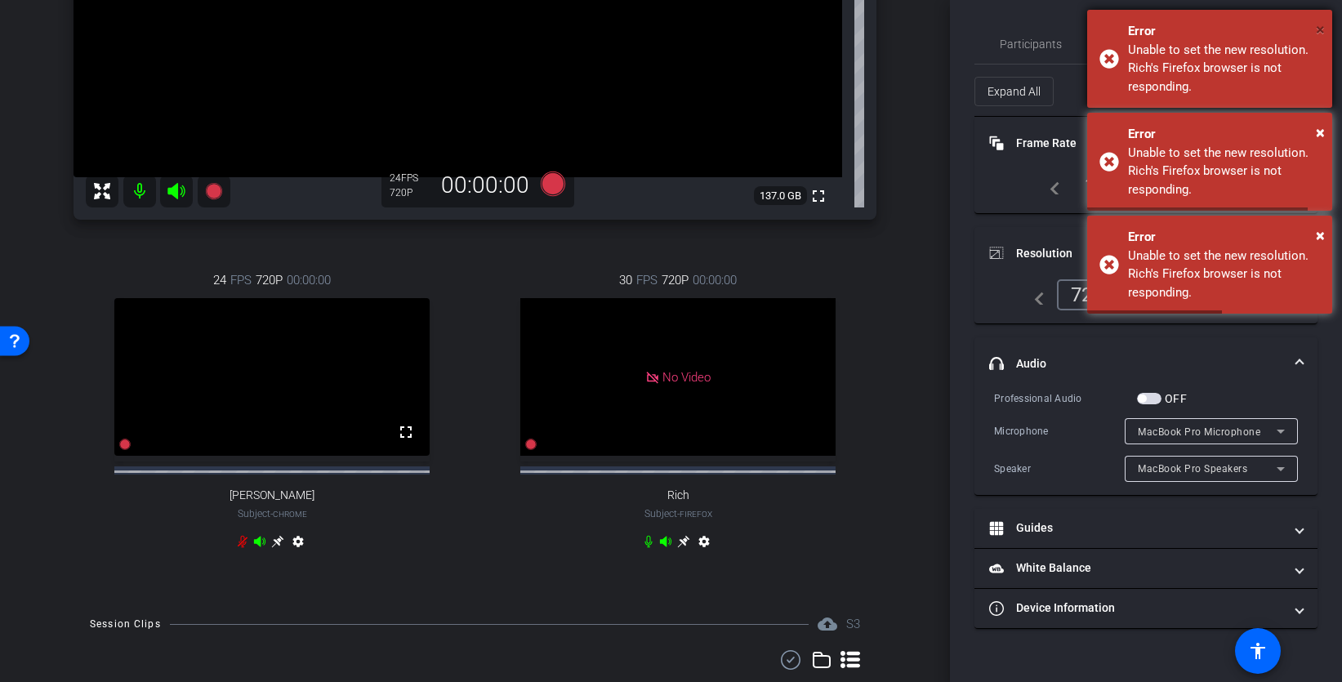
click at [1322, 31] on span "×" at bounding box center [1320, 30] width 9 height 20
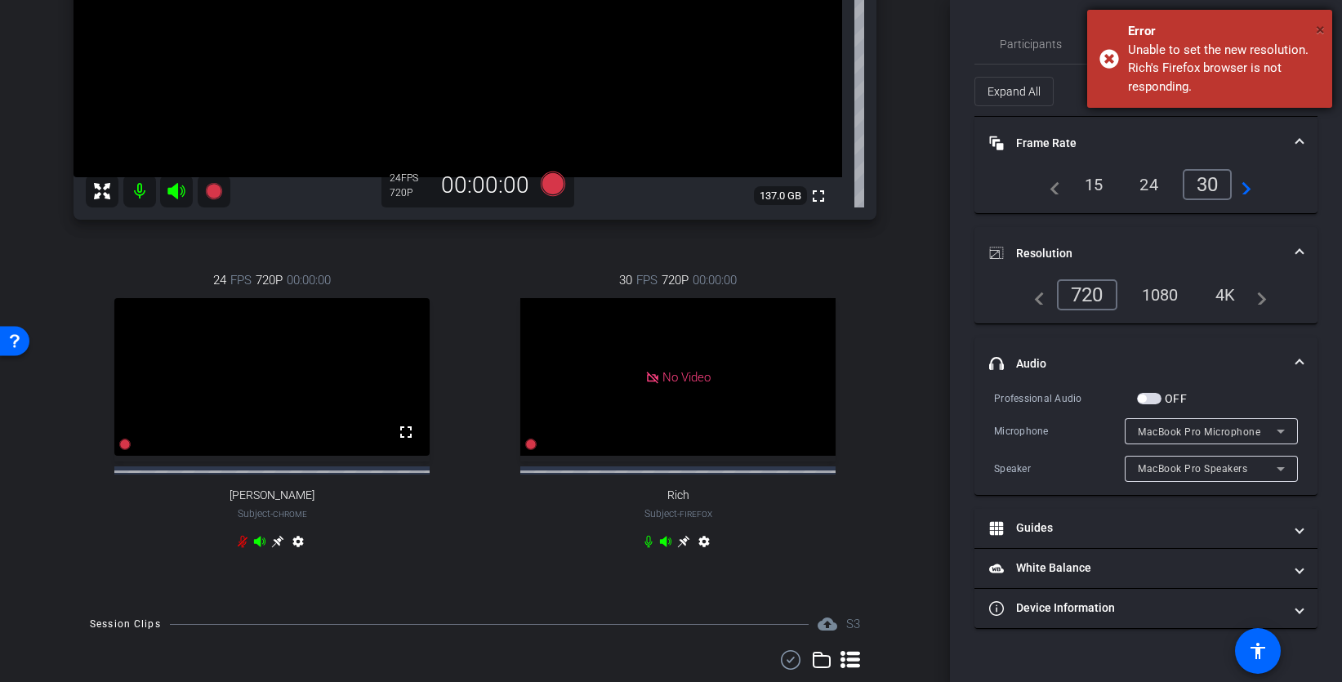
click at [1324, 29] on span "×" at bounding box center [1320, 30] width 9 height 20
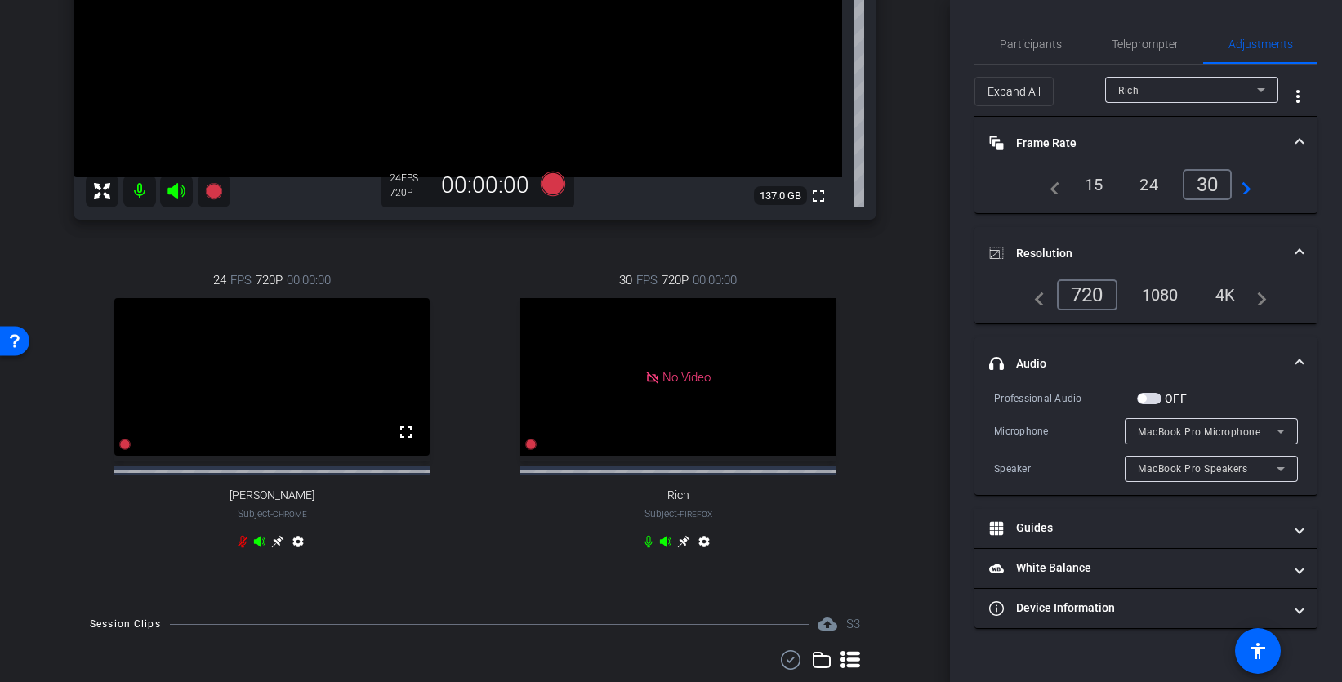
click at [298, 555] on mat-icon "settings" at bounding box center [298, 545] width 20 height 20
click at [299, 555] on mat-icon "settings" at bounding box center [298, 545] width 20 height 20
click at [697, 555] on mat-icon "settings" at bounding box center [704, 545] width 20 height 20
click at [555, 538] on div "30 FPS 720P 00:00:00 No Video Rich Subject - Firefox settings" at bounding box center [677, 412] width 397 height 337
click at [131, 450] on icon at bounding box center [124, 444] width 11 height 11
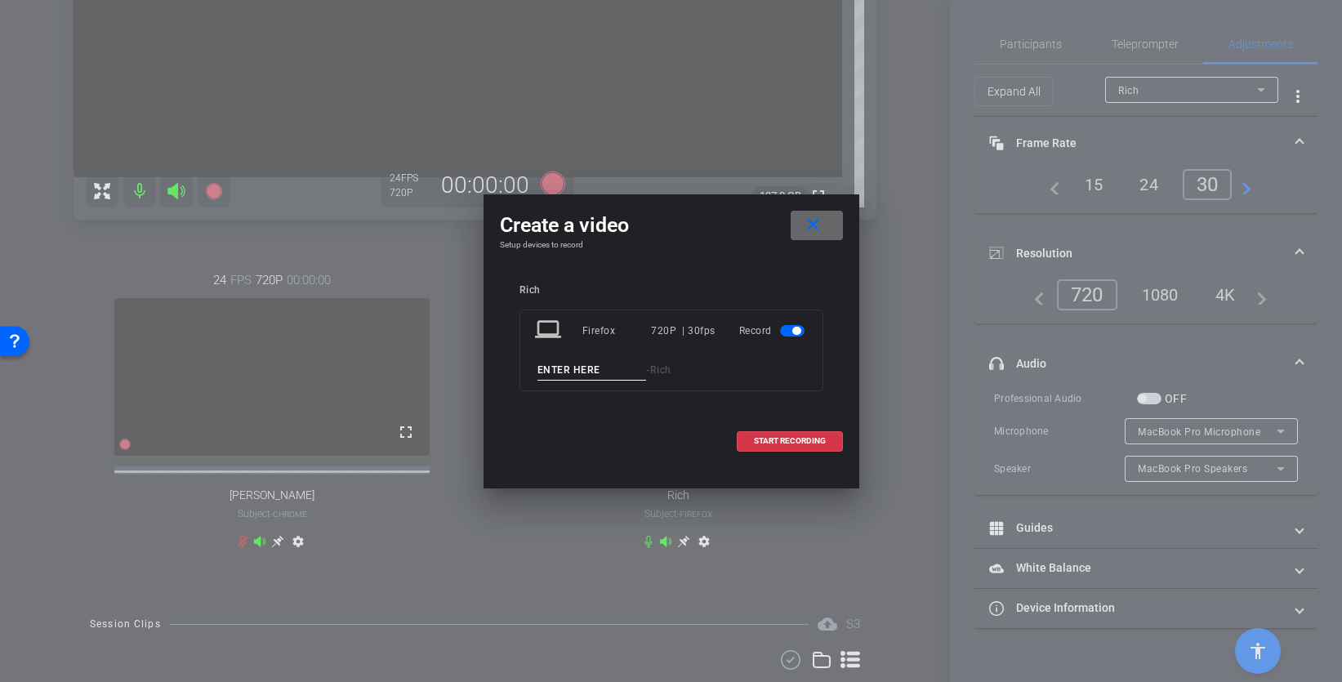
drag, startPoint x: 808, startPoint y: 227, endPoint x: 982, endPoint y: 207, distance: 175.1
click at [808, 227] on mat-icon "close" at bounding box center [813, 225] width 20 height 20
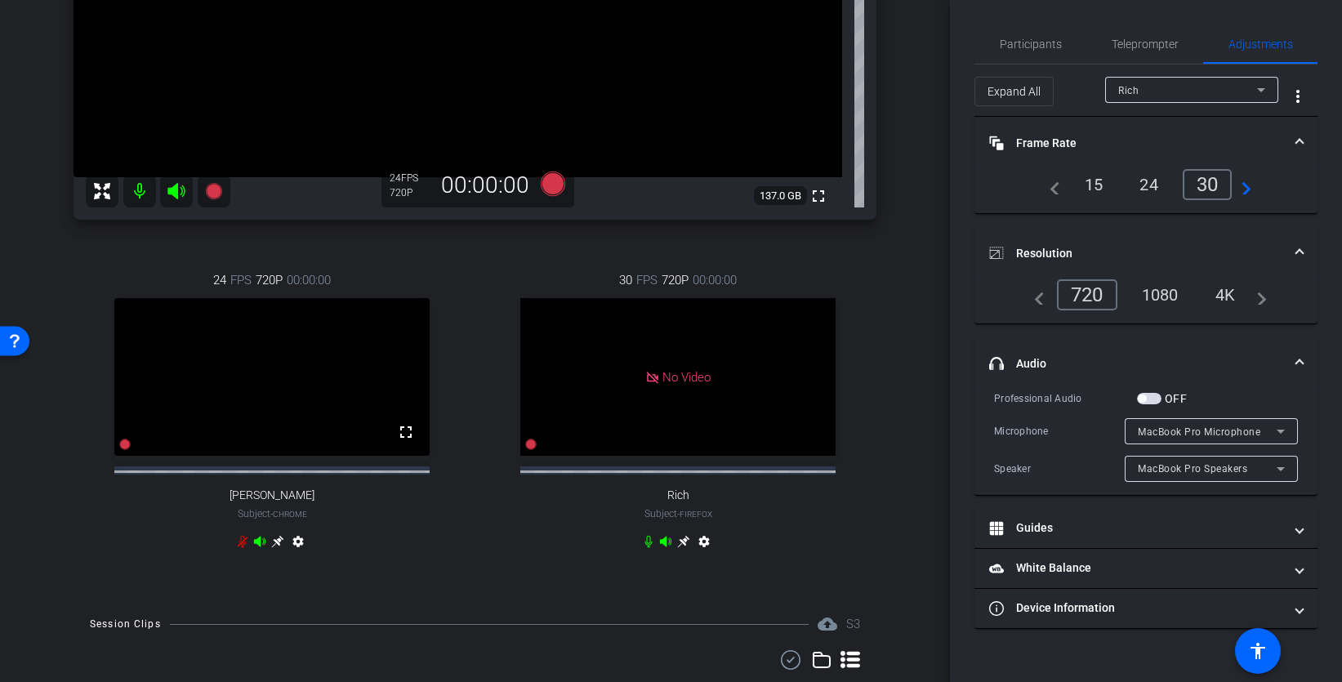
click at [1171, 288] on div "1080" at bounding box center [1159, 295] width 61 height 28
click at [1035, 297] on mat-icon "navigate_before" at bounding box center [1035, 295] width 20 height 20
click at [1044, 44] on span "Participants" at bounding box center [1031, 43] width 62 height 11
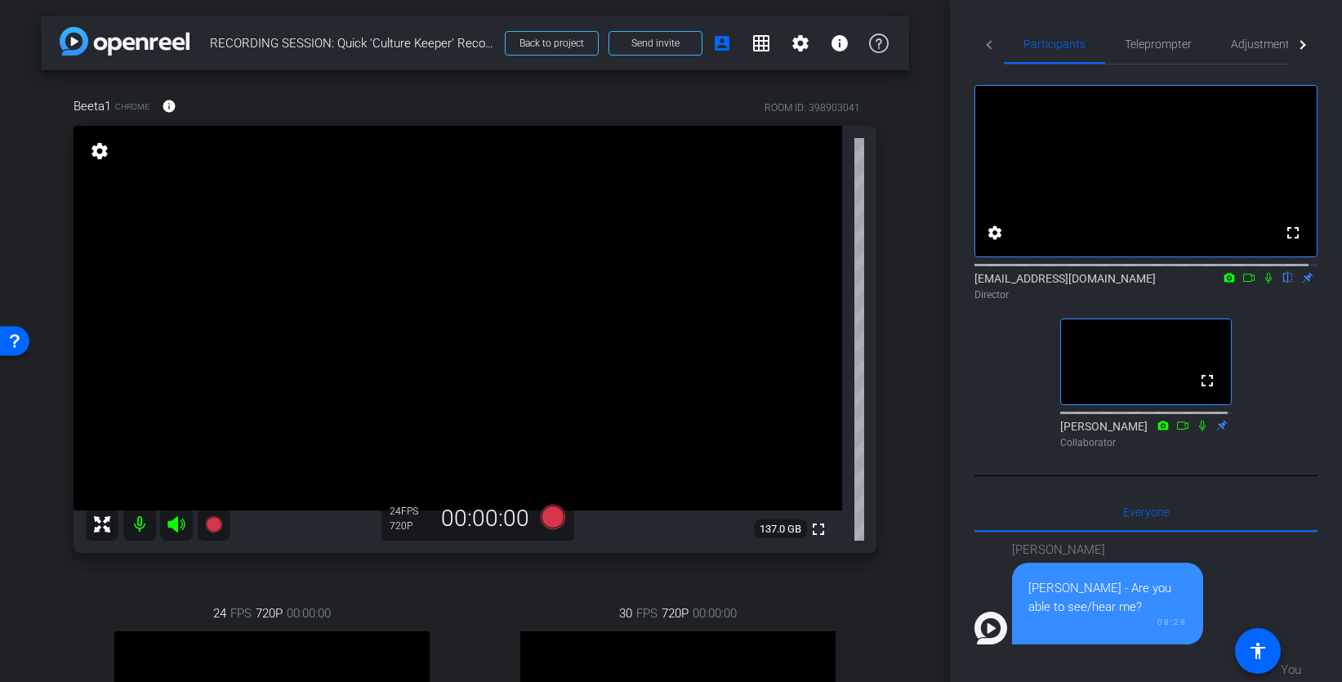
scroll to position [359, 0]
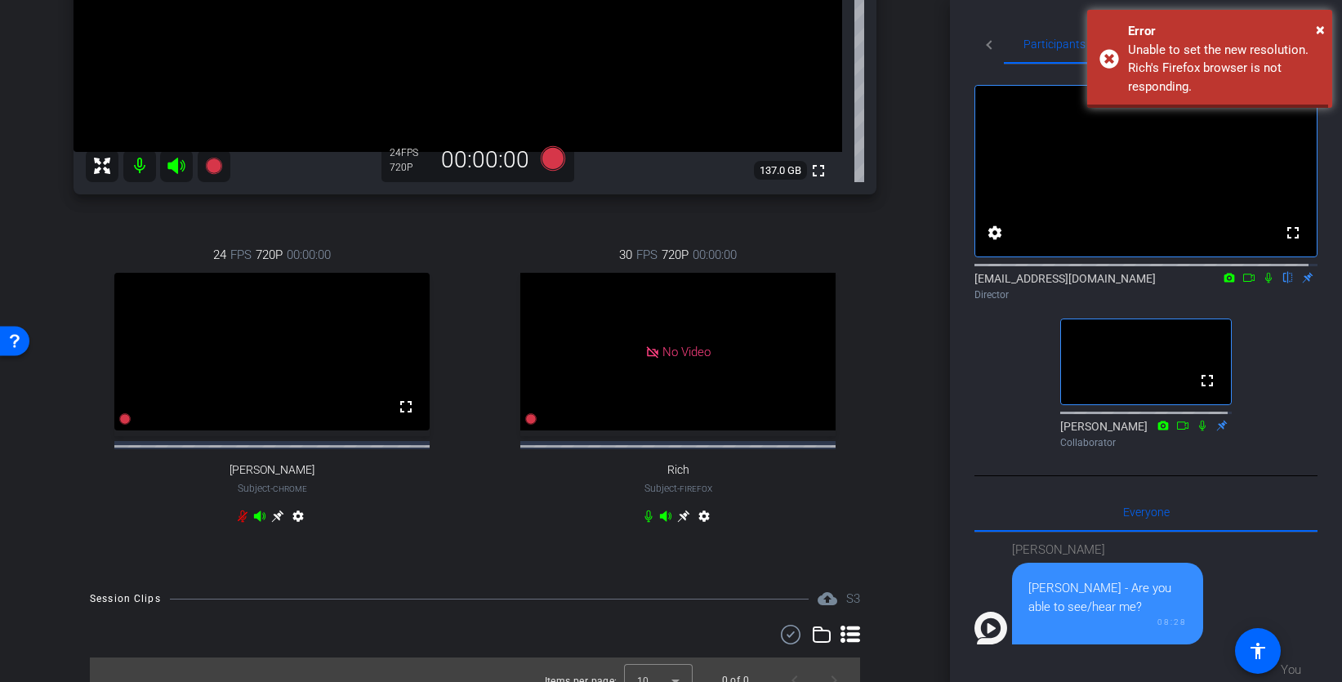
click at [716, 370] on div "No Video" at bounding box center [677, 352] width 315 height 158
click at [699, 529] on mat-icon "settings" at bounding box center [704, 520] width 20 height 20
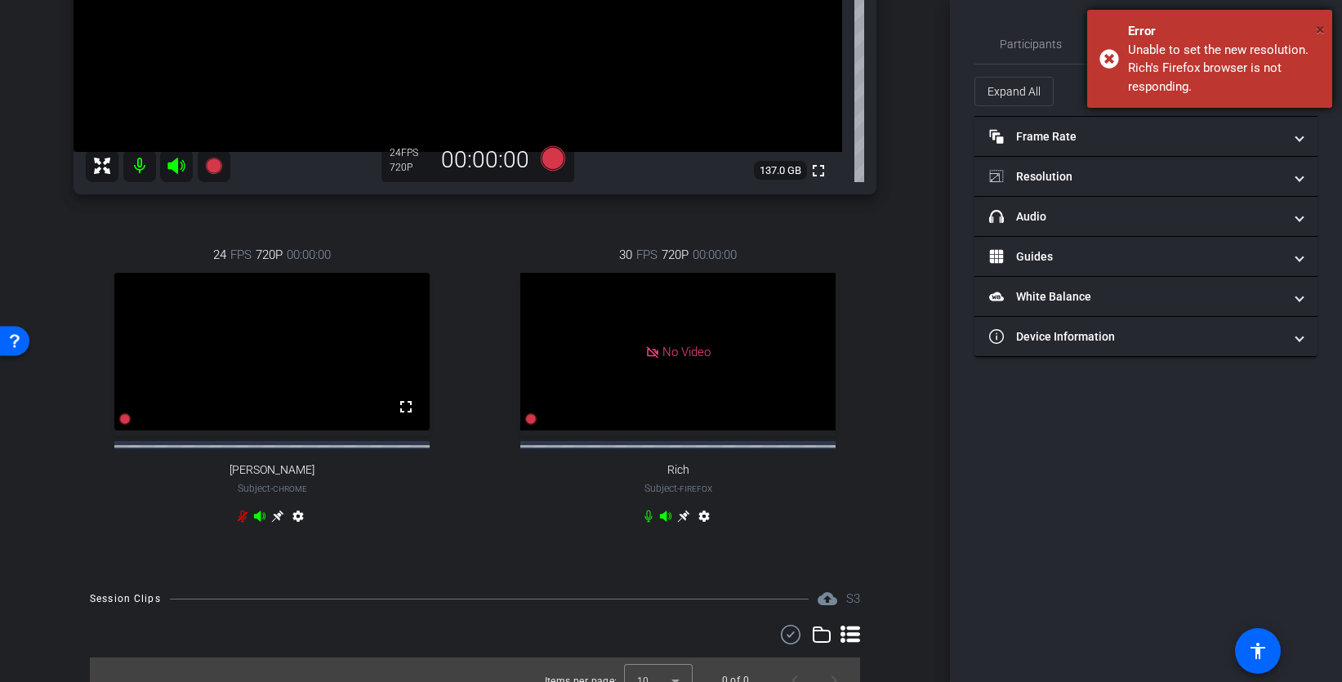
click at [1323, 23] on span "×" at bounding box center [1320, 30] width 9 height 20
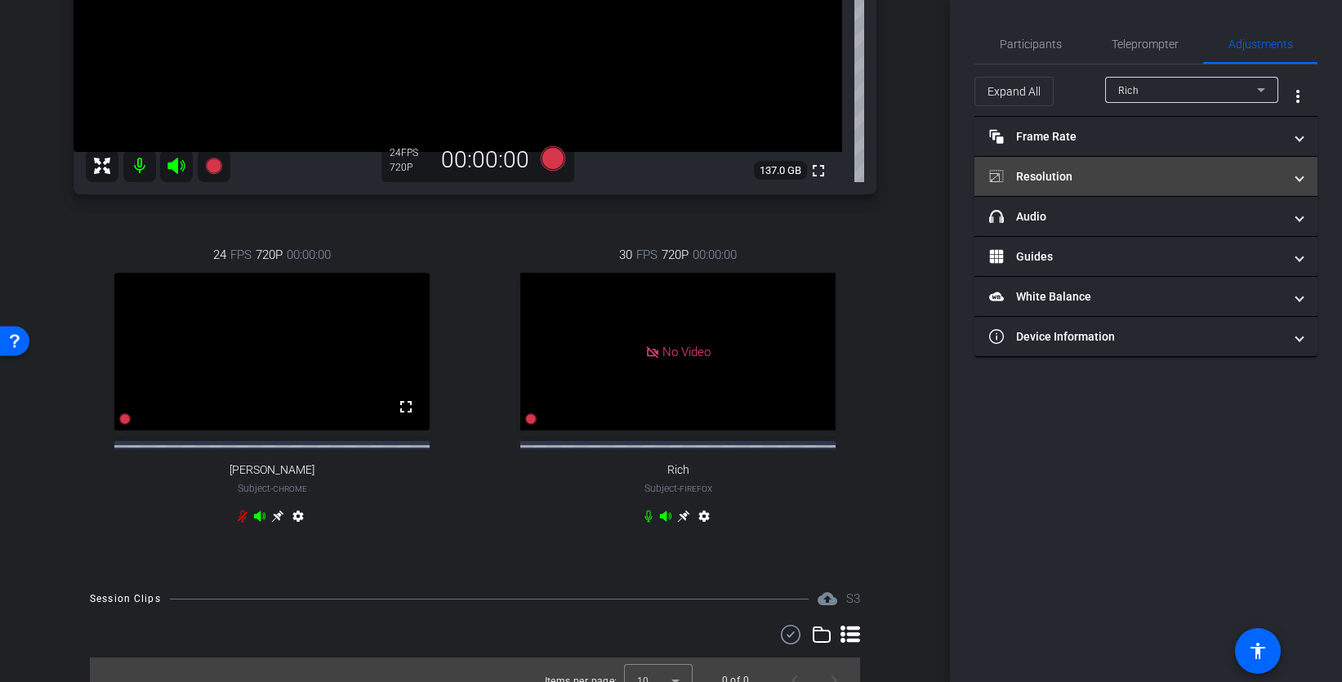
click at [1082, 176] on mat-panel-title "Resolution" at bounding box center [1136, 176] width 294 height 17
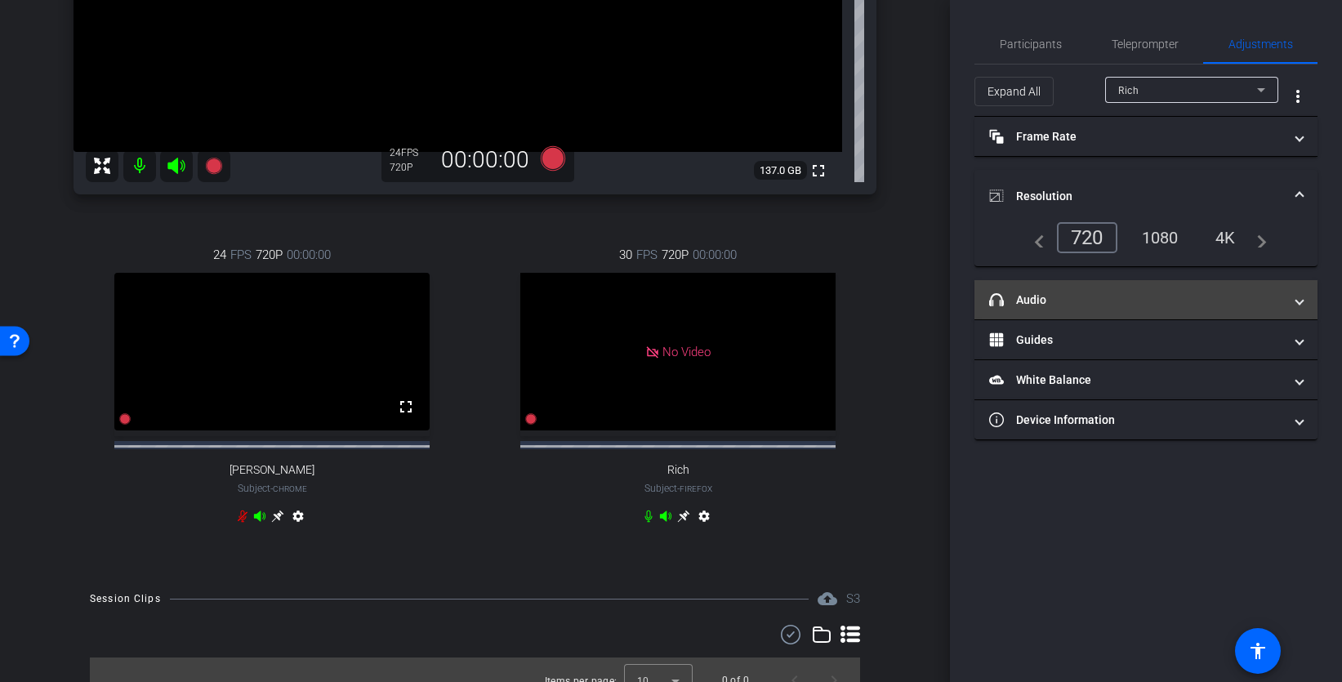
click at [1082, 304] on mat-panel-title "headphone icon Audio" at bounding box center [1136, 300] width 294 height 17
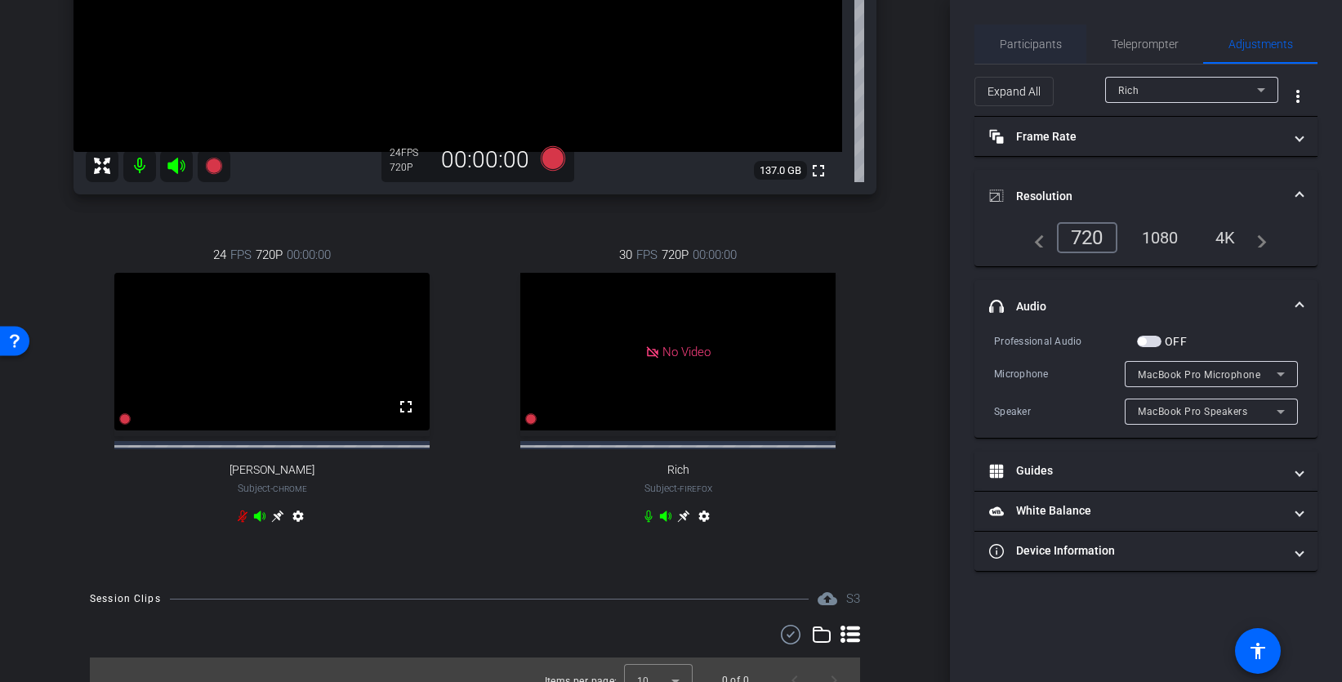
click at [1037, 42] on span "Participants" at bounding box center [1031, 43] width 62 height 11
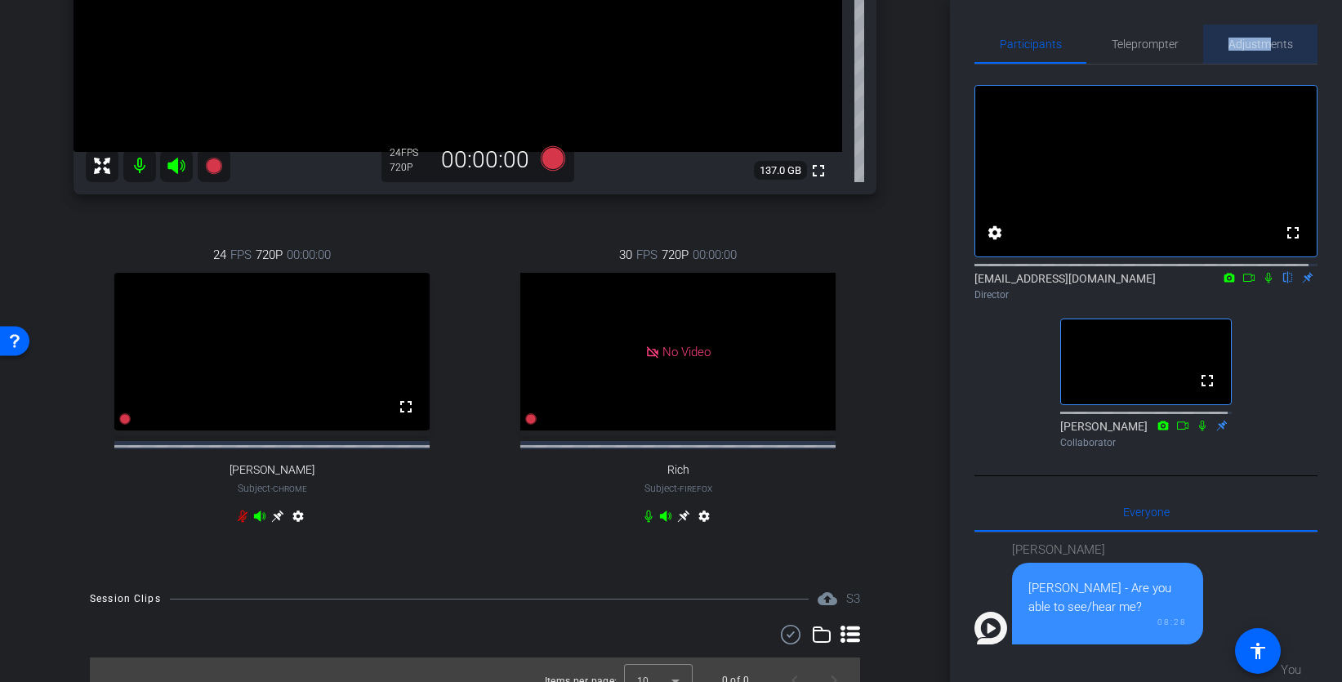
click at [1262, 38] on span "Adjustments" at bounding box center [1260, 43] width 65 height 11
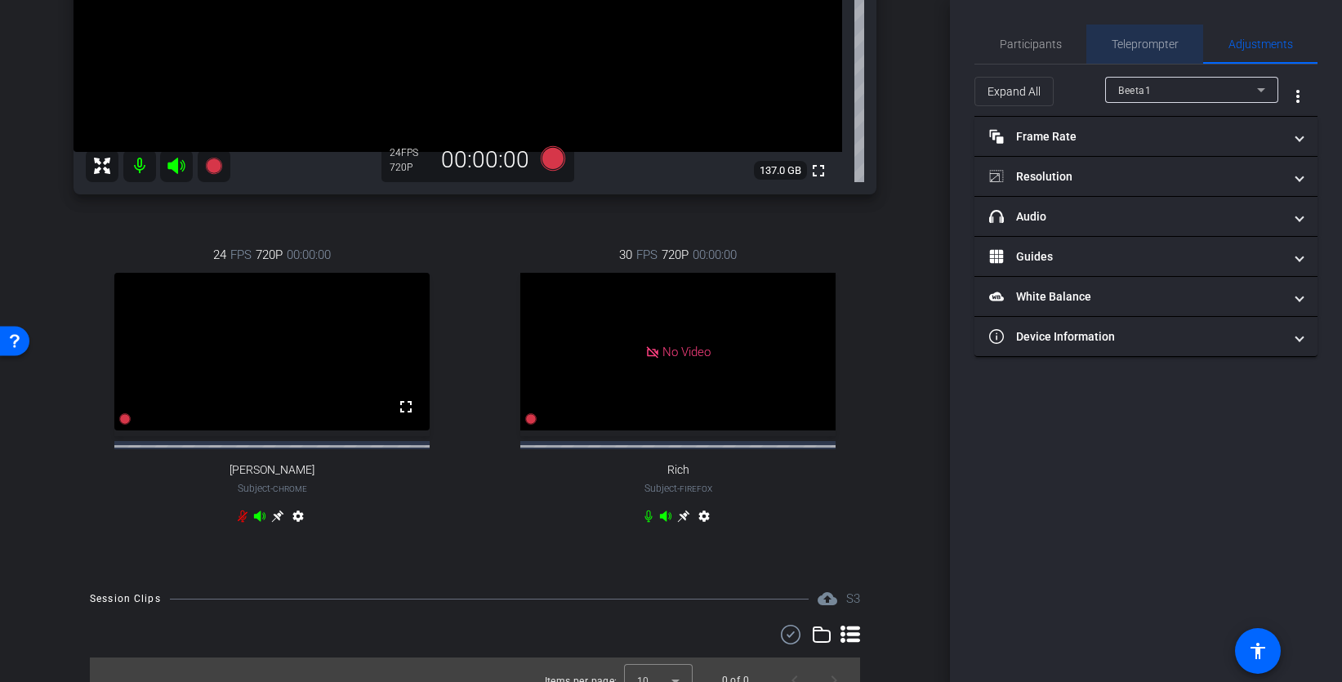
click at [1162, 46] on span "Teleprompter" at bounding box center [1144, 43] width 67 height 11
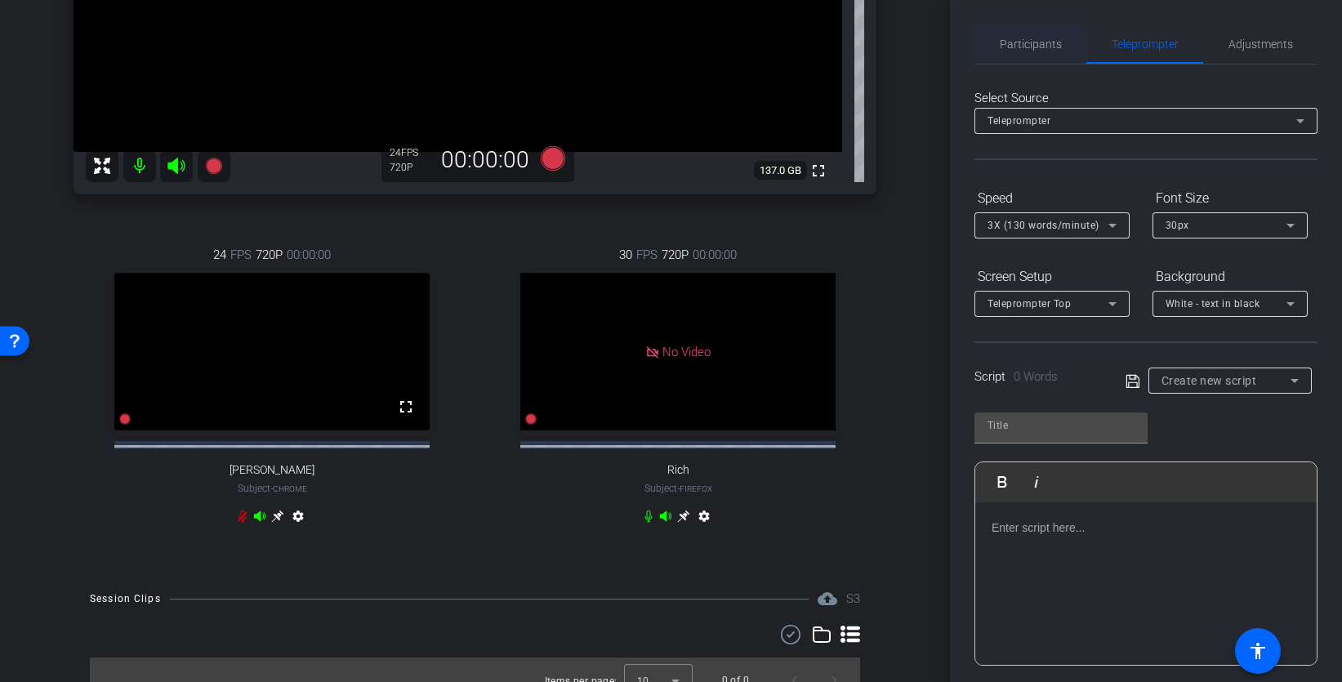
click at [1045, 45] on span "Participants" at bounding box center [1031, 43] width 62 height 11
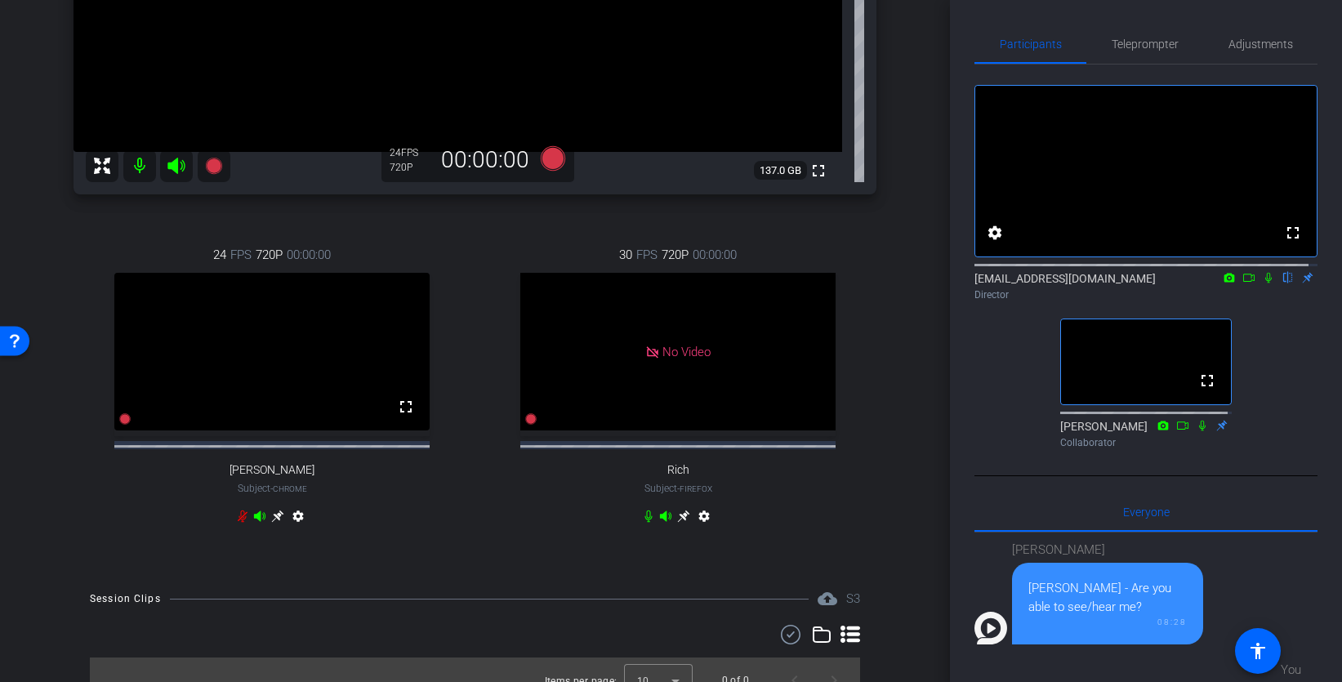
click at [677, 523] on icon at bounding box center [683, 516] width 13 height 13
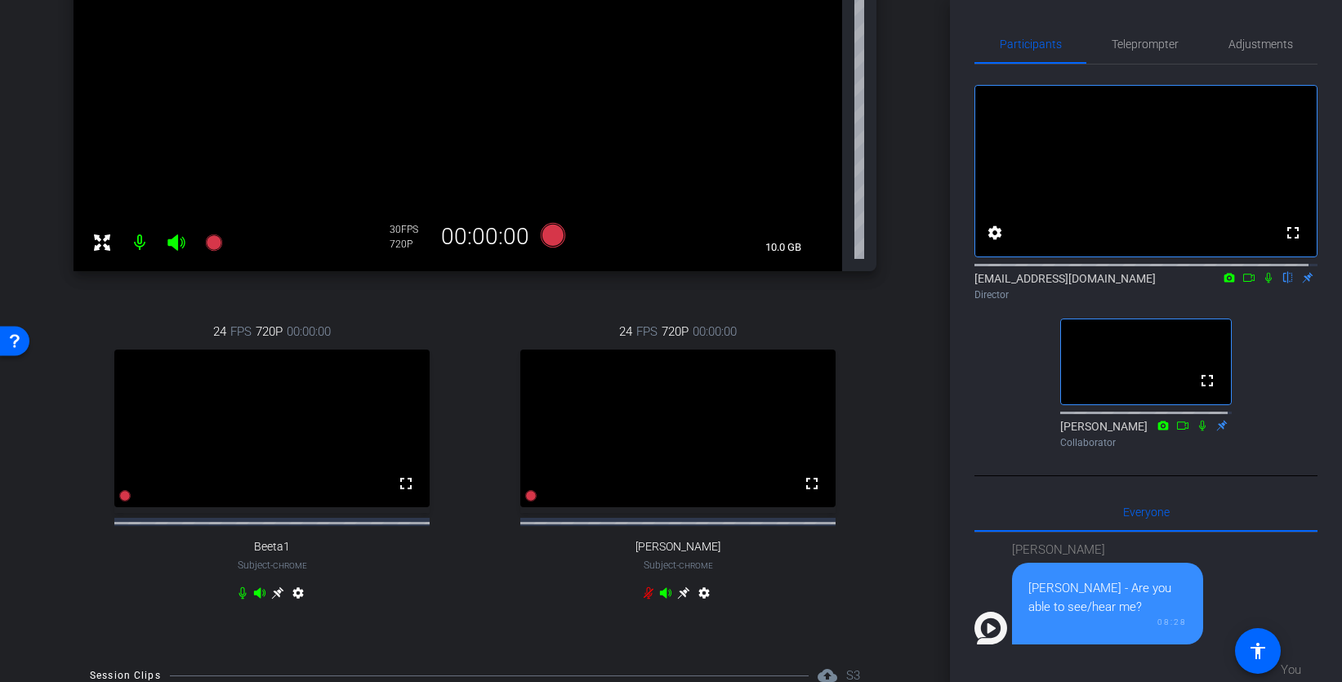
scroll to position [136, 0]
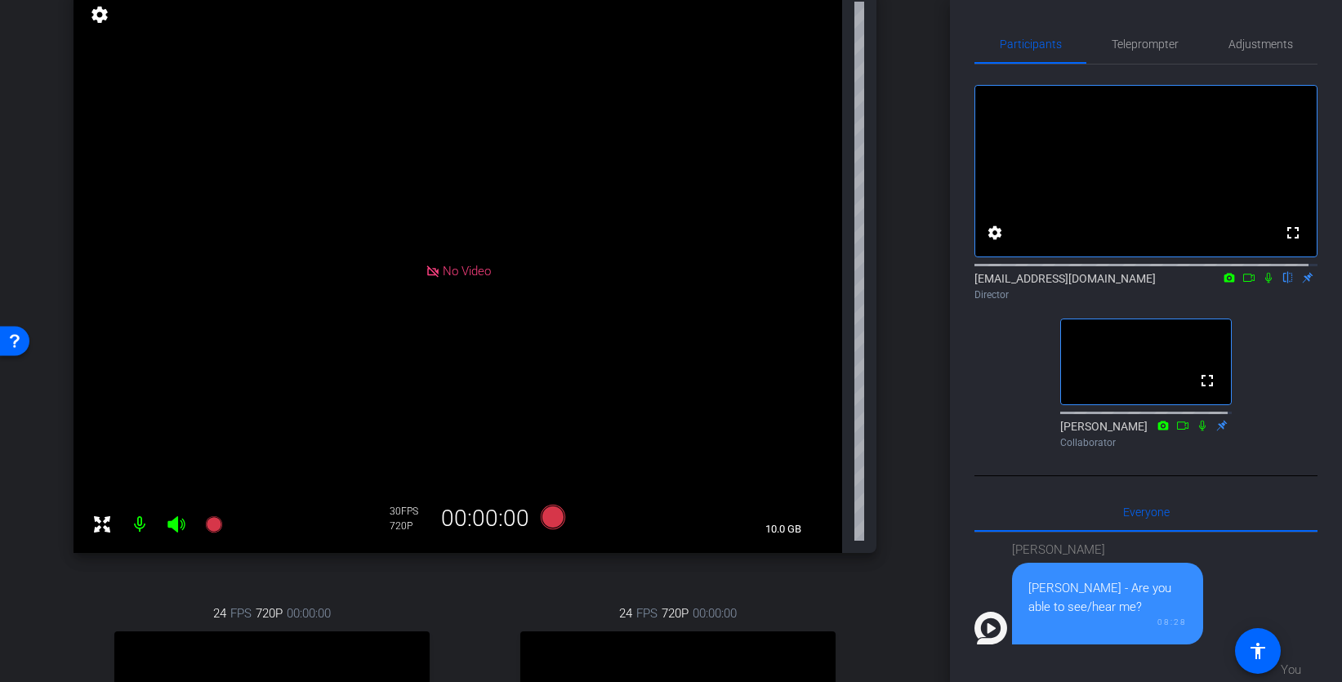
click at [665, 327] on div "No Video" at bounding box center [457, 270] width 768 height 563
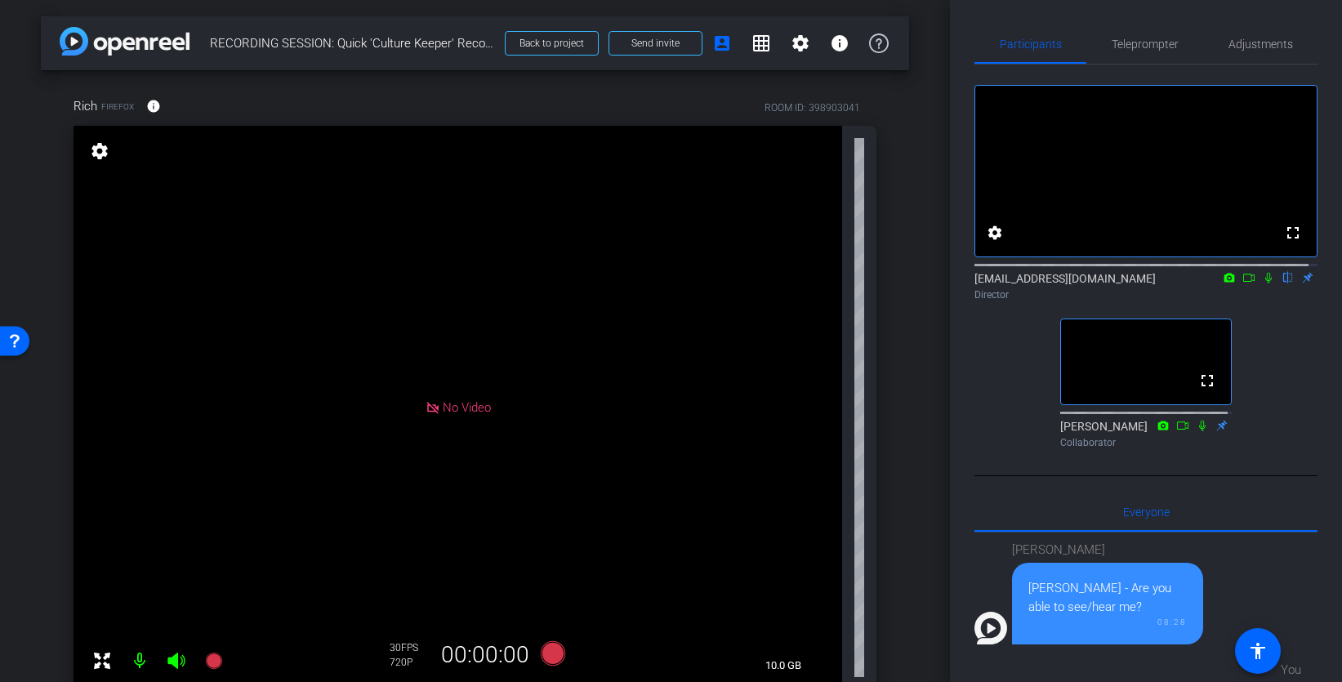
click at [101, 153] on mat-icon "settings" at bounding box center [99, 151] width 23 height 20
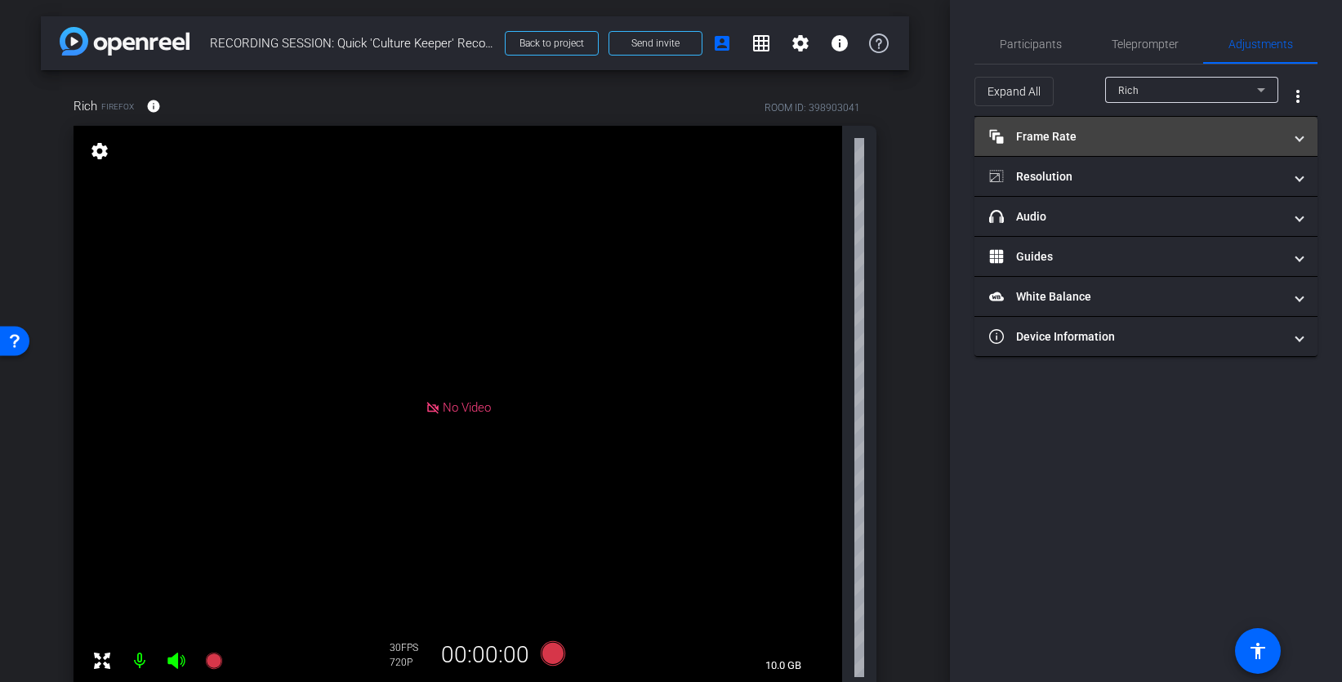
click at [1120, 146] on mat-expansion-panel-header "Frame Rate Frame Rate" at bounding box center [1145, 136] width 343 height 39
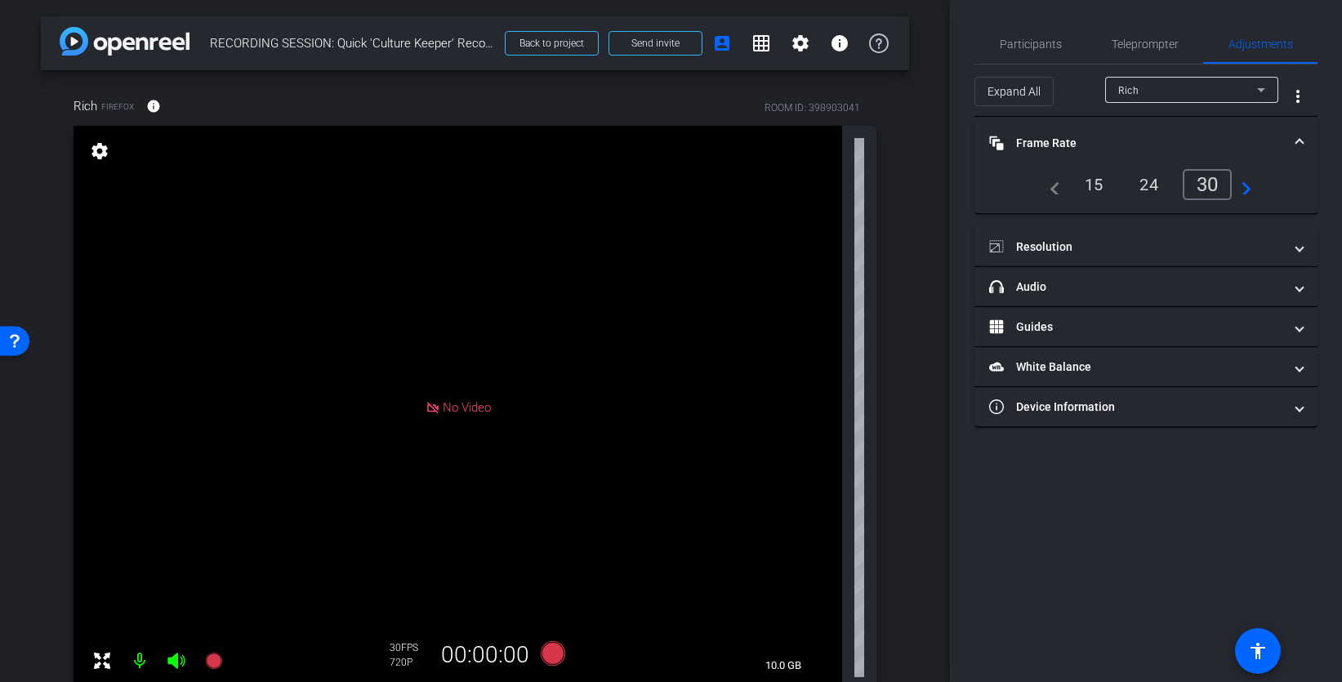
click at [1137, 140] on mat-panel-title "Frame Rate Frame Rate" at bounding box center [1136, 143] width 294 height 17
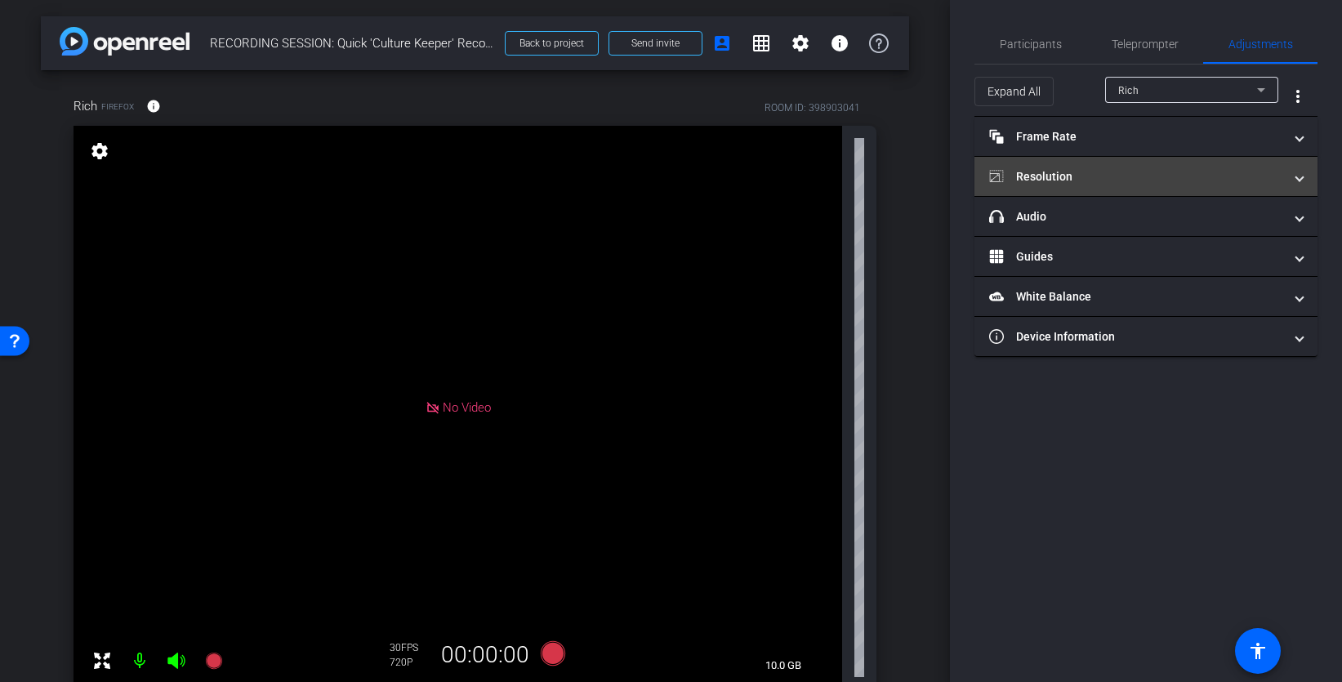
click at [1120, 181] on mat-panel-title "Resolution" at bounding box center [1136, 176] width 294 height 17
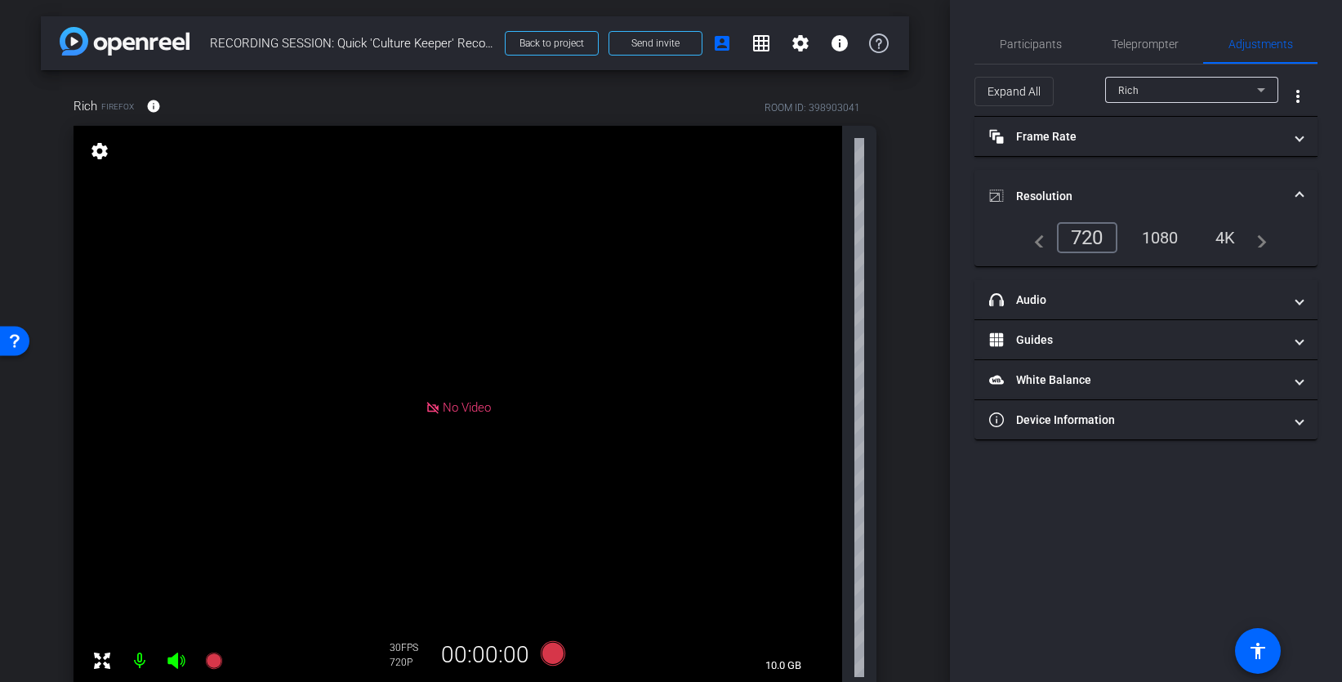
click at [1073, 239] on div "720" at bounding box center [1087, 237] width 60 height 31
click at [1116, 178] on mat-expansion-panel-header "Resolution" at bounding box center [1145, 196] width 343 height 52
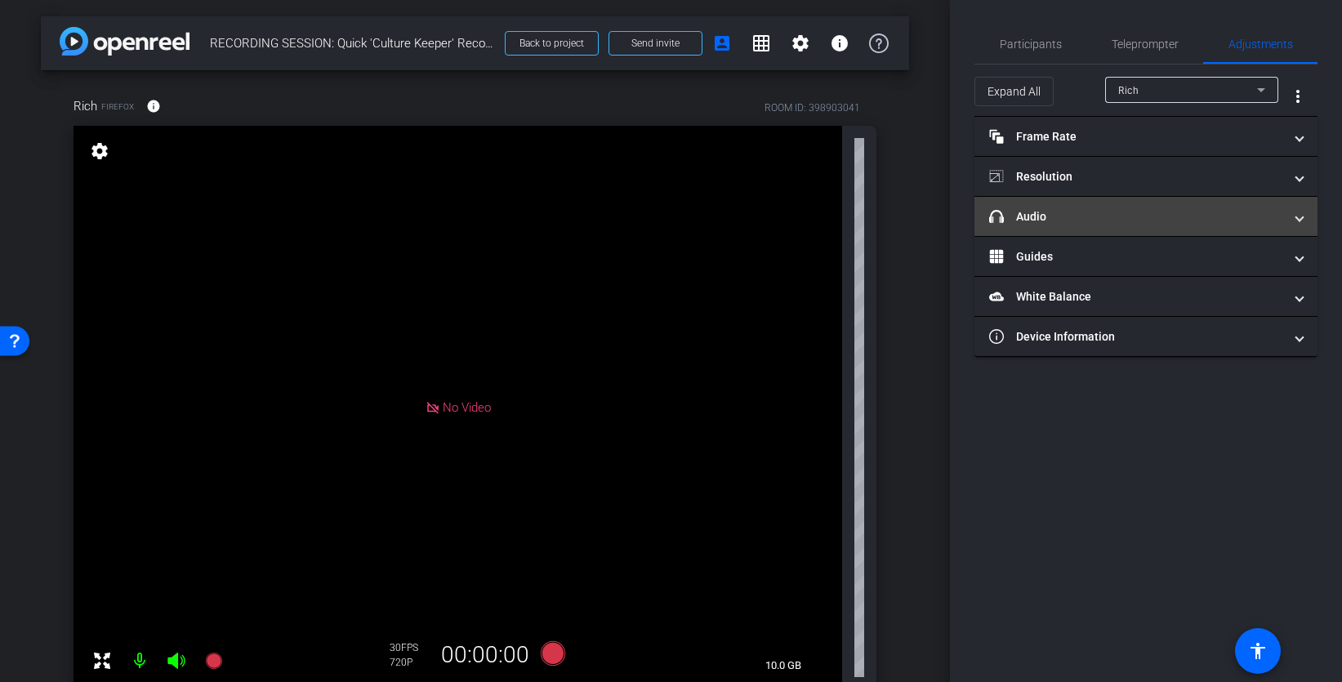
click at [1097, 218] on mat-panel-title "headphone icon Audio" at bounding box center [1136, 216] width 294 height 17
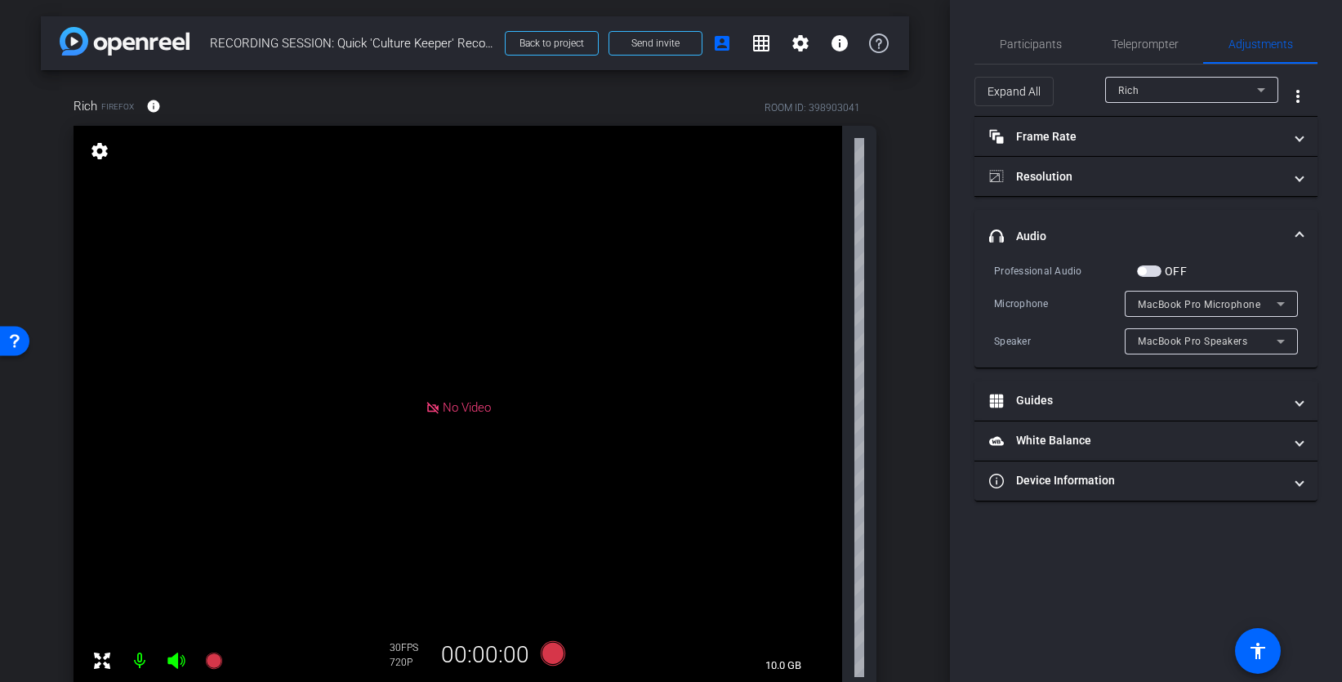
click at [1097, 218] on mat-expansion-panel-header "headphone icon Audio" at bounding box center [1145, 236] width 343 height 52
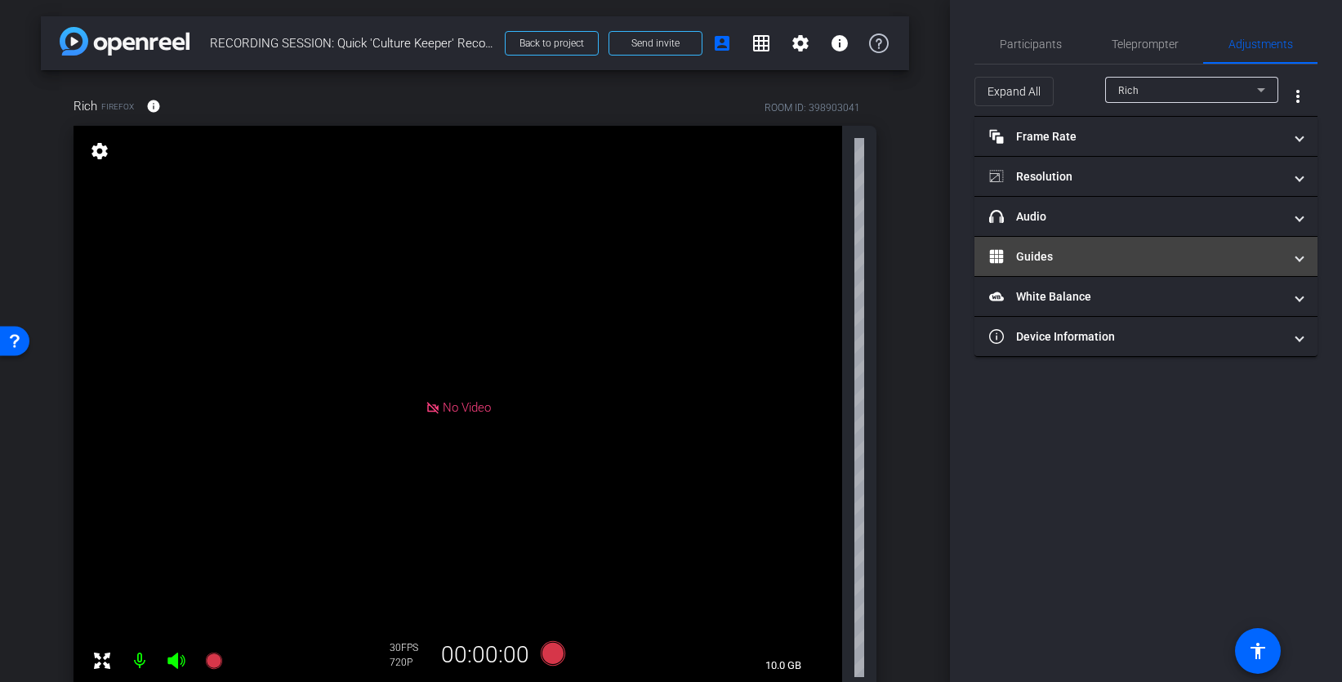
click at [1087, 259] on mat-panel-title "Guides" at bounding box center [1136, 256] width 294 height 17
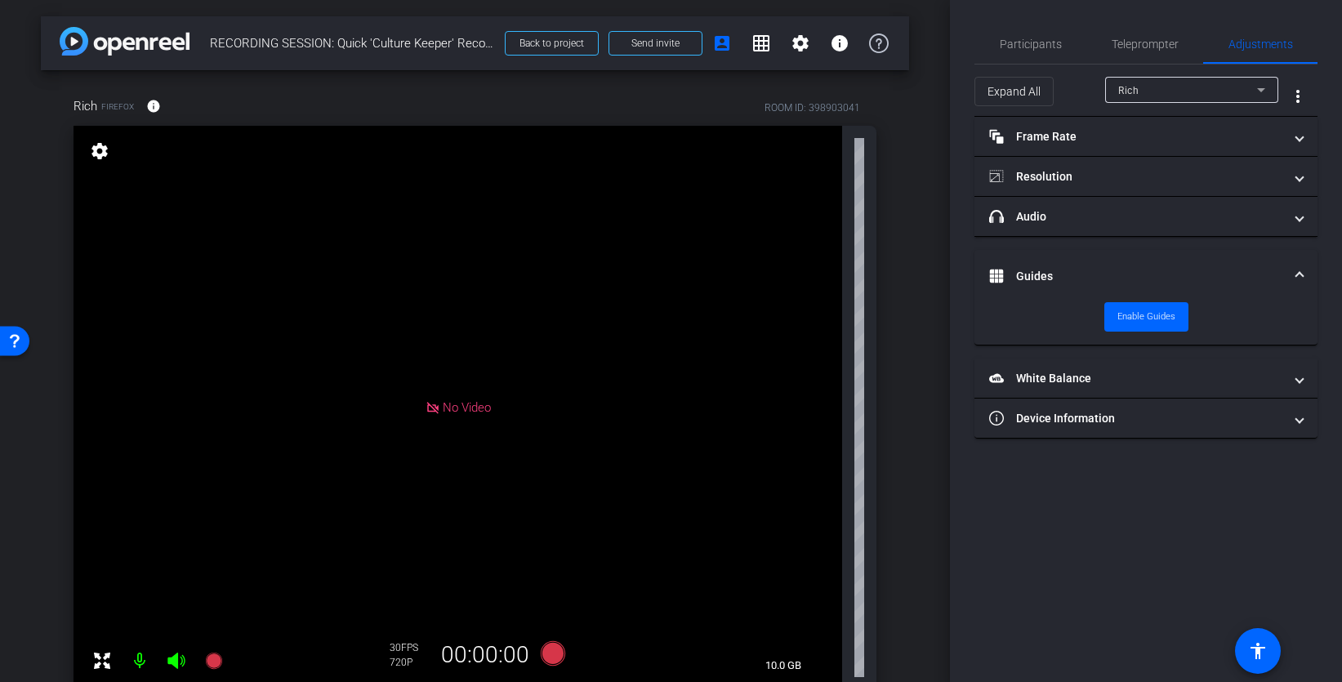
click at [1087, 259] on mat-expansion-panel-header "Guides" at bounding box center [1145, 276] width 343 height 52
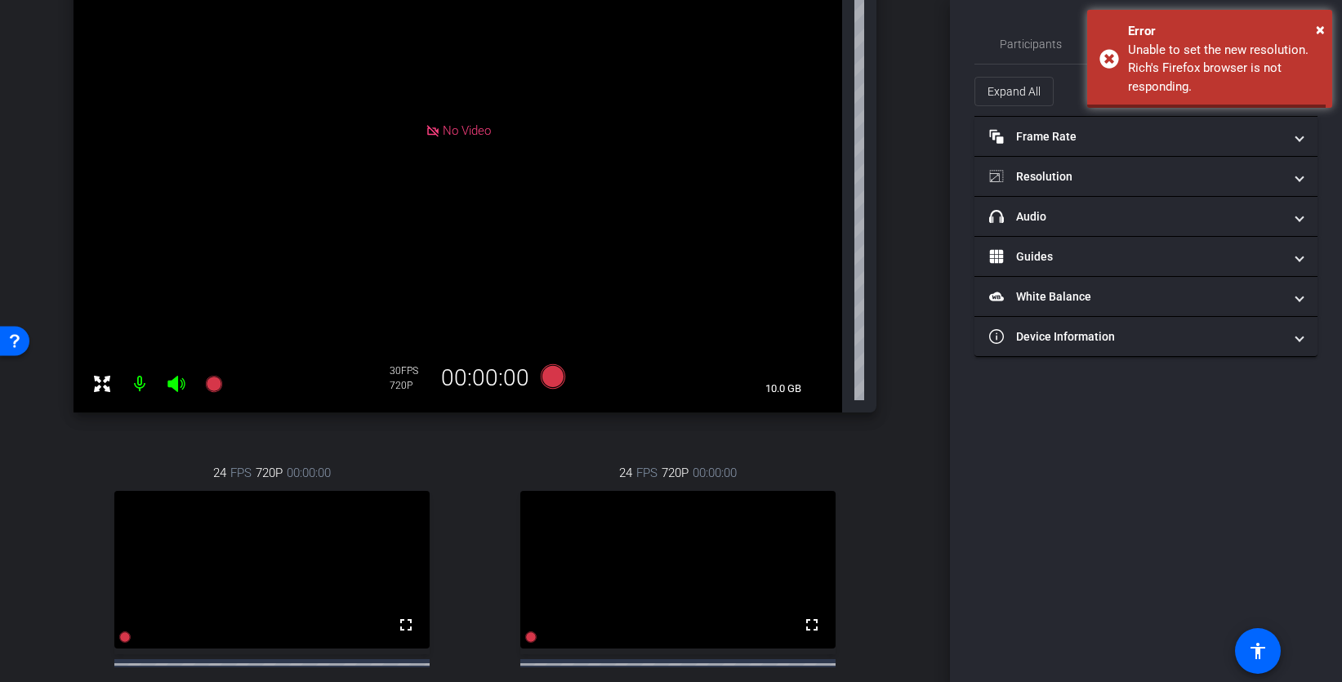
scroll to position [256, 0]
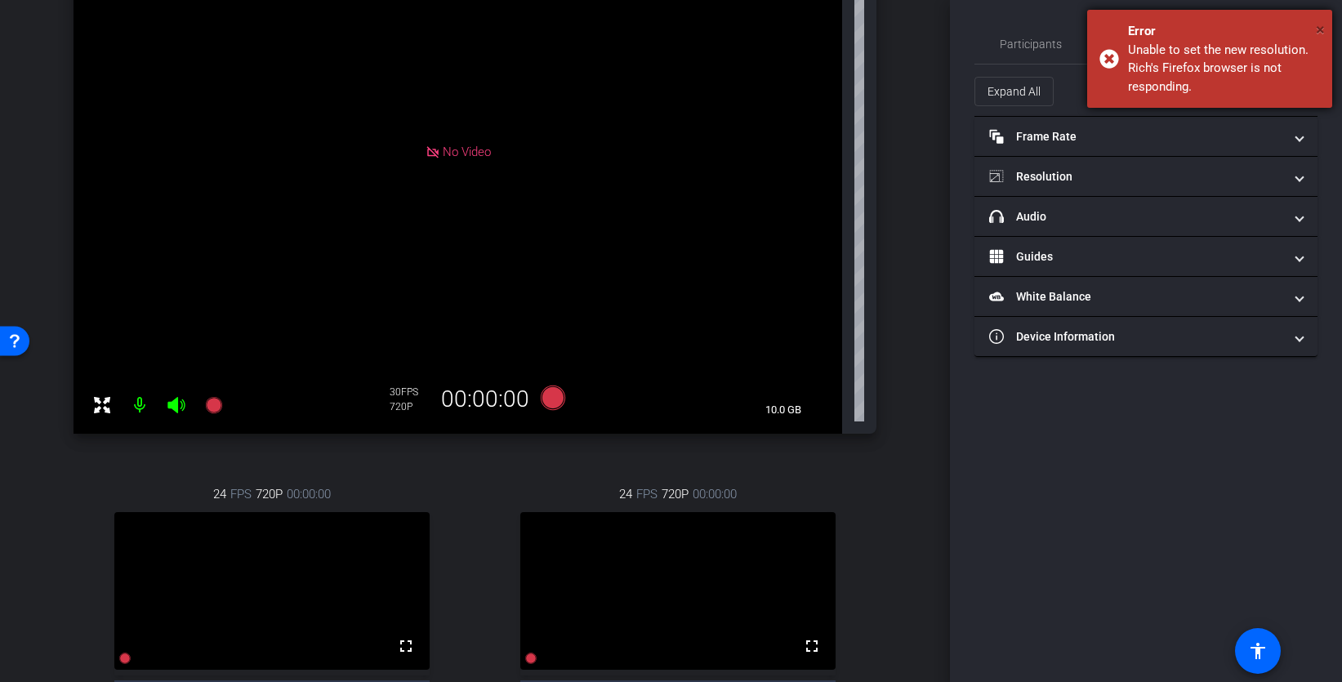
click at [1324, 27] on span "×" at bounding box center [1320, 30] width 9 height 20
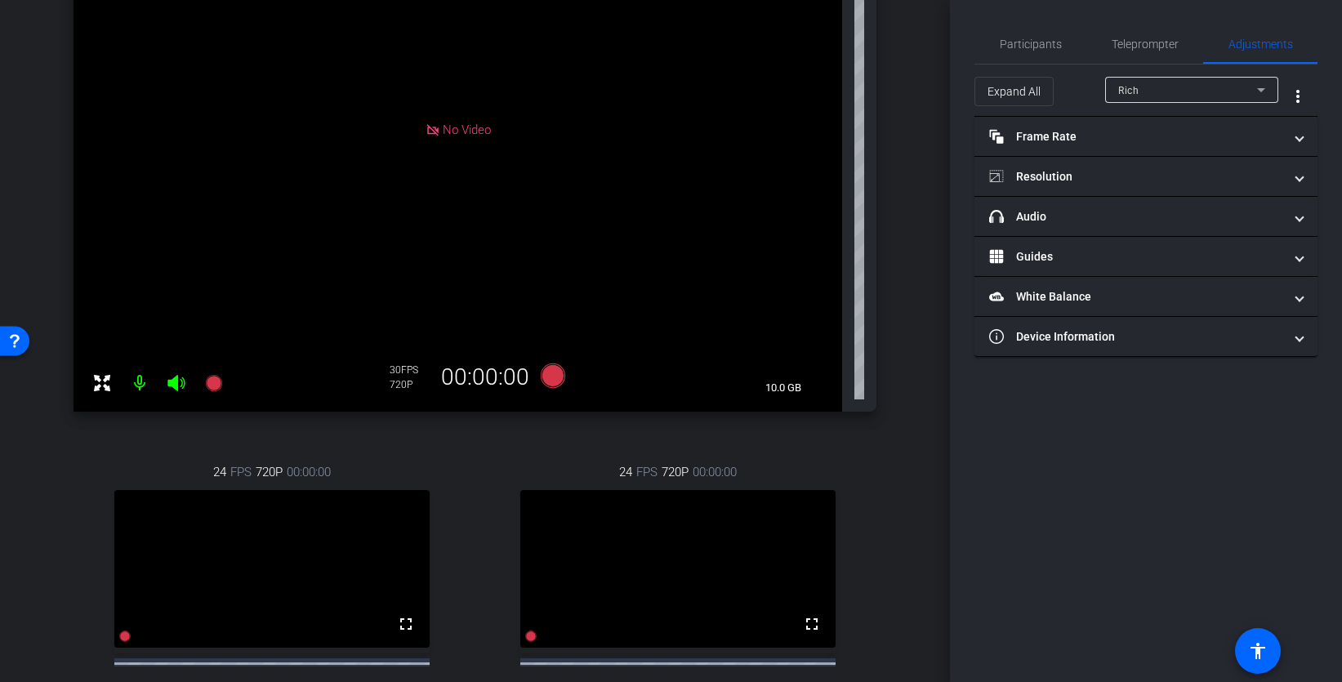
scroll to position [362, 0]
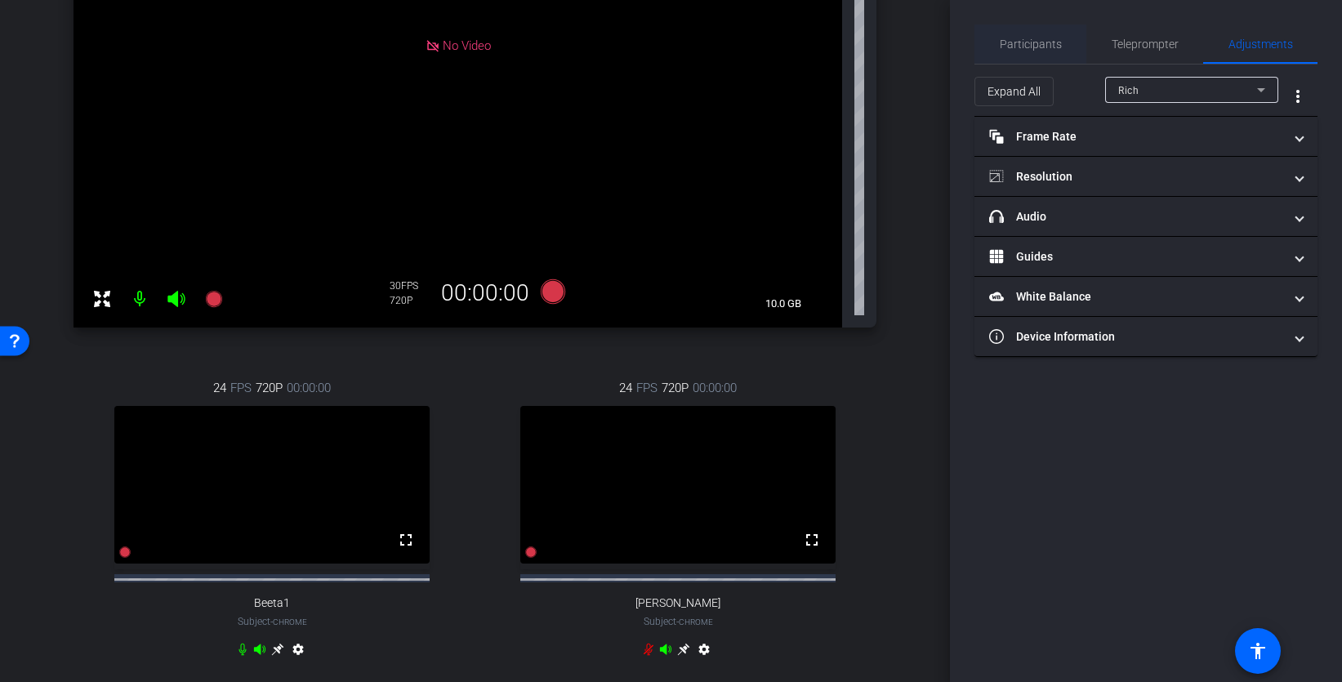
click at [1027, 45] on span "Participants" at bounding box center [1031, 43] width 62 height 11
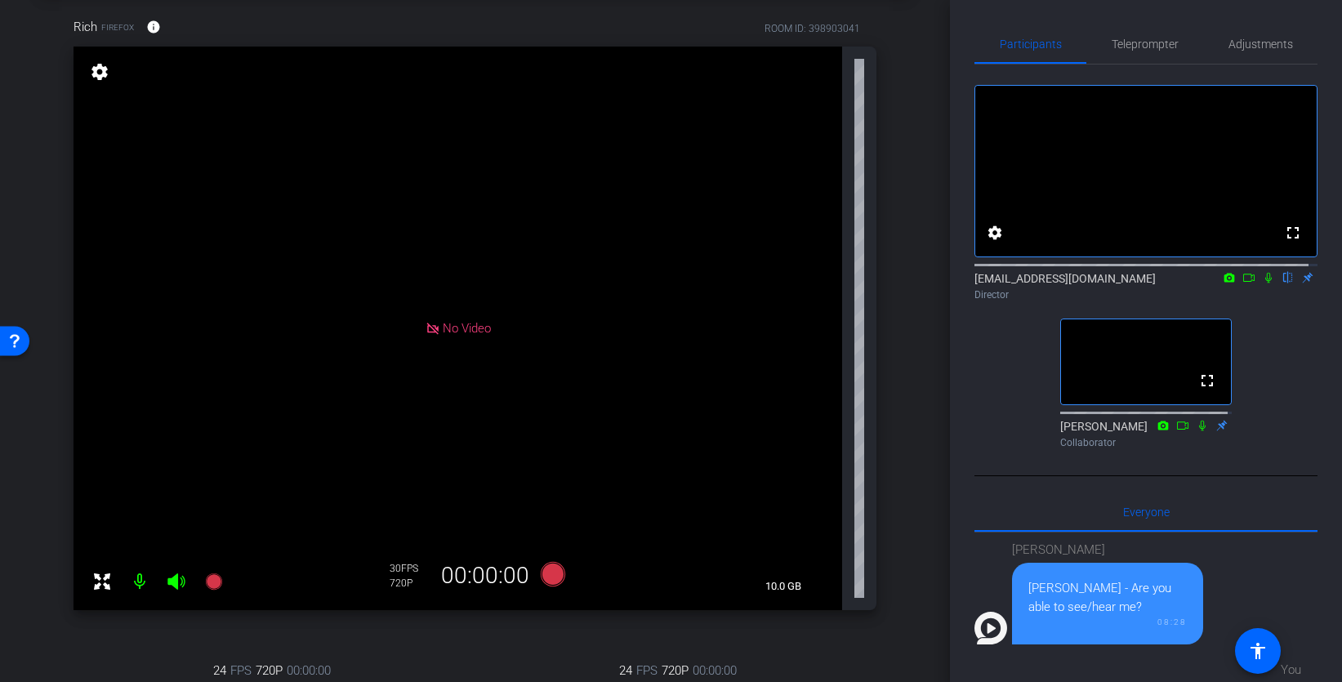
scroll to position [29, 0]
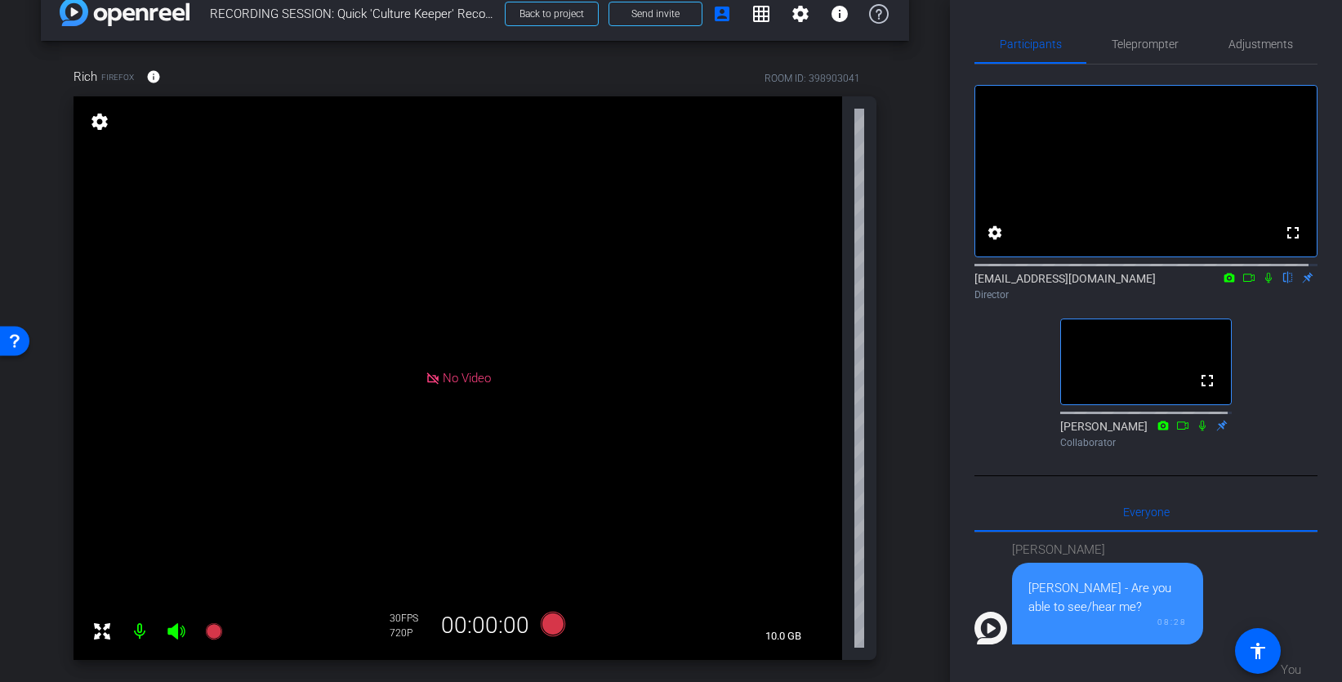
click at [103, 123] on mat-icon "settings" at bounding box center [99, 122] width 23 height 20
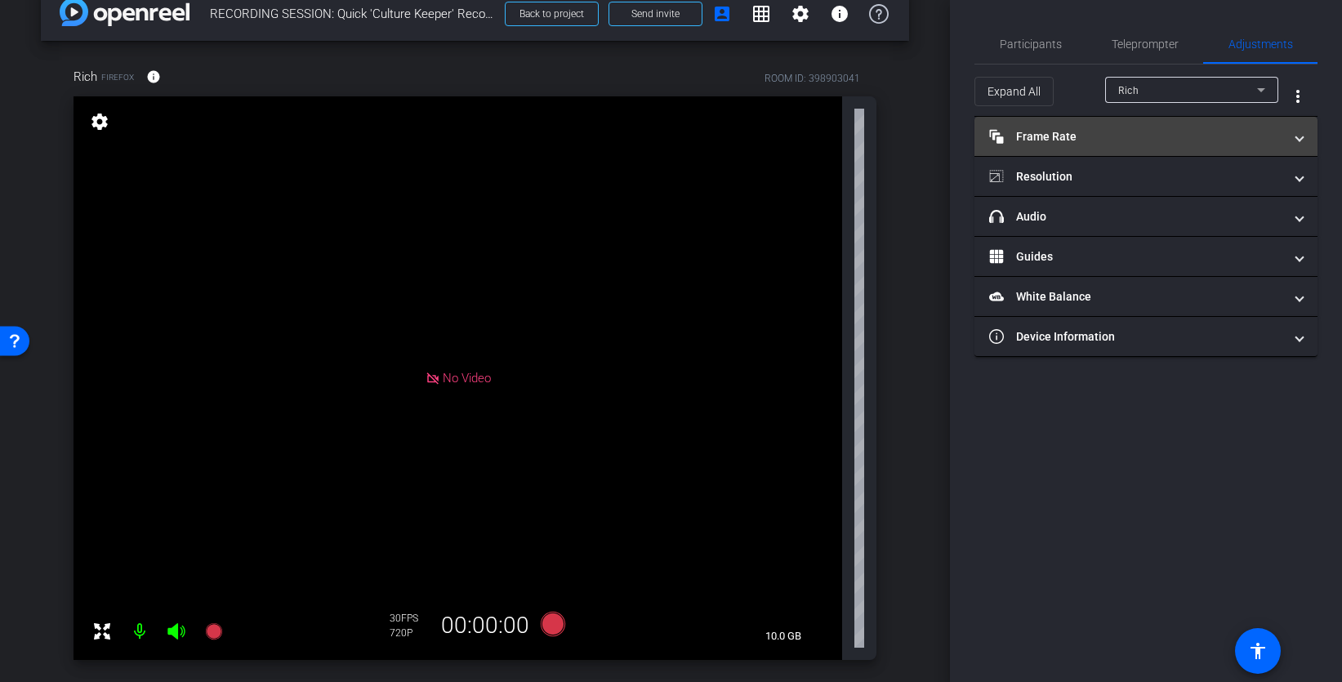
click at [1099, 139] on mat-panel-title "Frame Rate Frame Rate" at bounding box center [1136, 136] width 294 height 17
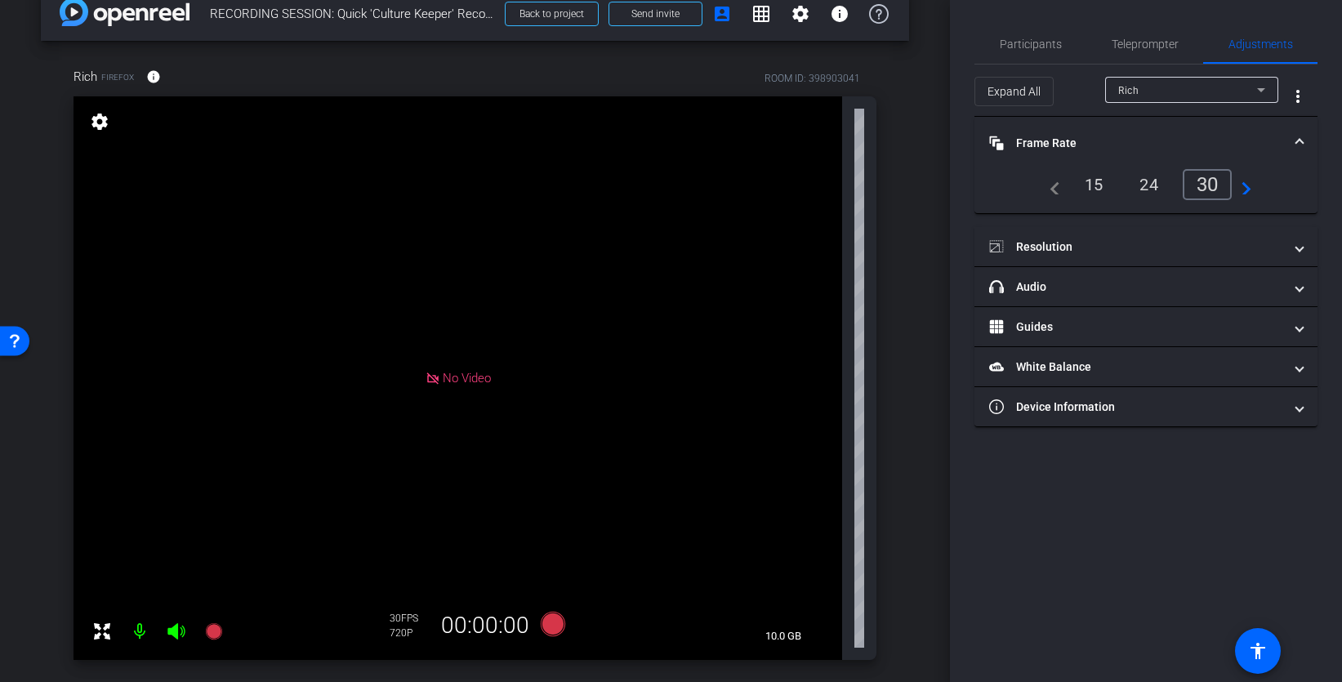
click at [1102, 135] on mat-panel-title "Frame Rate Frame Rate" at bounding box center [1136, 143] width 294 height 17
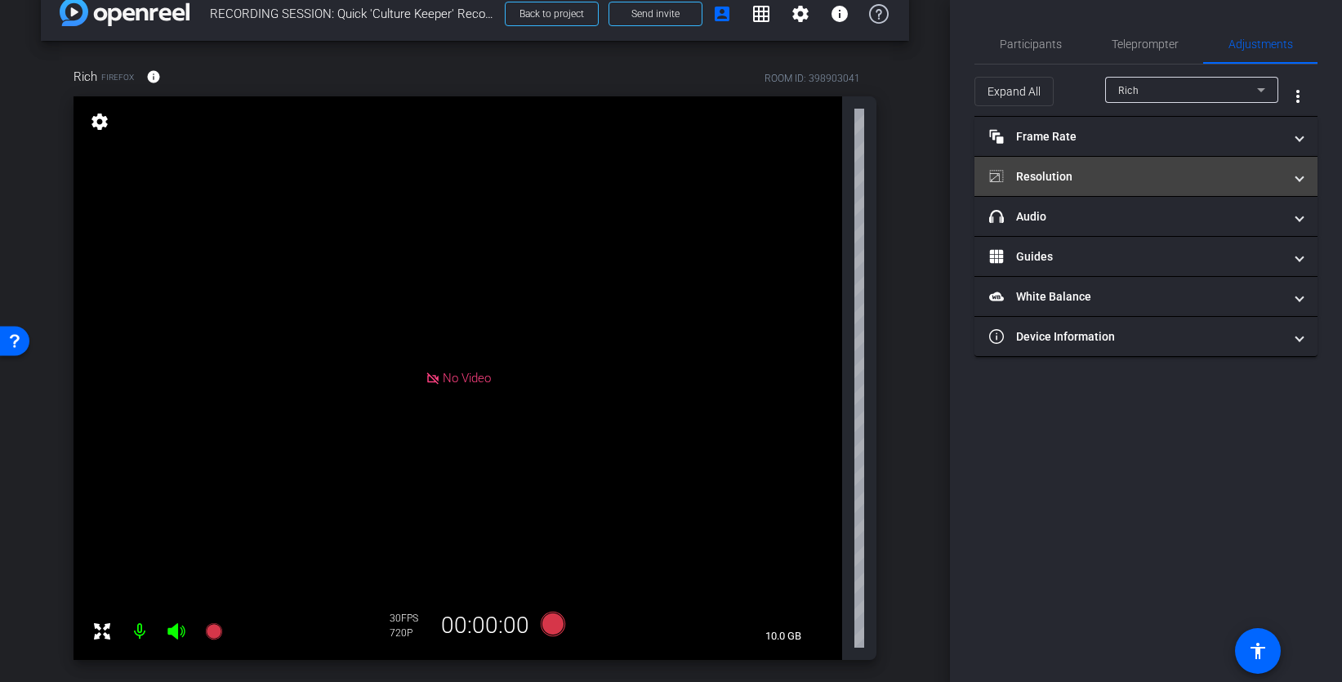
click at [1088, 171] on mat-panel-title "Resolution" at bounding box center [1136, 176] width 294 height 17
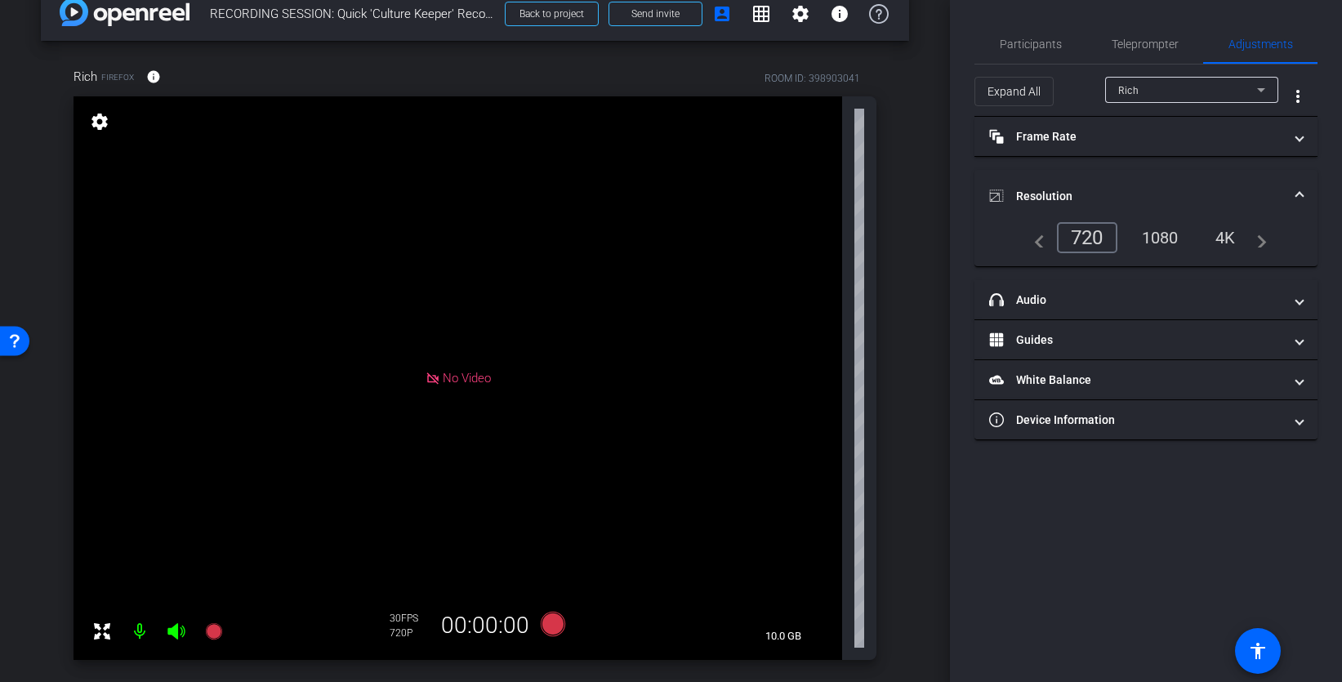
click at [1088, 171] on mat-expansion-panel-header "Resolution" at bounding box center [1145, 196] width 343 height 52
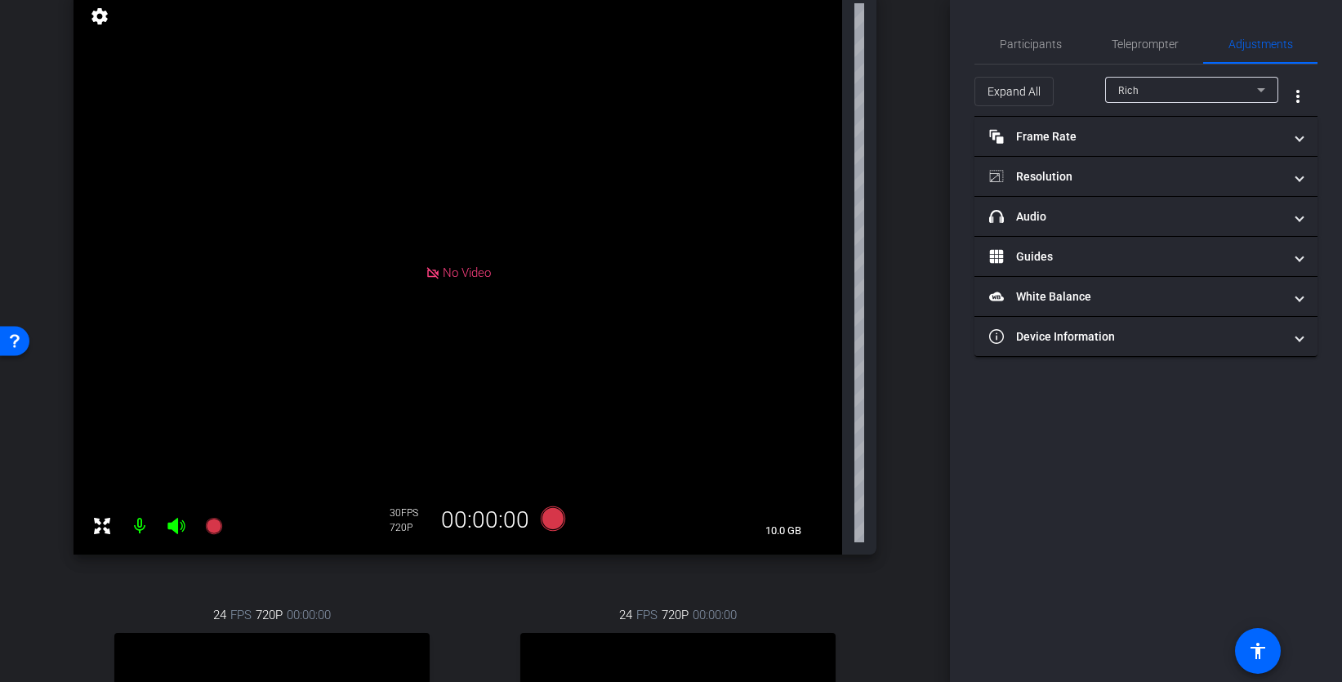
scroll to position [85, 0]
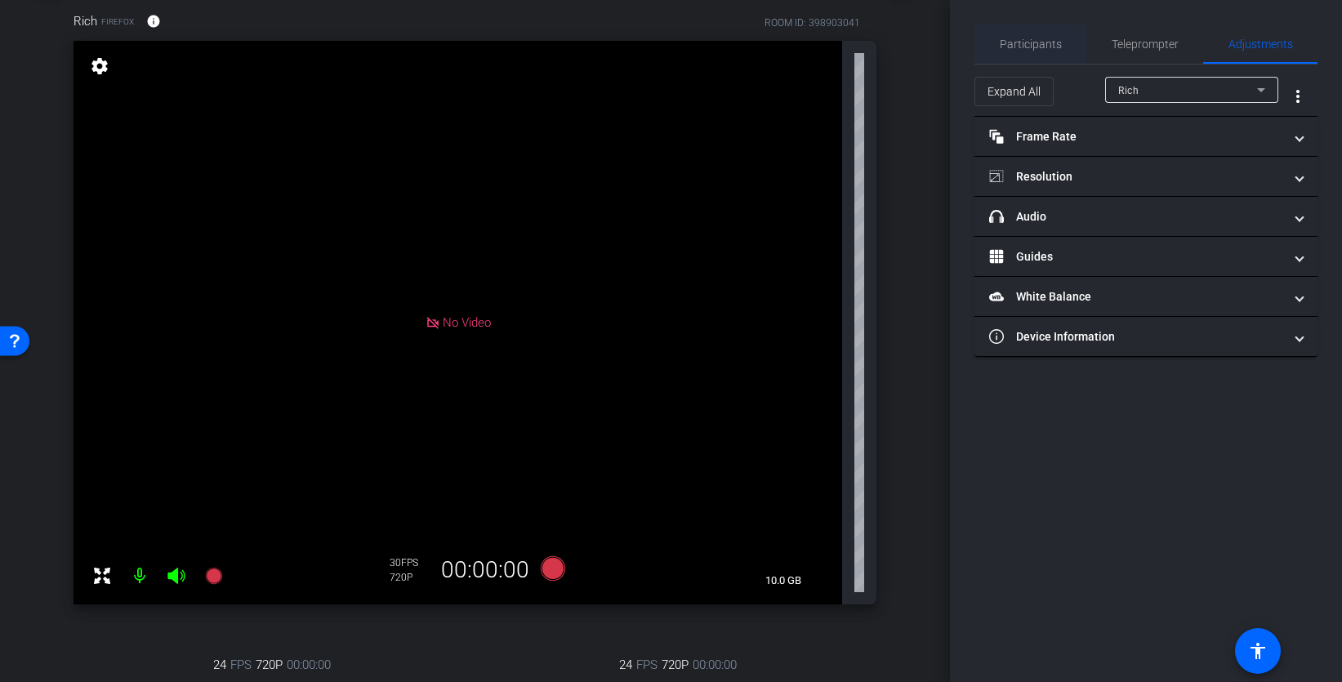
click at [1059, 43] on span "Participants" at bounding box center [1031, 43] width 62 height 11
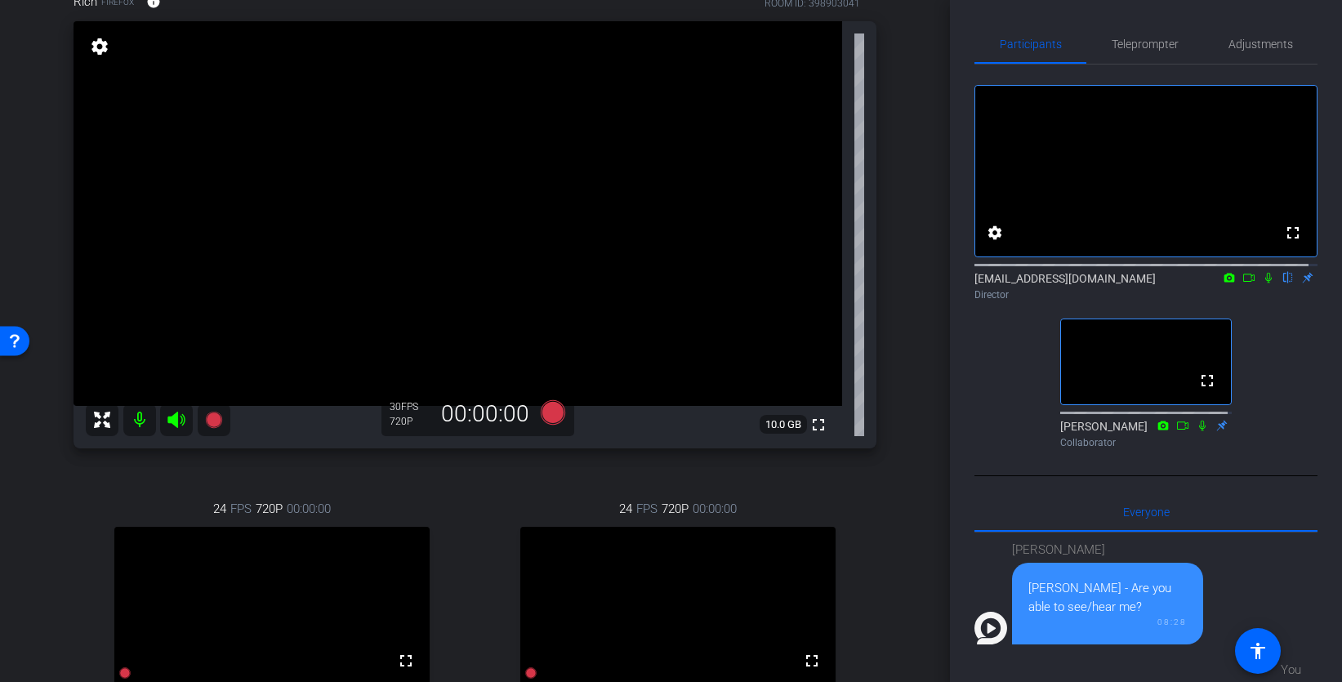
scroll to position [114, 0]
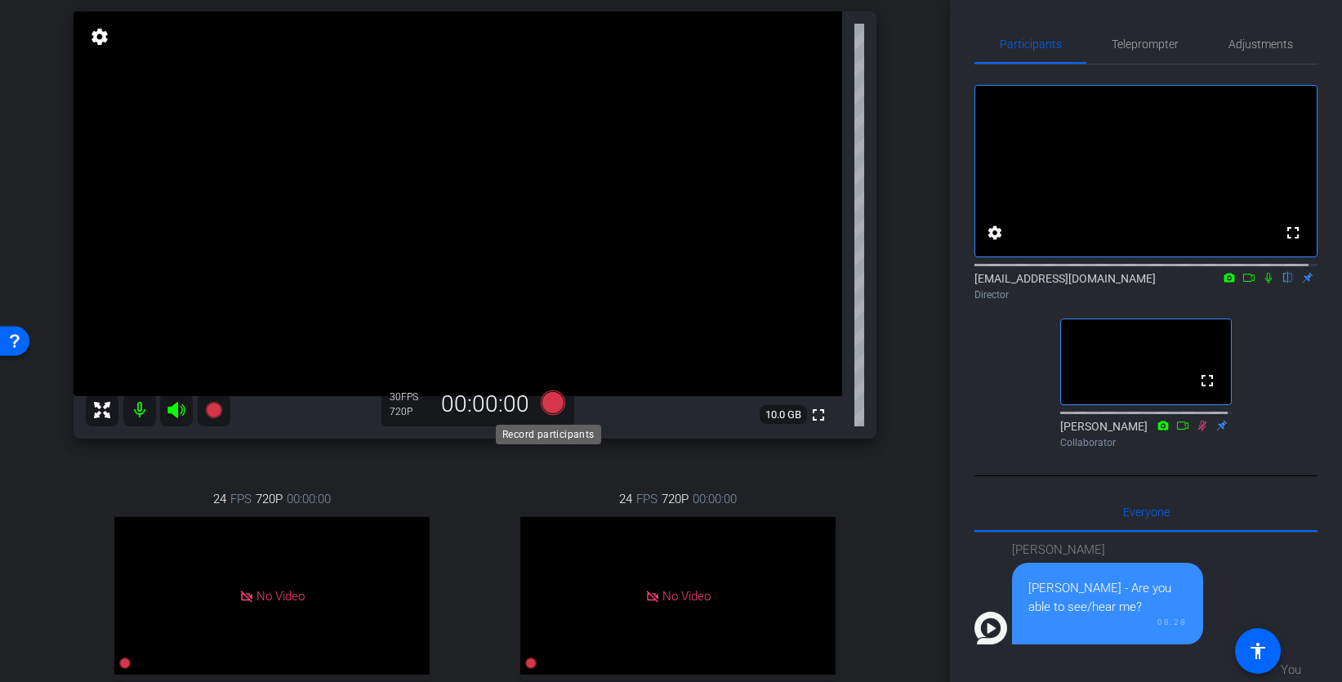
click at [550, 396] on icon at bounding box center [552, 402] width 24 height 24
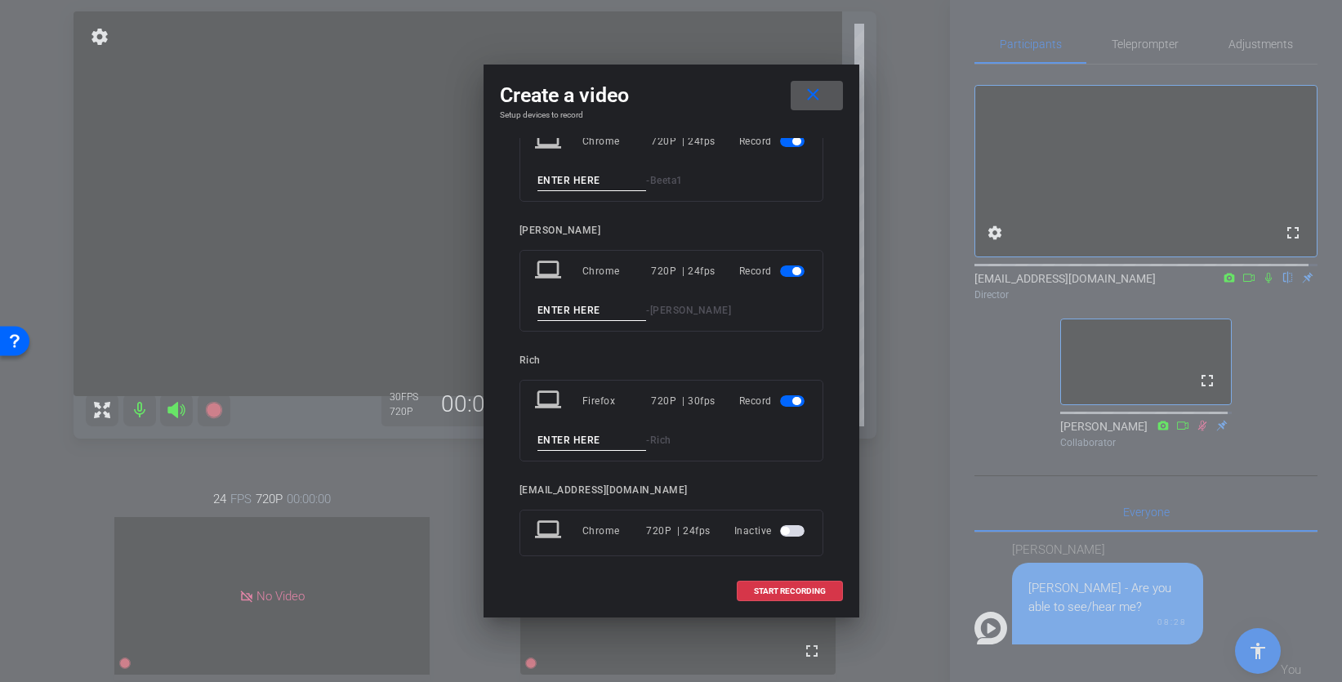
scroll to position [73, 0]
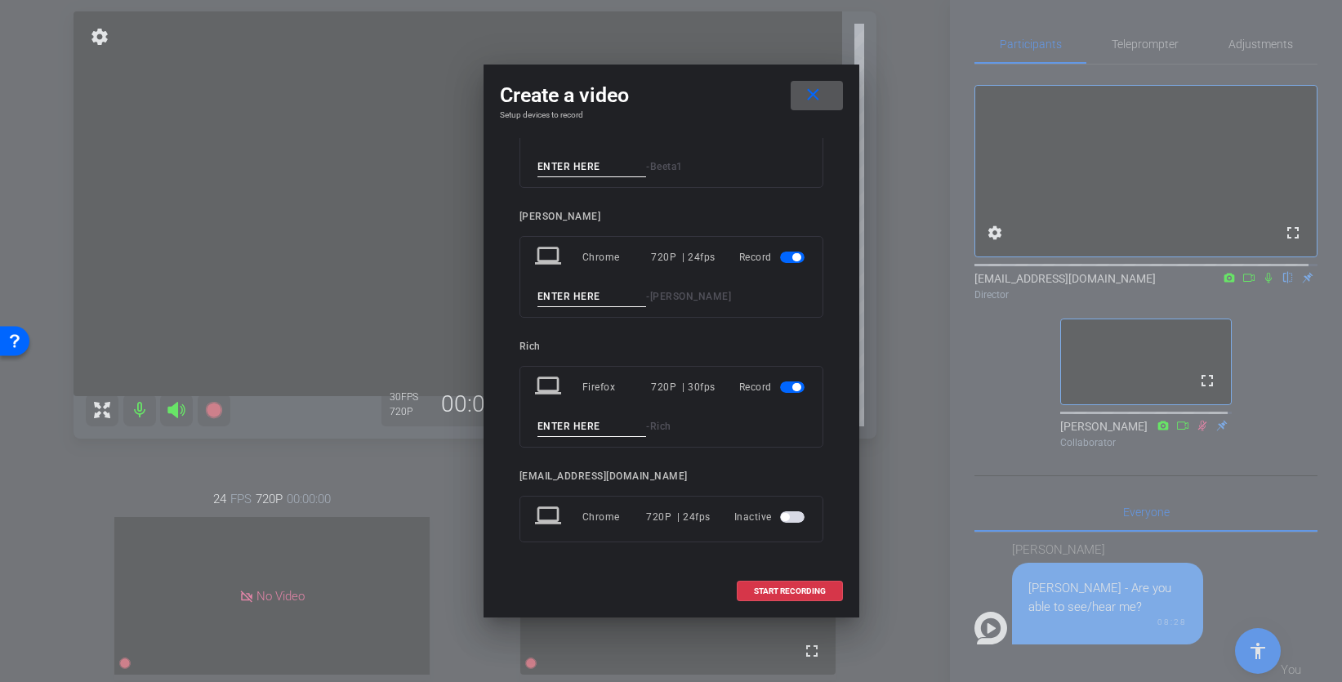
click at [601, 433] on input at bounding box center [591, 426] width 109 height 20
type input "test 1"
click at [792, 573] on span "START RECORDING" at bounding box center [790, 591] width 72 height 8
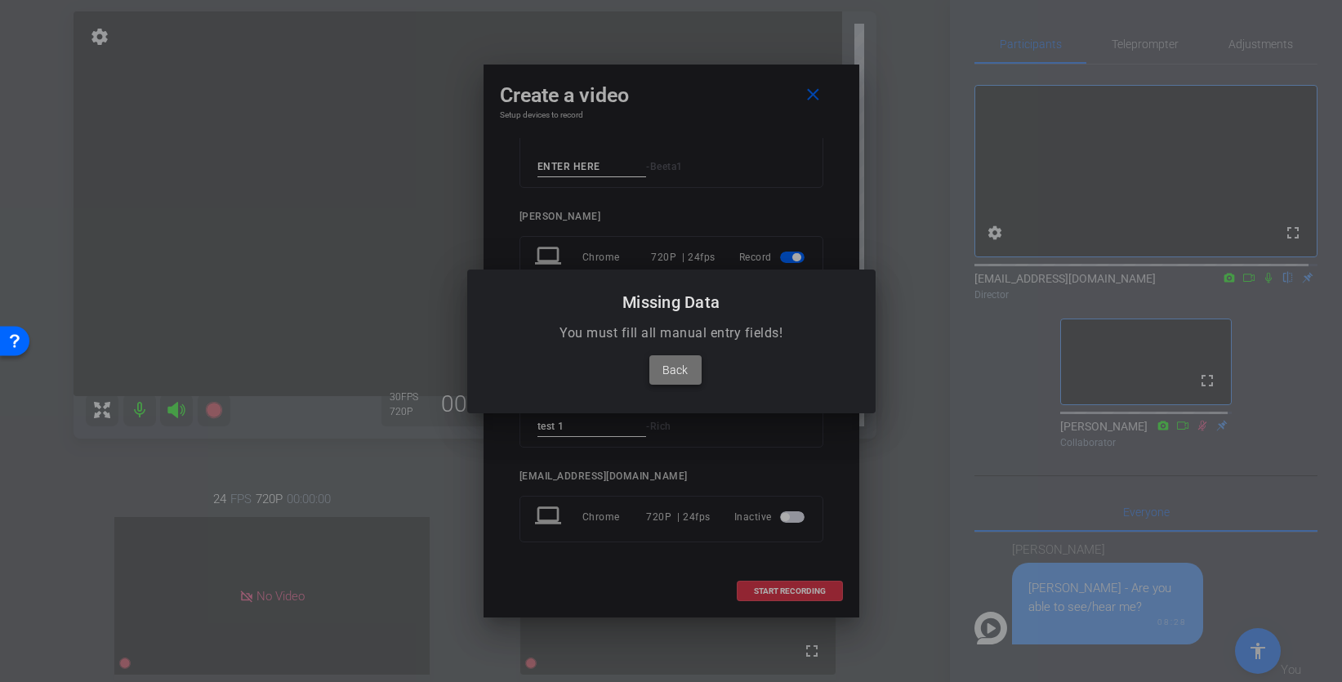
click at [678, 372] on span "Back" at bounding box center [674, 370] width 25 height 20
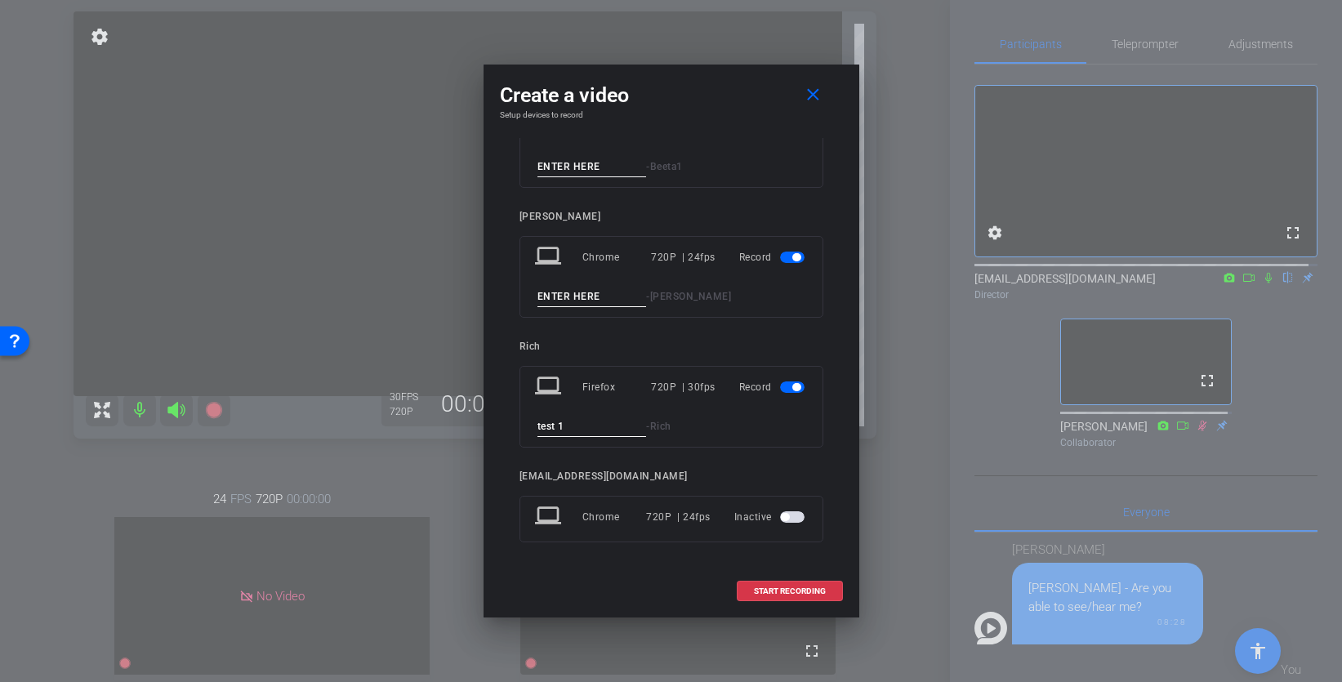
click at [780, 257] on span "button" at bounding box center [792, 257] width 24 height 11
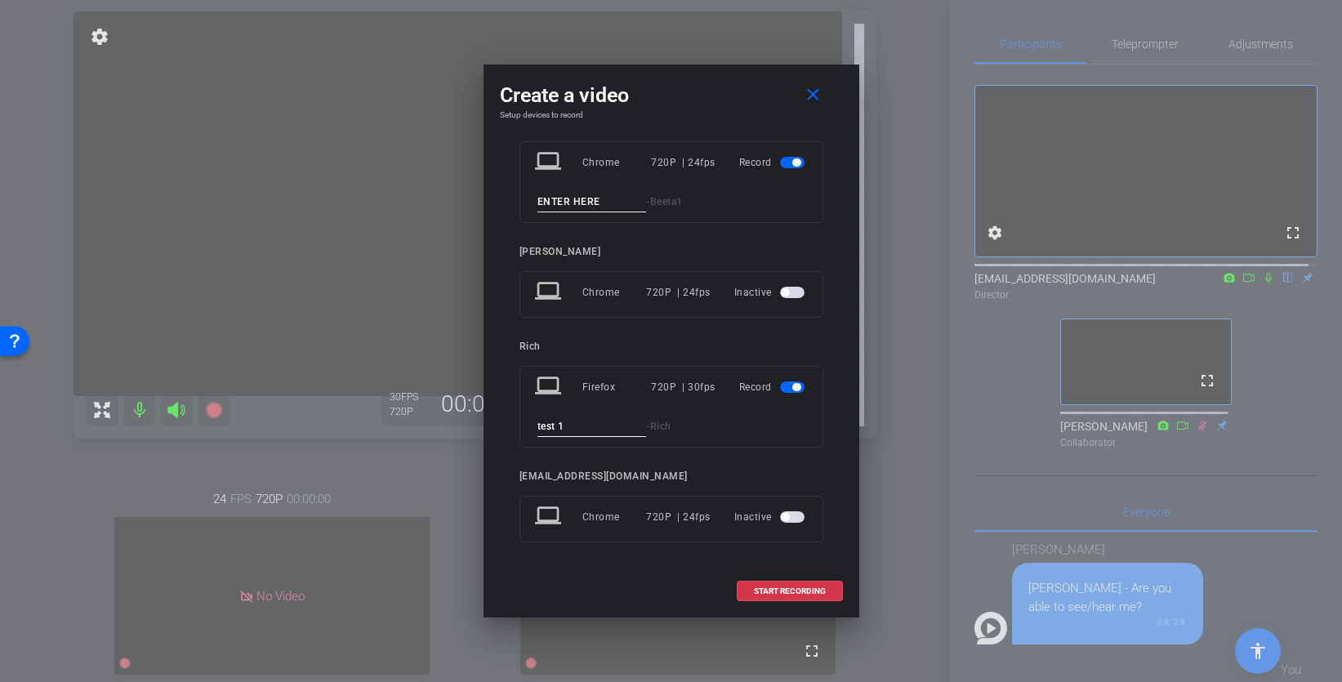
drag, startPoint x: 777, startPoint y: 160, endPoint x: 777, endPoint y: 180, distance: 20.4
click at [780, 160] on span "button" at bounding box center [792, 162] width 24 height 11
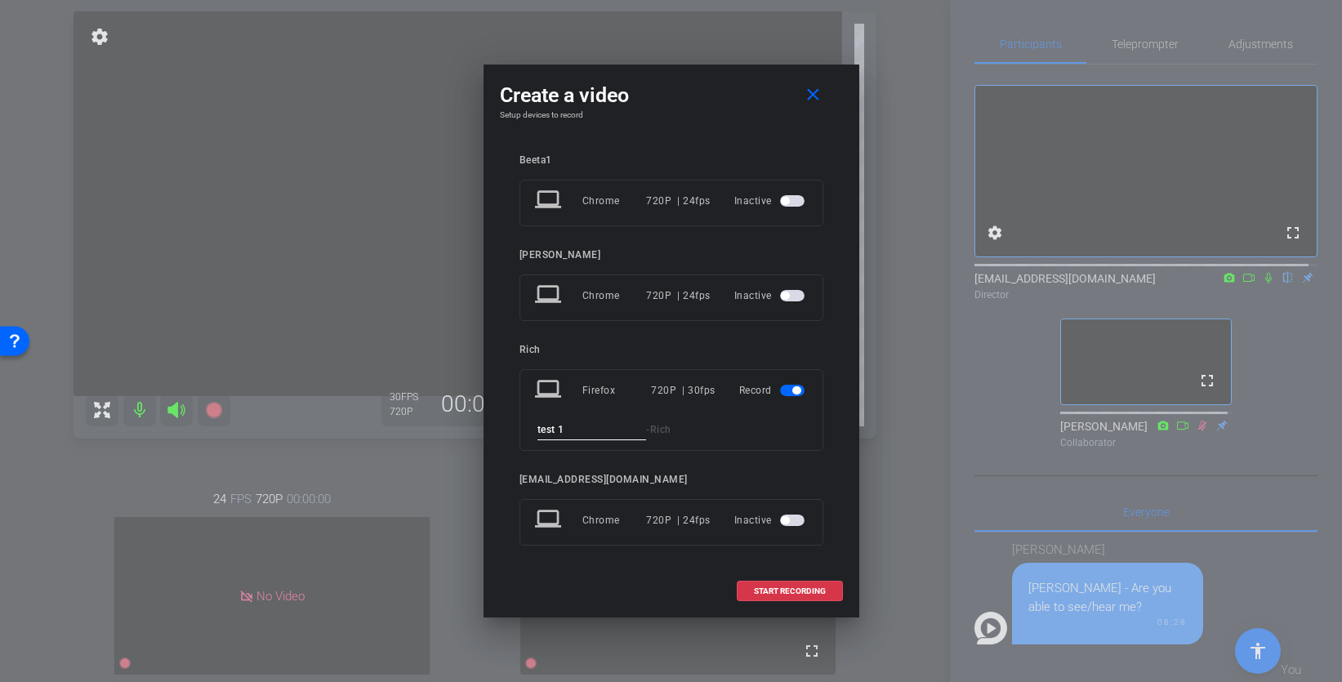
scroll to position [3, 0]
click at [751, 573] on span at bounding box center [789, 591] width 105 height 39
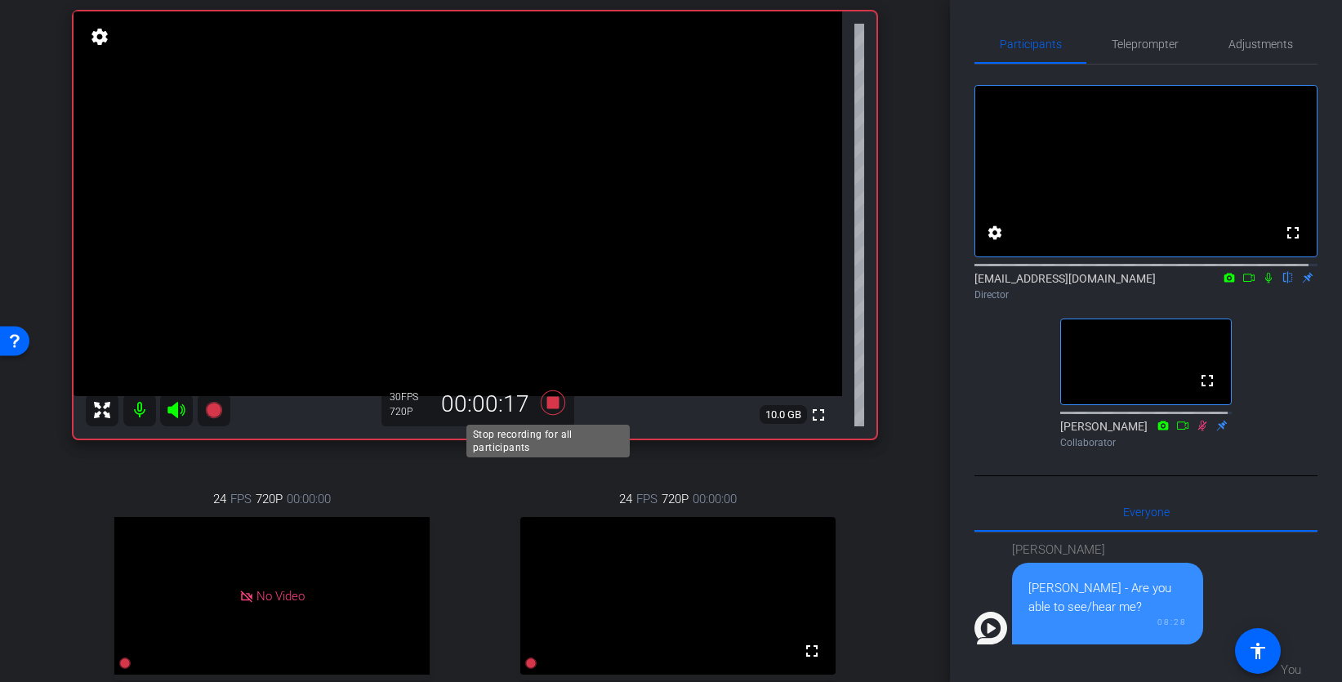
click at [550, 401] on icon at bounding box center [552, 402] width 24 height 24
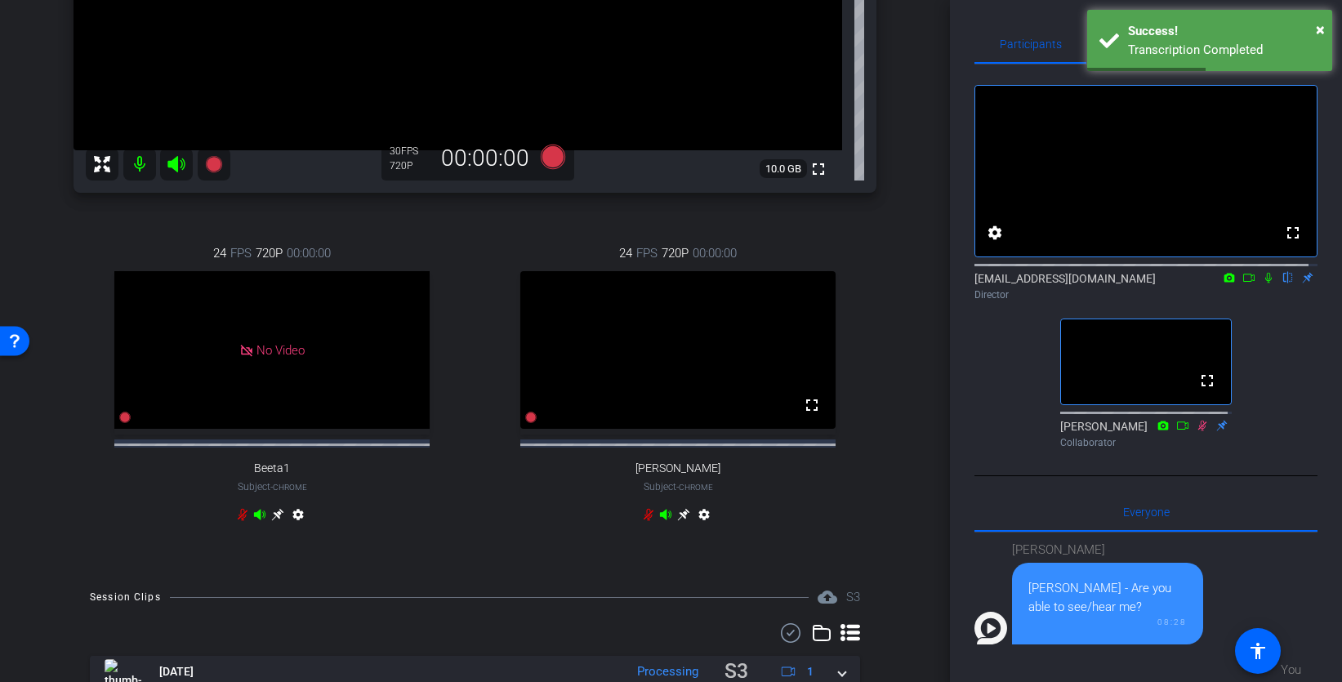
scroll to position [439, 0]
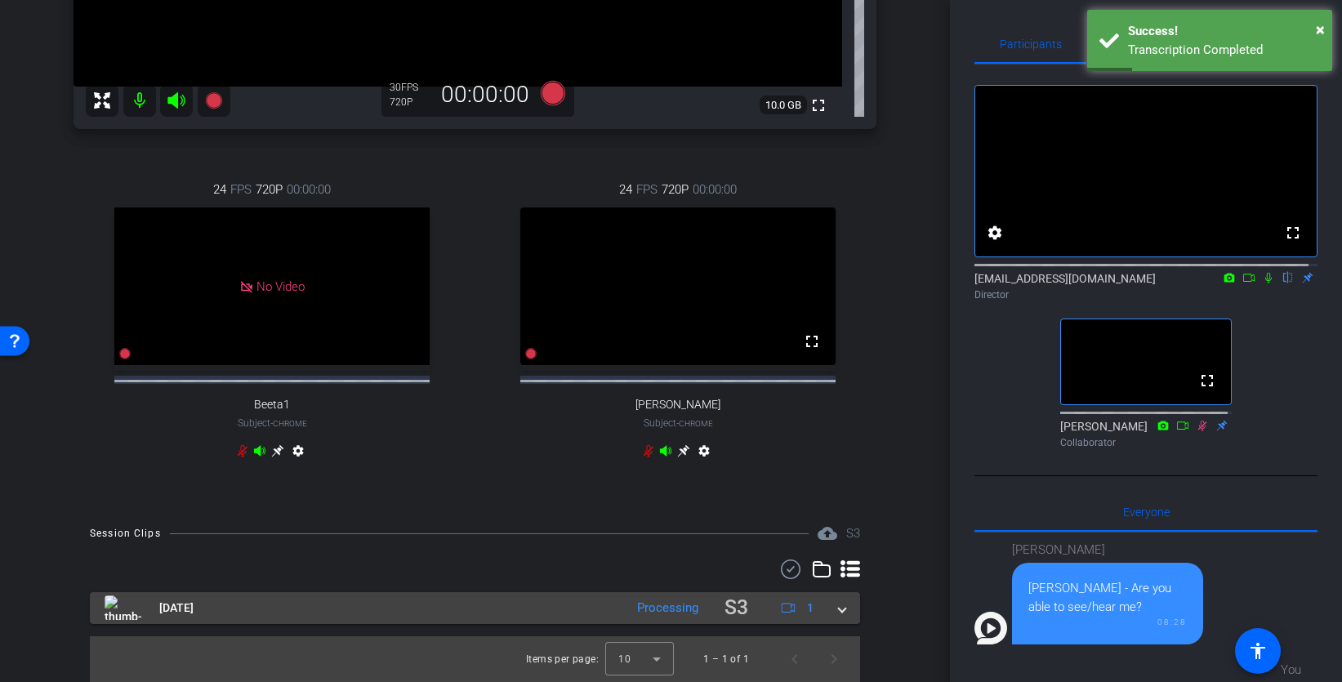
click at [322, 573] on mat-panel-title "Aug 15, 2025" at bounding box center [360, 608] width 511 height 32
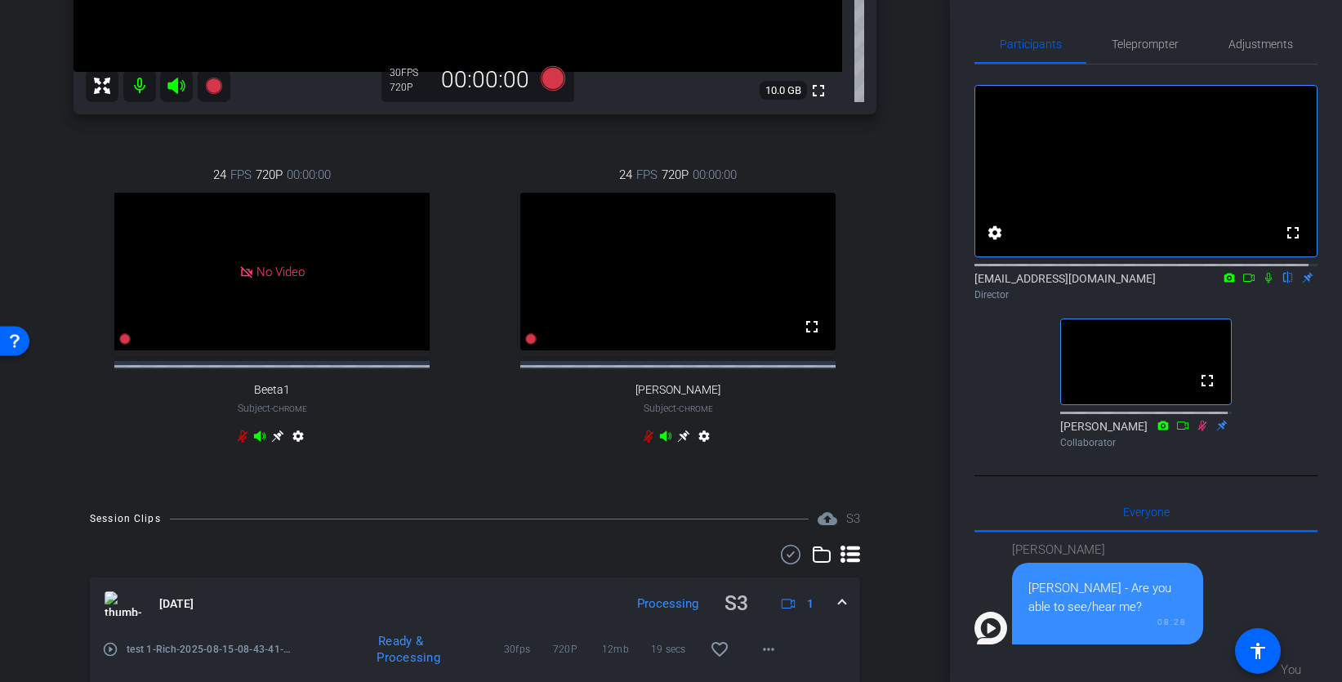
scroll to position [515, 0]
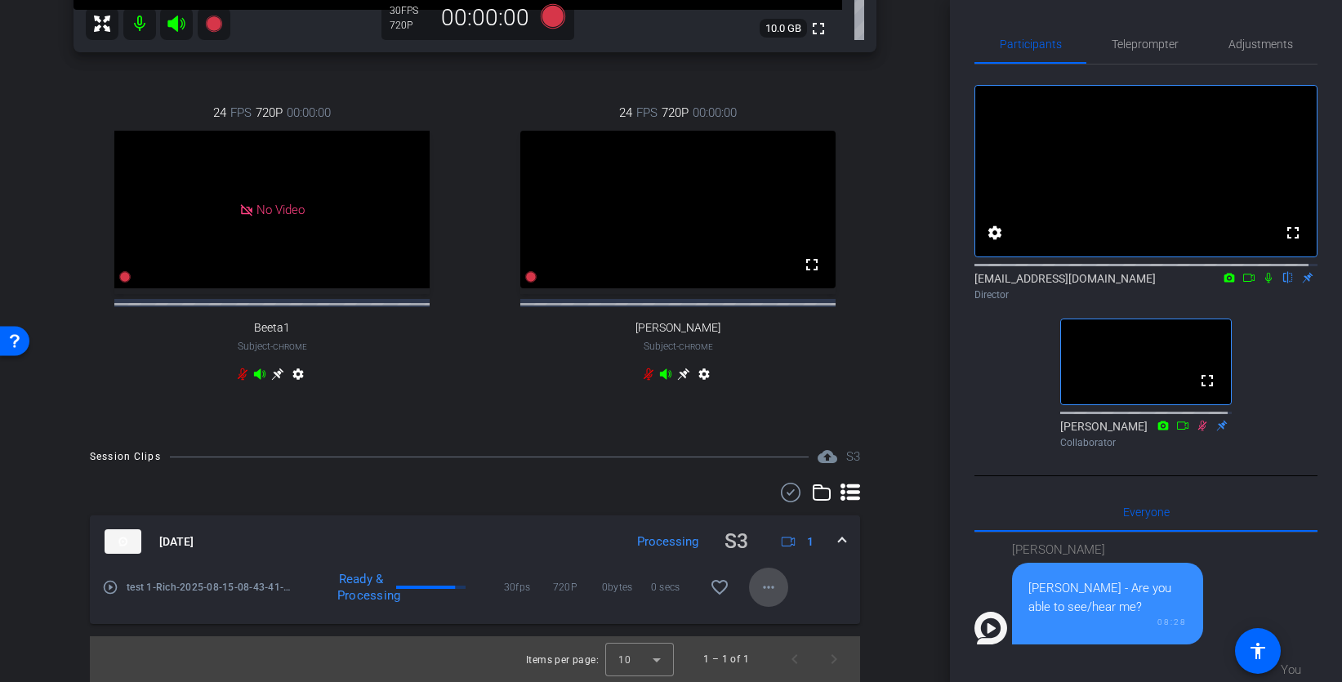
click at [768, 573] on mat-icon "more_horiz" at bounding box center [769, 587] width 20 height 20
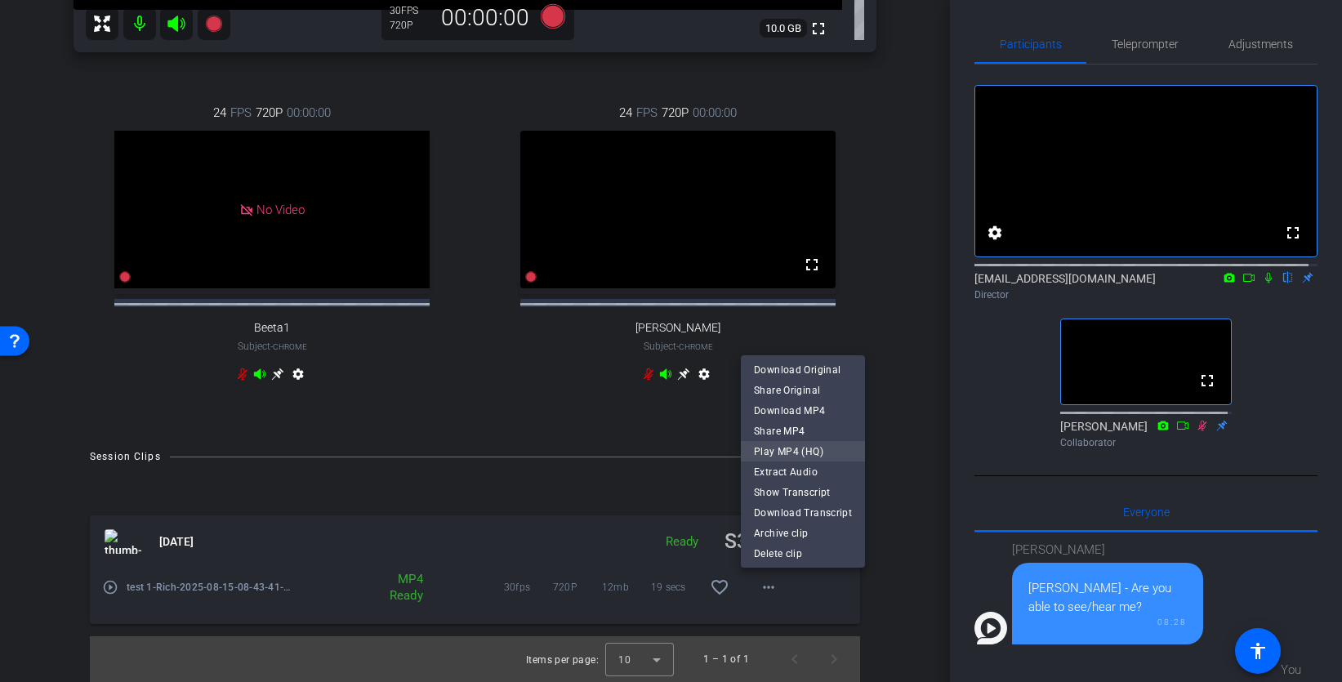
click at [808, 447] on span "Play MP4 (HQ)" at bounding box center [803, 452] width 98 height 20
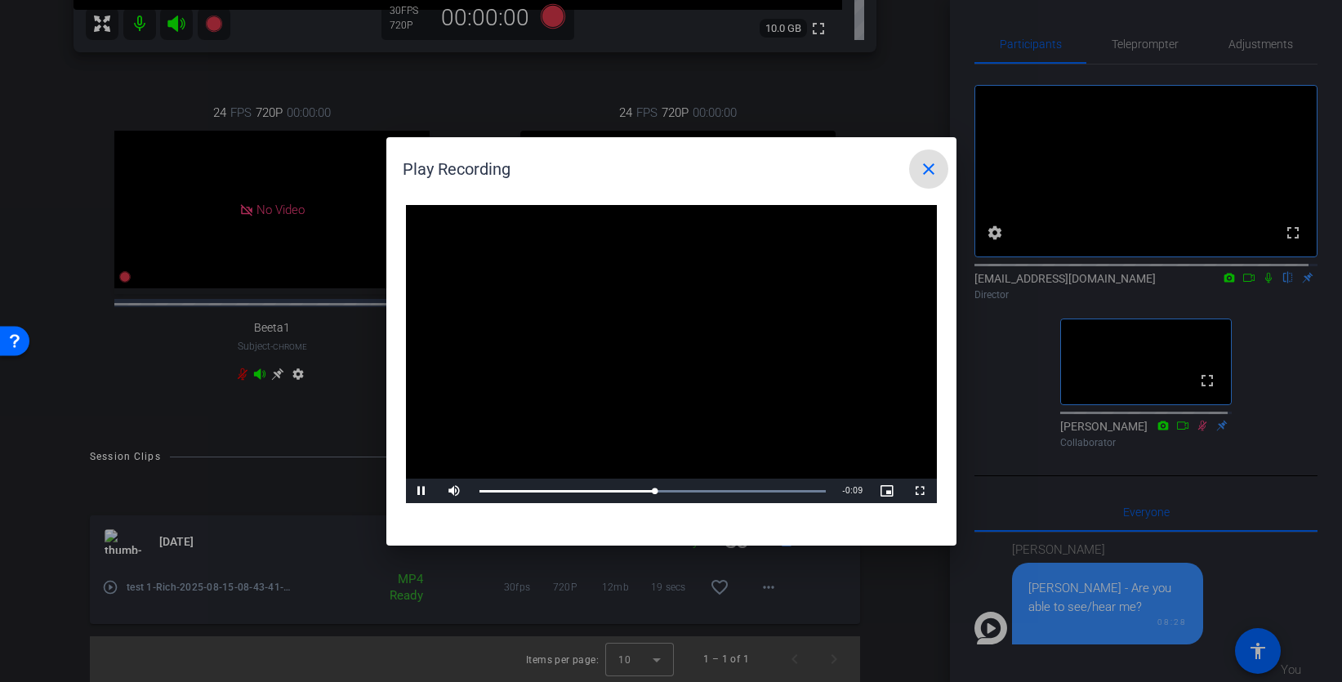
click at [929, 171] on mat-icon "close" at bounding box center [929, 169] width 20 height 20
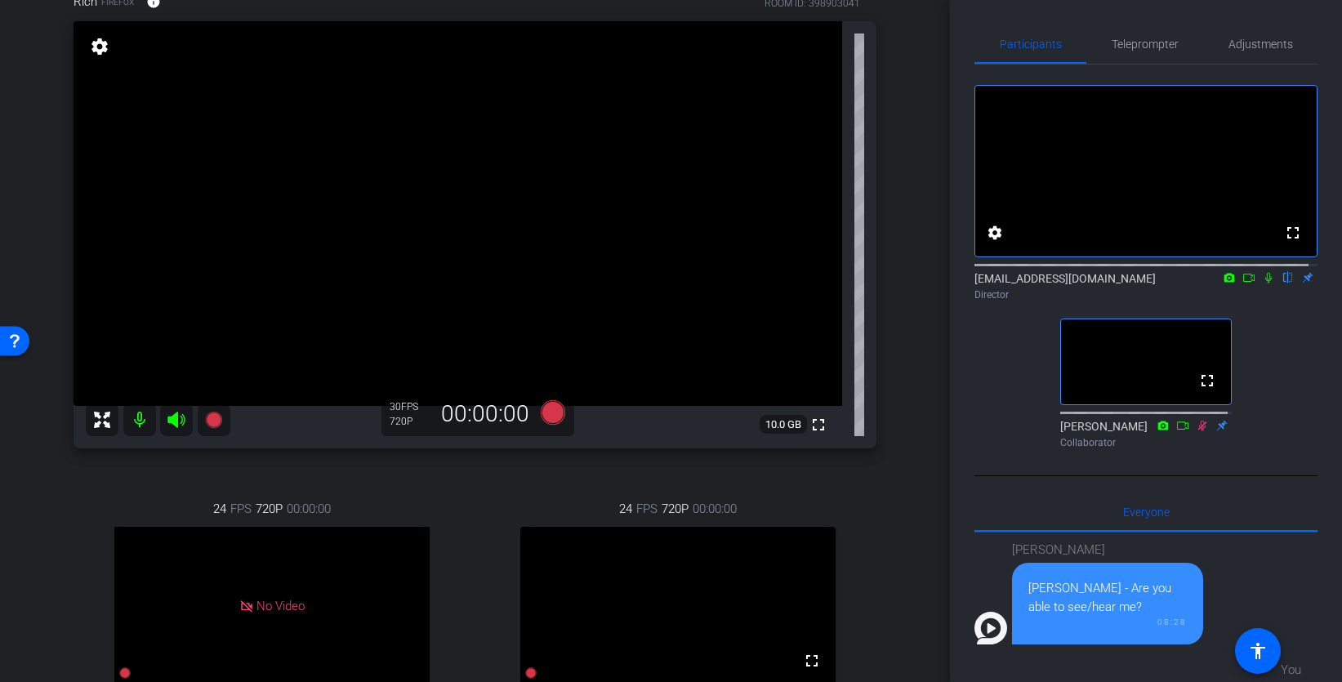
scroll to position [83, 0]
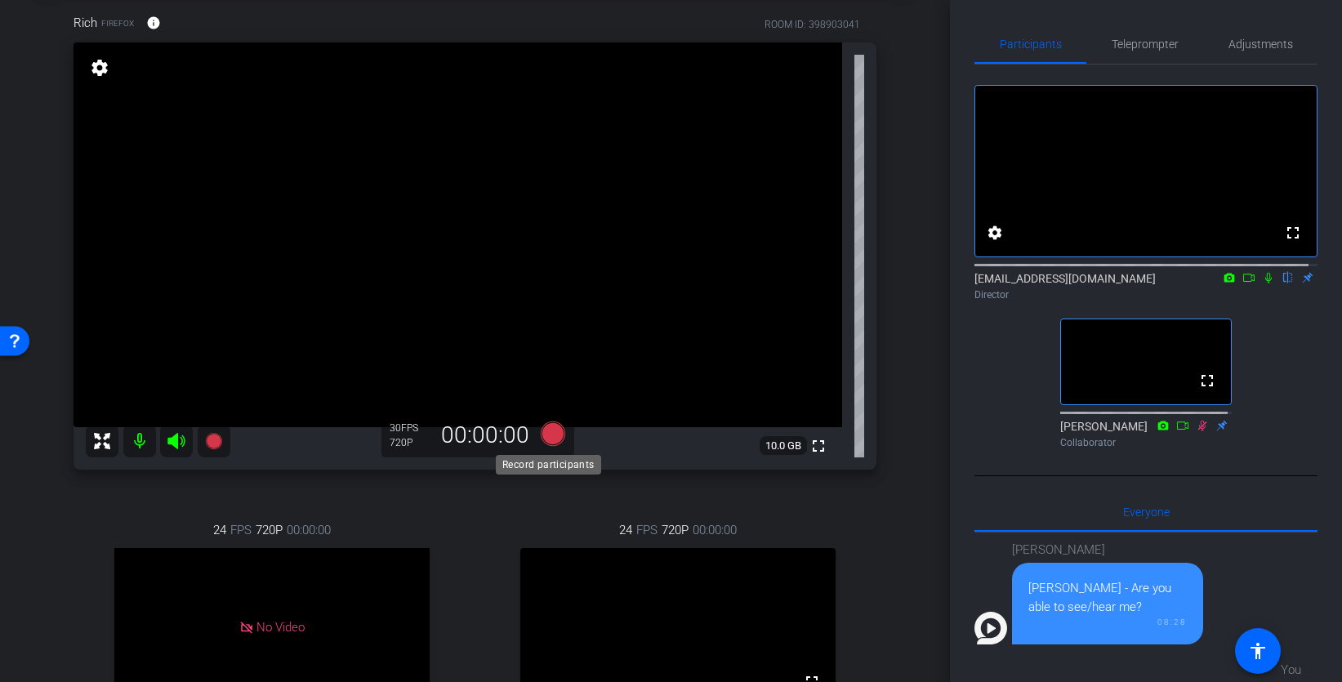
click at [548, 434] on icon at bounding box center [552, 433] width 24 height 24
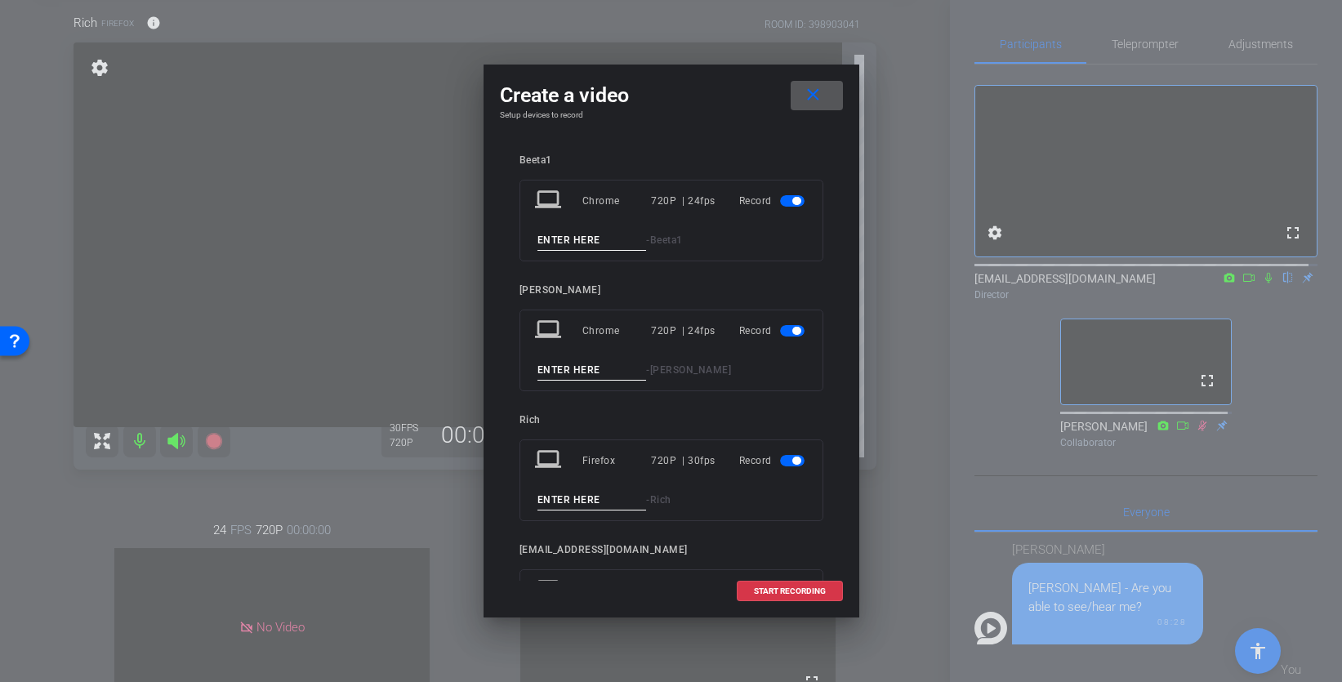
click at [792, 199] on span "button" at bounding box center [796, 201] width 8 height 8
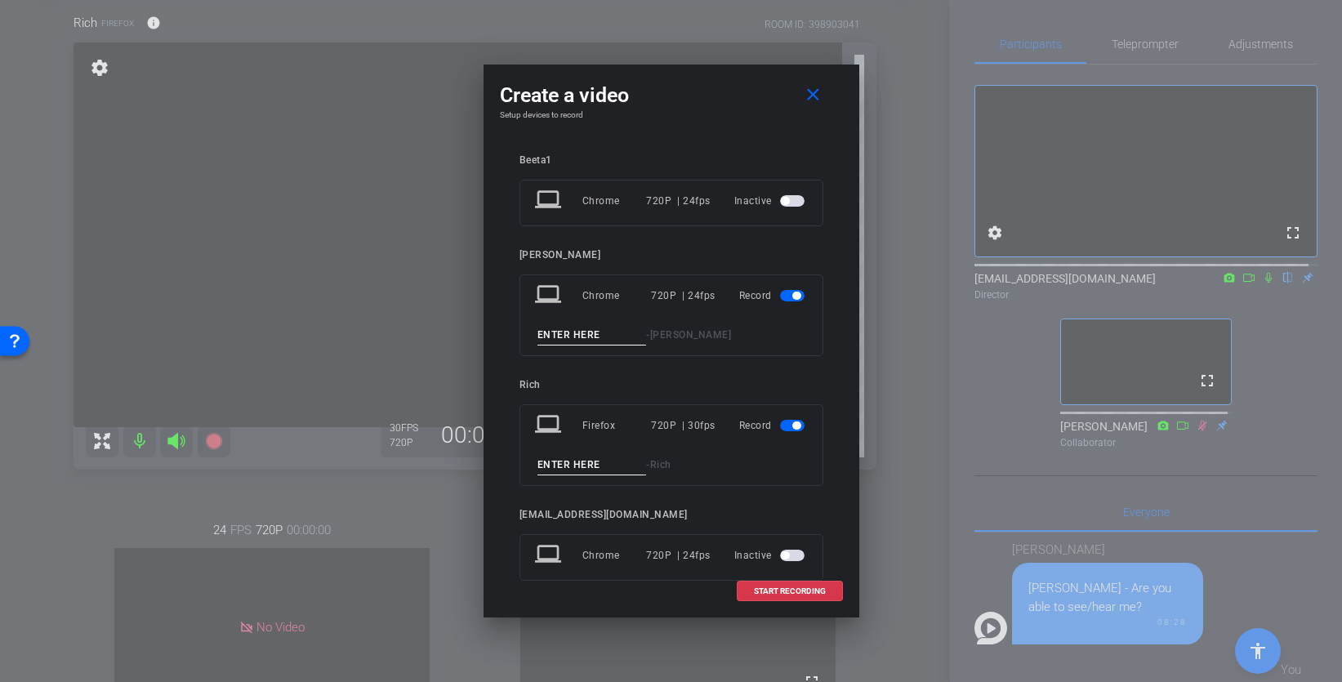
click at [780, 293] on span "button" at bounding box center [792, 295] width 24 height 11
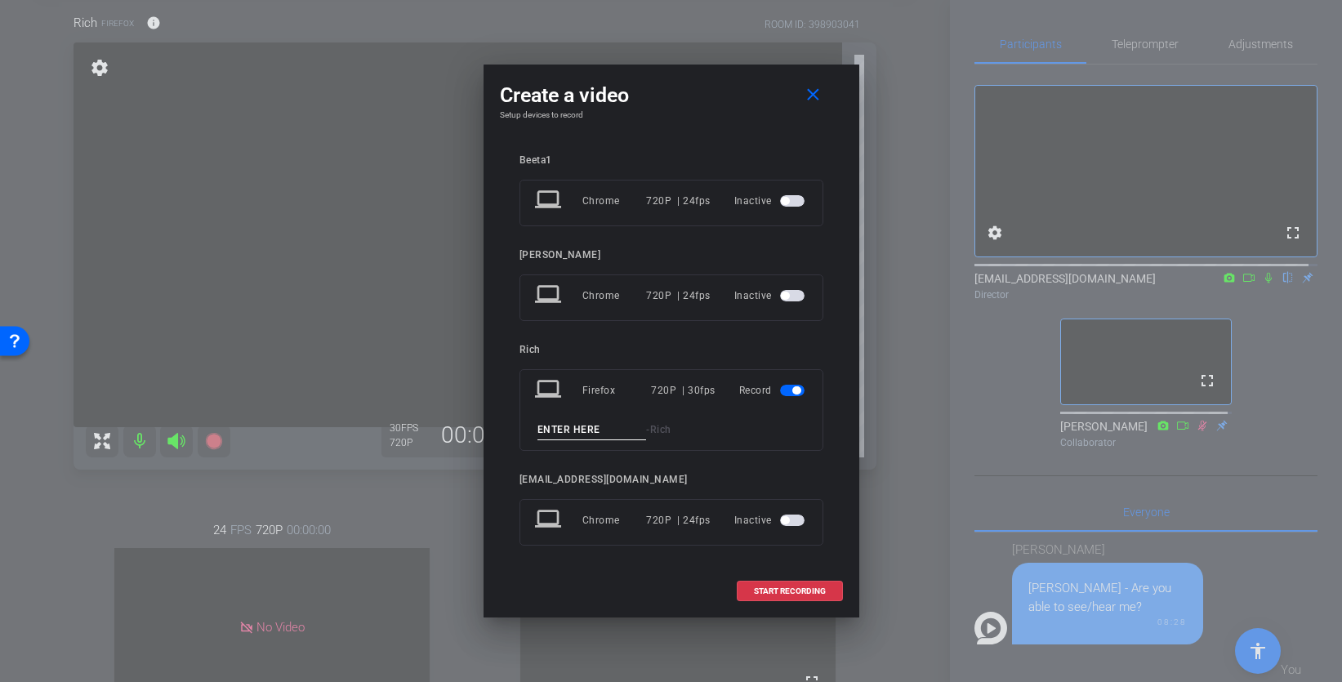
click at [552, 427] on input at bounding box center [591, 430] width 109 height 20
type input "Rich Take 1"
click at [773, 573] on span "START RECORDING" at bounding box center [790, 591] width 72 height 8
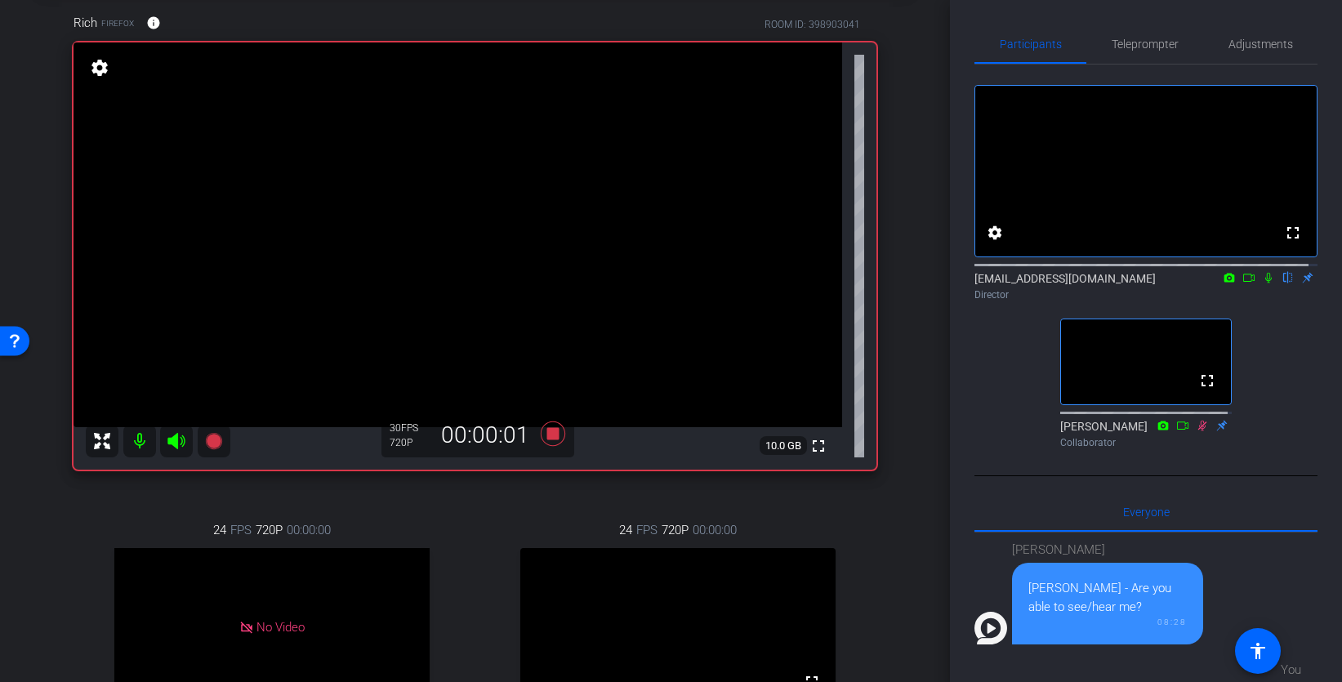
click at [1262, 283] on icon at bounding box center [1268, 277] width 13 height 11
click at [1242, 283] on icon at bounding box center [1248, 277] width 13 height 11
drag, startPoint x: 1280, startPoint y: 294, endPoint x: 1279, endPoint y: 305, distance: 10.7
click at [1281, 283] on icon at bounding box center [1287, 277] width 13 height 11
click at [1263, 282] on icon at bounding box center [1267, 277] width 9 height 9
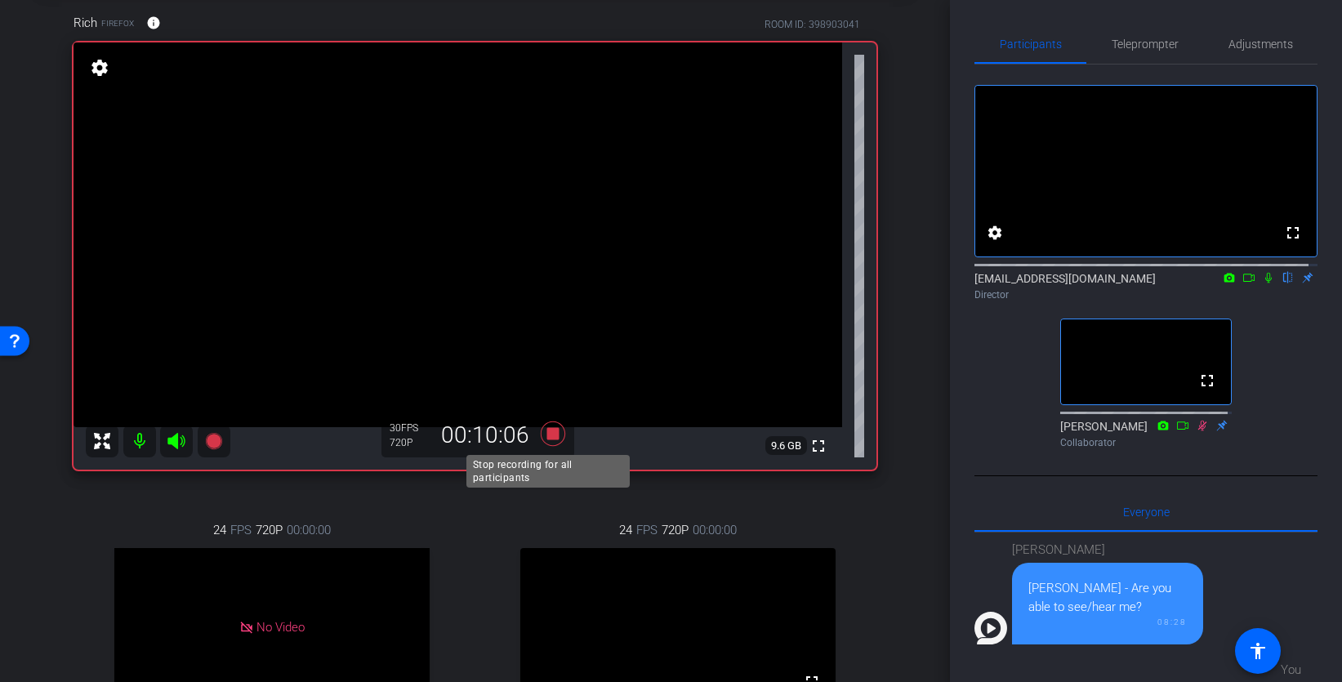
click at [546, 433] on icon at bounding box center [552, 433] width 24 height 24
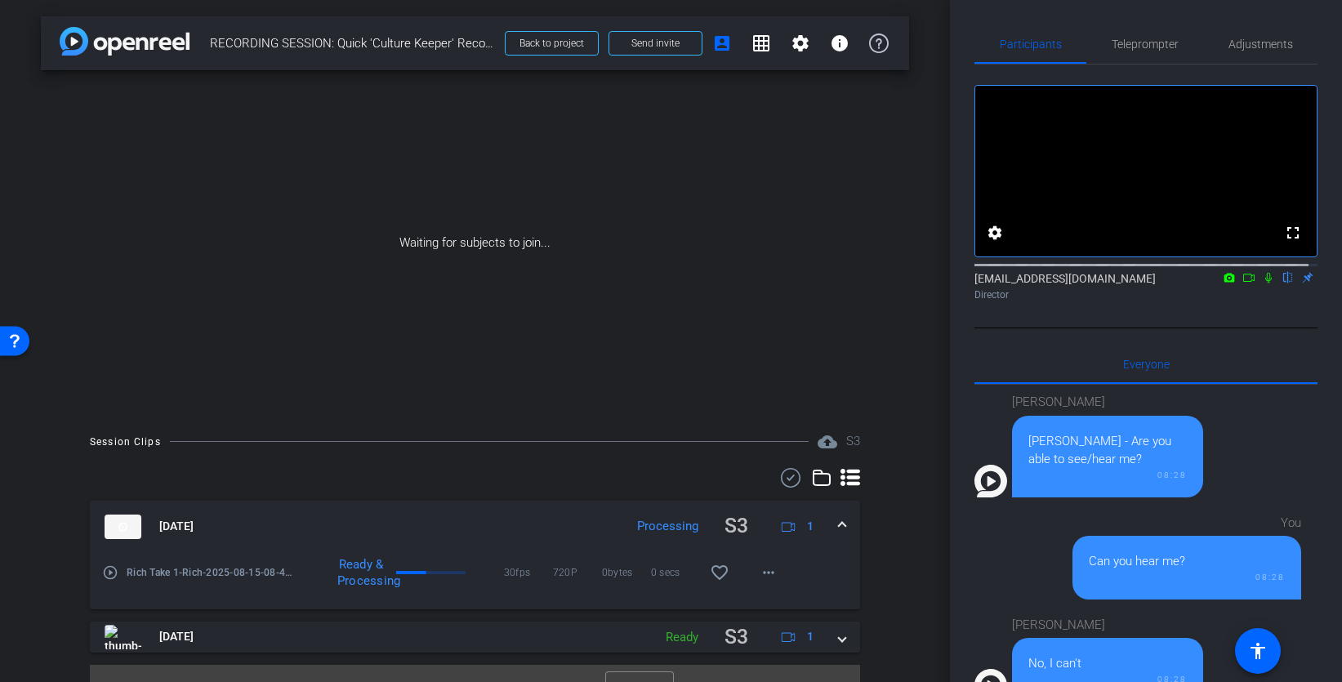
scroll to position [29, 0]
